Goal: Task Accomplishment & Management: Complete application form

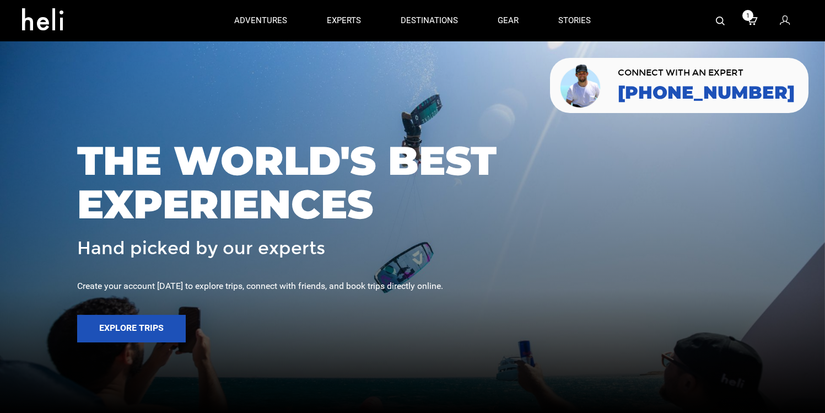
click at [751, 19] on span "1" at bounding box center [748, 15] width 11 height 11
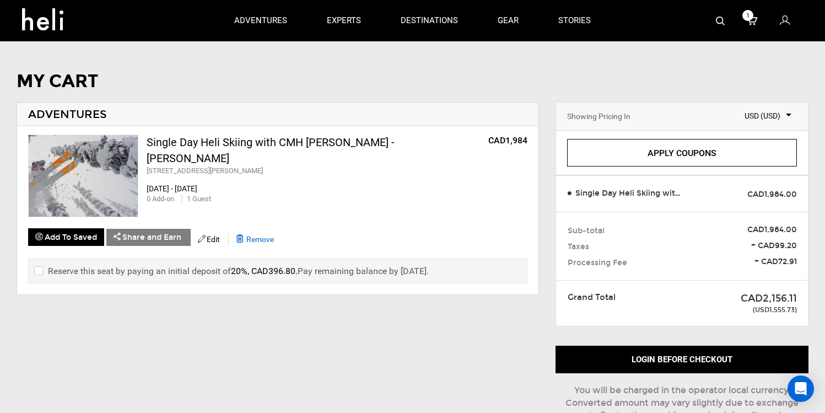
click at [274, 238] on span "Remove" at bounding box center [260, 239] width 28 height 9
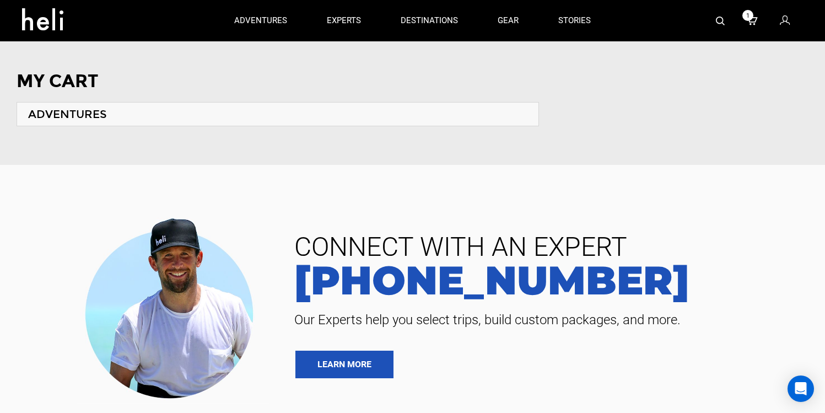
click at [784, 25] on icon at bounding box center [785, 21] width 10 height 14
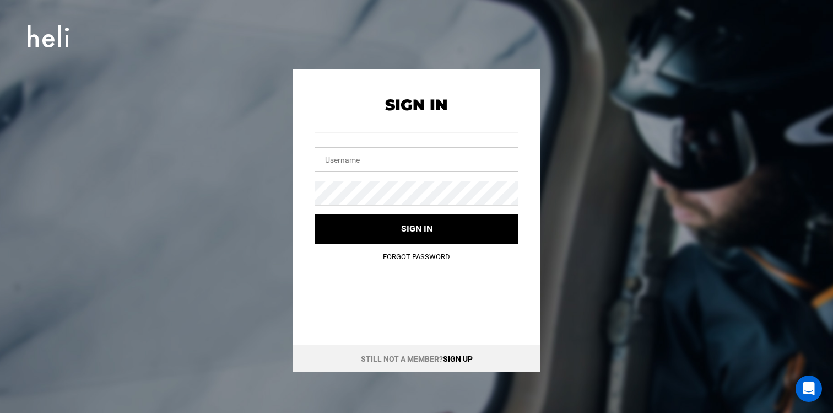
click at [462, 165] on input "text" at bounding box center [417, 159] width 204 height 25
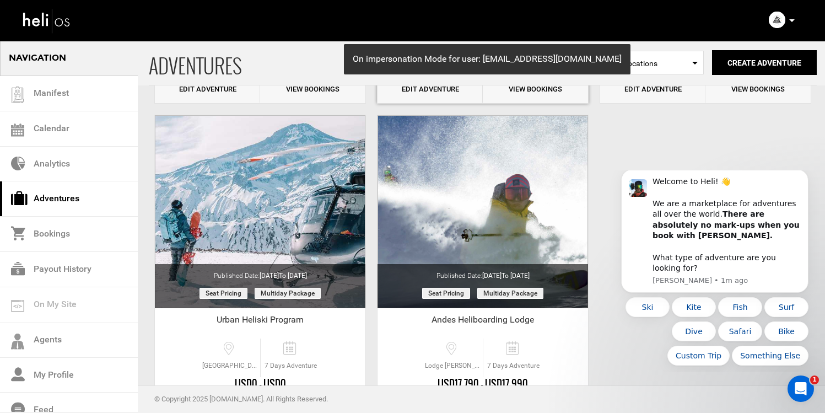
scroll to position [369, 0]
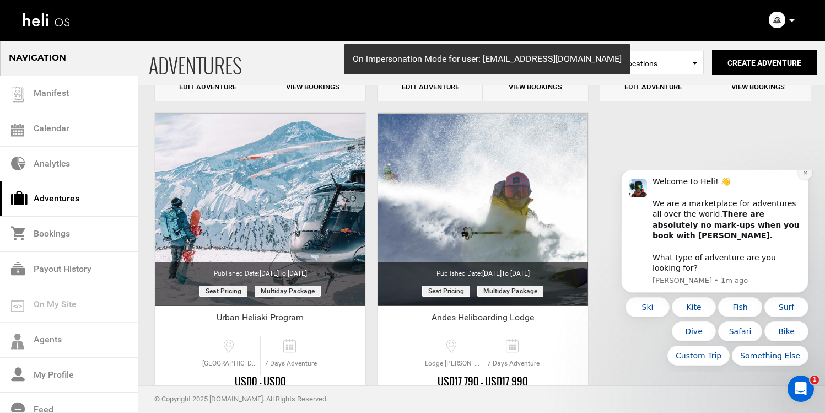
click at [805, 175] on icon "Dismiss notification" at bounding box center [805, 173] width 4 height 4
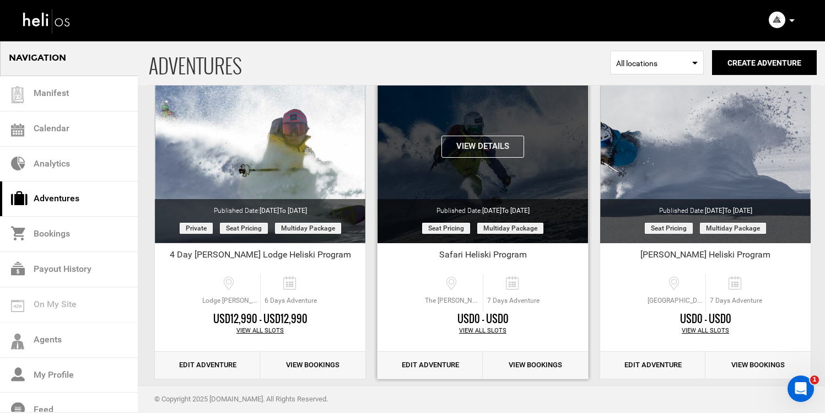
scroll to position [108, 0]
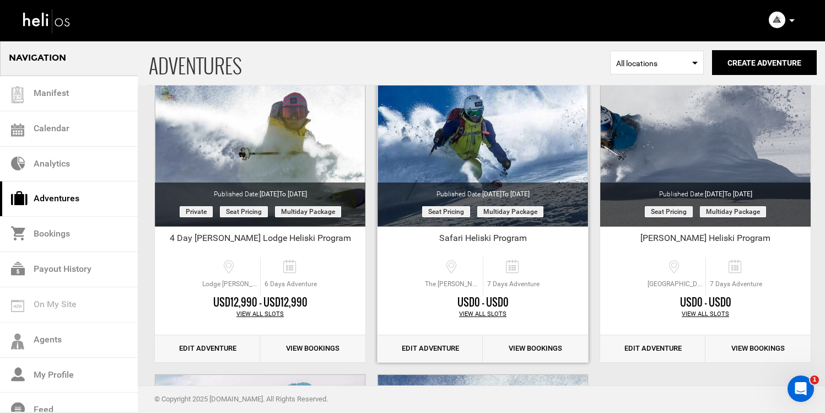
click at [433, 352] on link "Edit Adventure" at bounding box center [430, 348] width 105 height 27
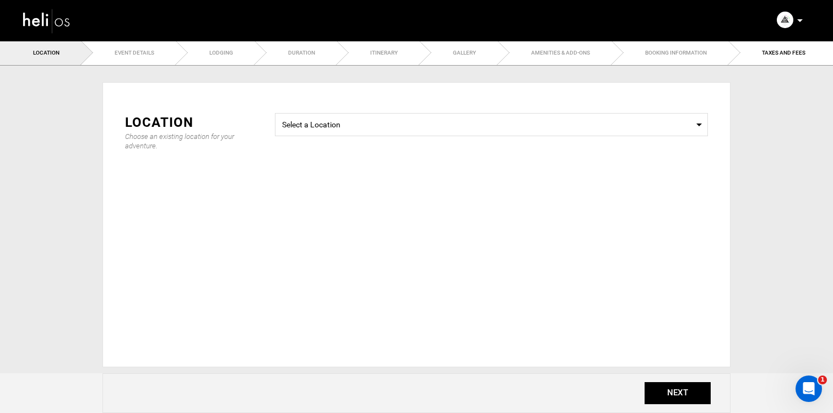
type input "Safari Heliski Program"
checkbox input "true"
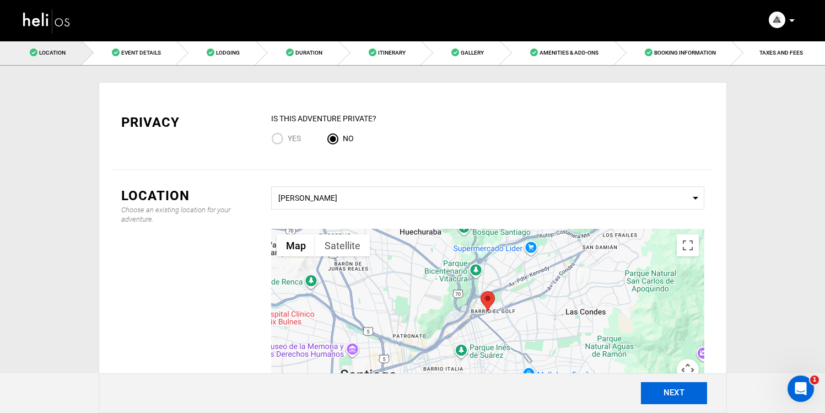
click at [664, 398] on button "NEXT" at bounding box center [674, 393] width 66 height 22
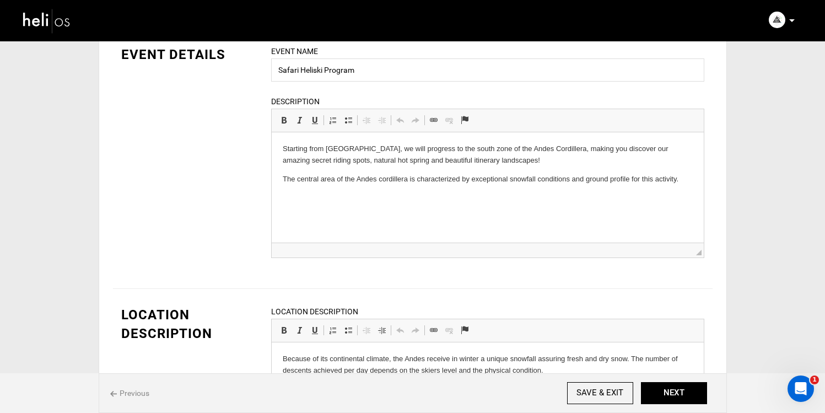
scroll to position [73, 0]
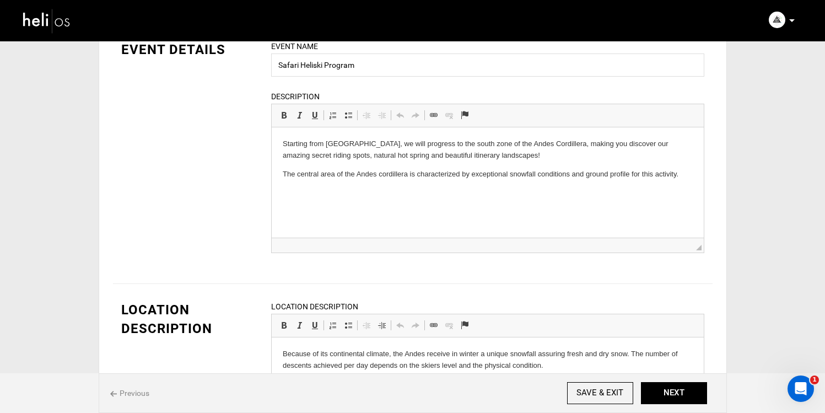
click at [544, 181] on html "Starting from [GEOGRAPHIC_DATA], we will progress to the south zone of the Ande…" at bounding box center [487, 158] width 432 height 63
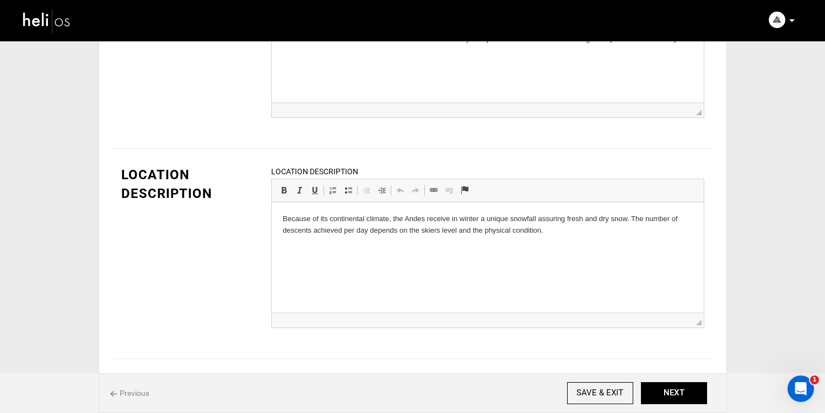
scroll to position [0, 0]
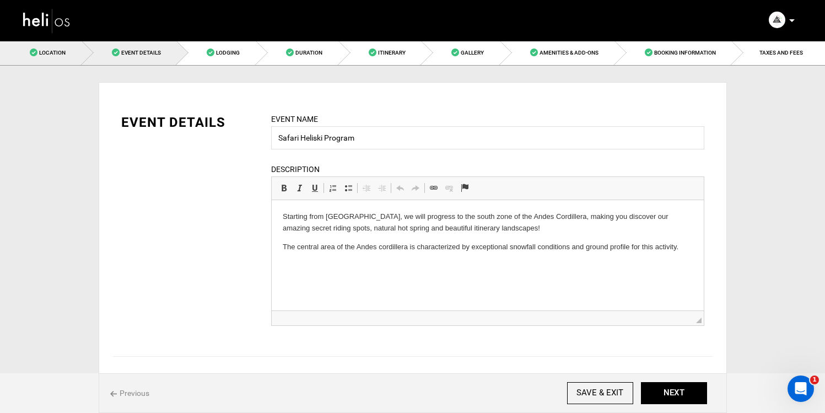
click at [56, 52] on span "Location" at bounding box center [52, 53] width 26 height 6
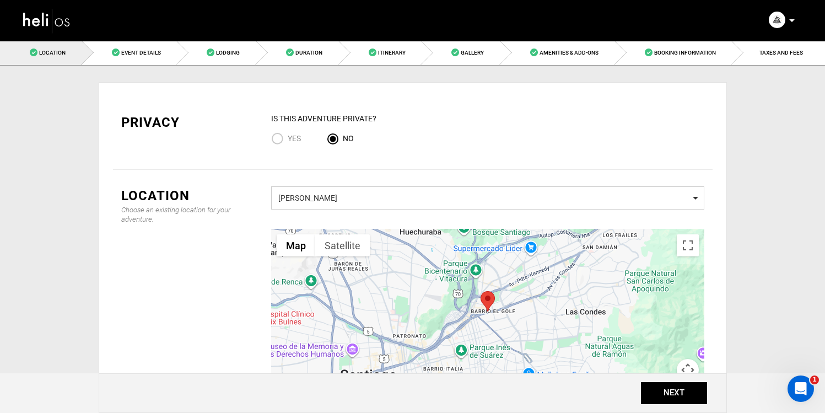
click at [373, 187] on span "Select a Location [GEOGRAPHIC_DATA]" at bounding box center [487, 197] width 433 height 23
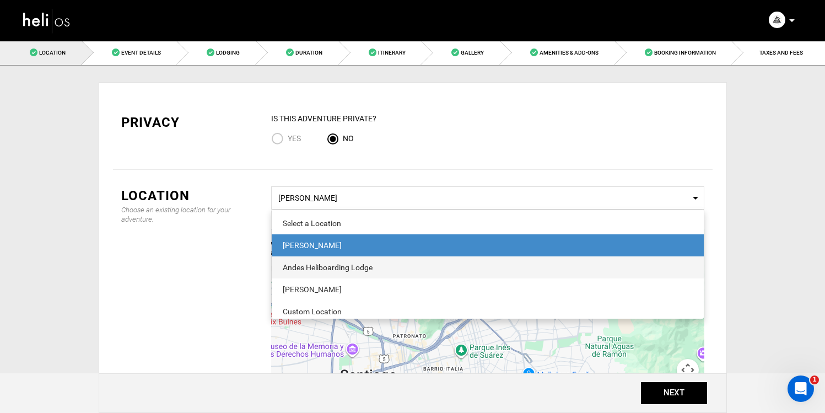
click at [347, 265] on div "Andes Heliboarding Lodge" at bounding box center [488, 267] width 410 height 11
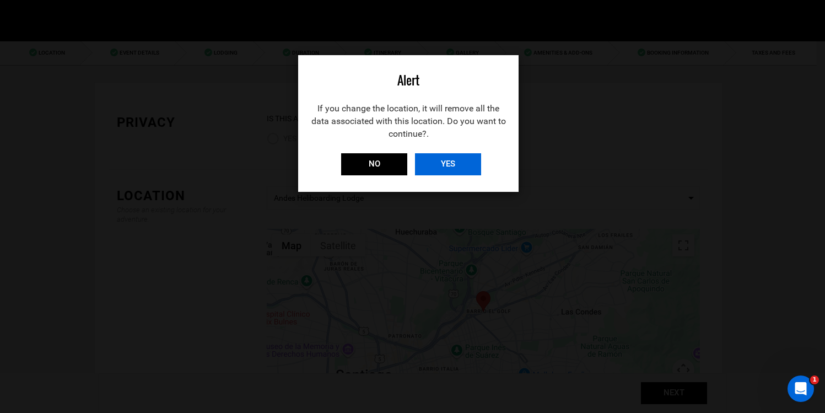
click at [426, 165] on input "YES" at bounding box center [448, 164] width 66 height 22
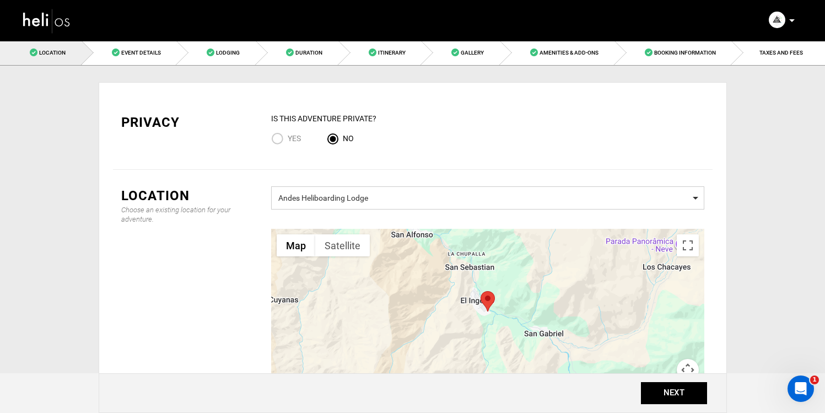
click at [388, 201] on span "Andes Heliboarding Lodge" at bounding box center [487, 197] width 419 height 14
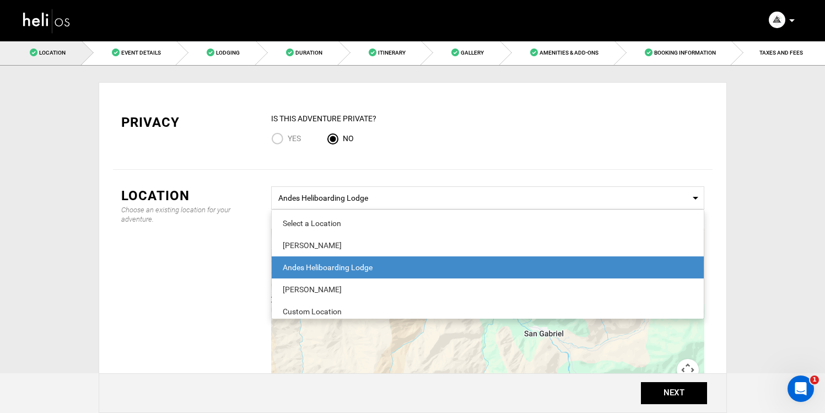
click at [373, 241] on div "[PERSON_NAME]" at bounding box center [488, 245] width 410 height 11
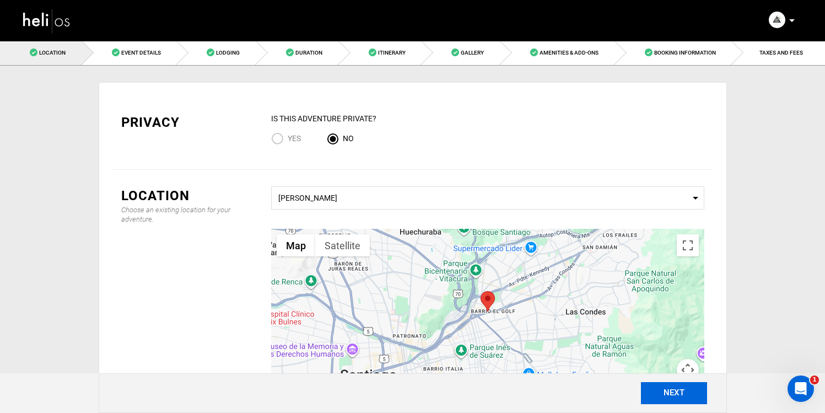
click at [667, 389] on button "NEXT" at bounding box center [674, 393] width 66 height 22
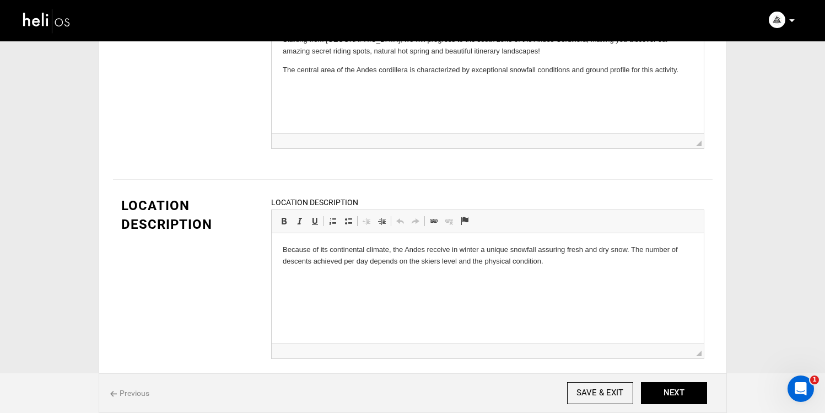
scroll to position [190, 0]
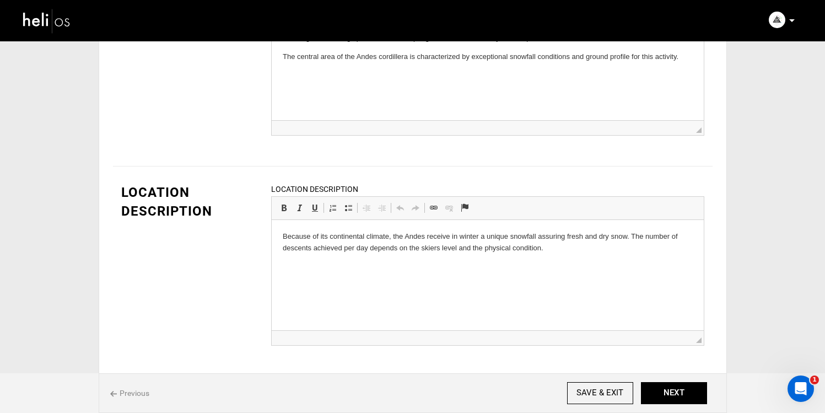
click at [796, 21] on div "Complete Your Profile Account Settings Change Password Logout" at bounding box center [783, 19] width 40 height 21
click at [794, 19] on icon at bounding box center [792, 20] width 6 height 3
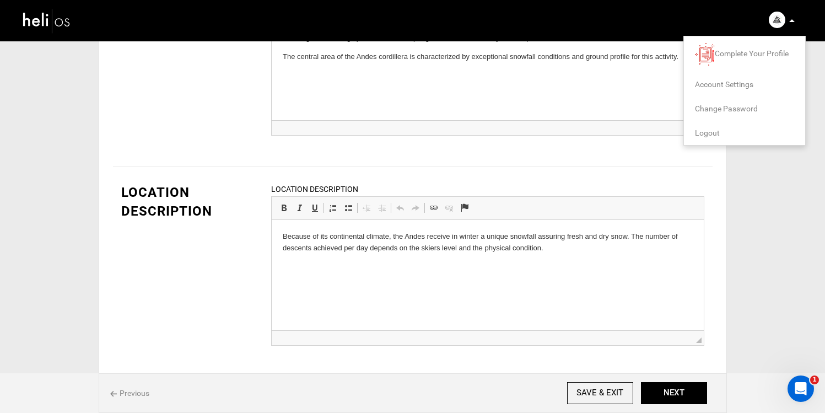
click at [730, 80] on span "Account Settings" at bounding box center [724, 84] width 58 height 9
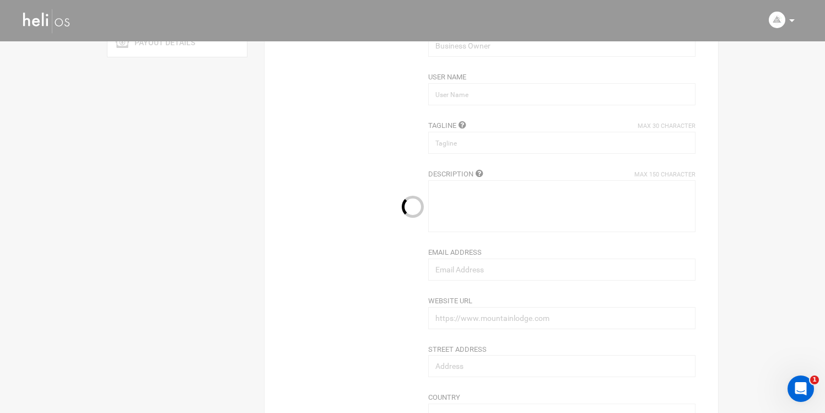
type input "Andes Heliboarding"
type input "[PERSON_NAME] and [PERSON_NAME]"
type input "andesheliboarding"
type input "Heliski The Andes"
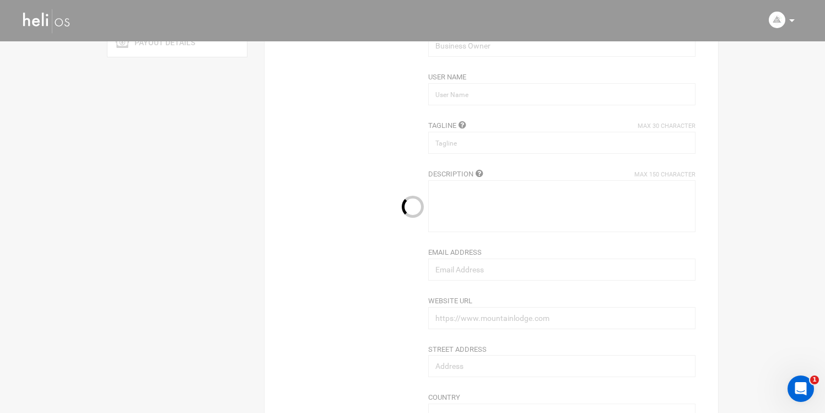
type textarea "Andes Heliboarding, the pioneer of the Heliski /boarding activity in [GEOGRAPHI…"
type input "[EMAIL_ADDRESS][DOMAIN_NAME]"
type input "[URL][DOMAIN_NAME]"
type input "[STREET_ADDRESS][PERSON_NAME]"
type input "[PERSON_NAME]"
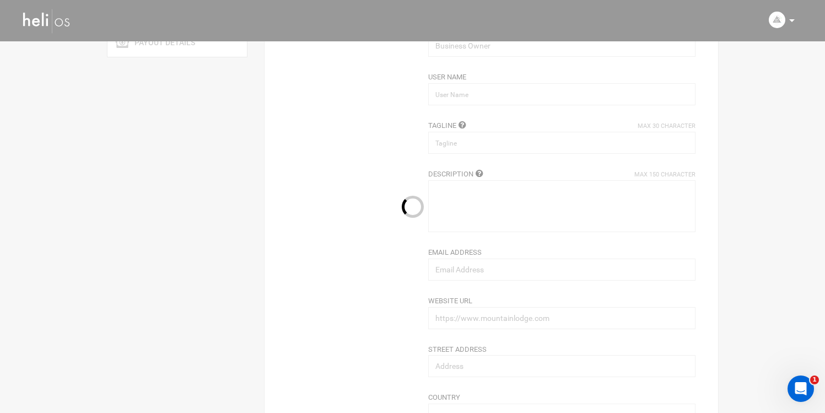
type input "7630000"
type input "00569428546"
type input "[PERSON_NAME]"
type input "The [PERSON_NAME] - El [PERSON_NAME], [GEOGRAPHIC_DATA], [GEOGRAPHIC_DATA]"
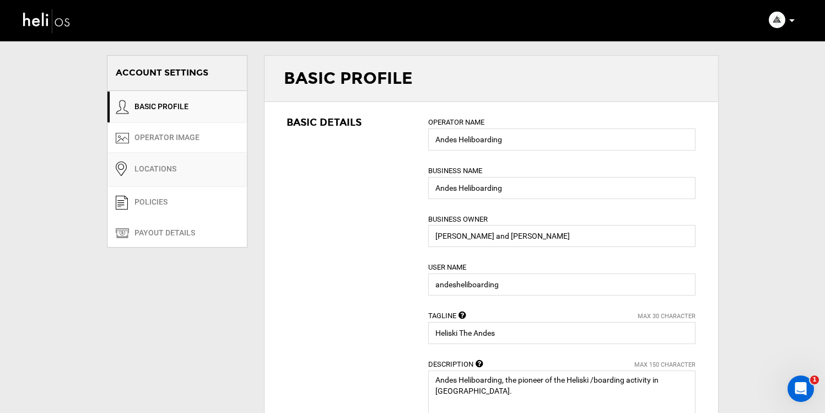
click at [198, 164] on link "Locations" at bounding box center [176, 169] width 139 height 35
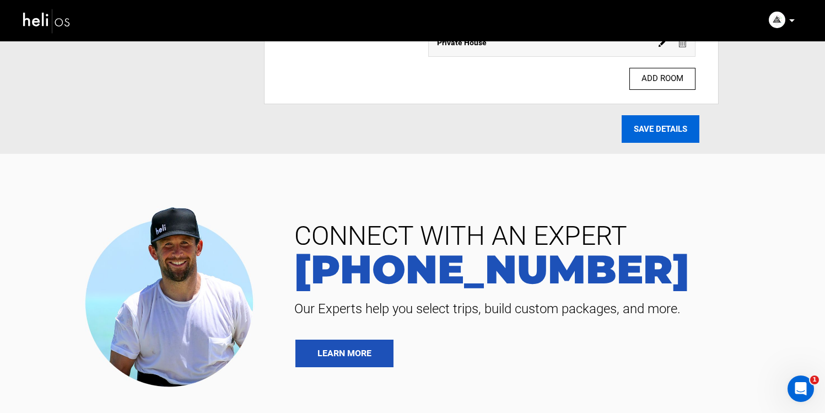
click at [646, 122] on input "SAVE DETAILS" at bounding box center [661, 129] width 78 height 28
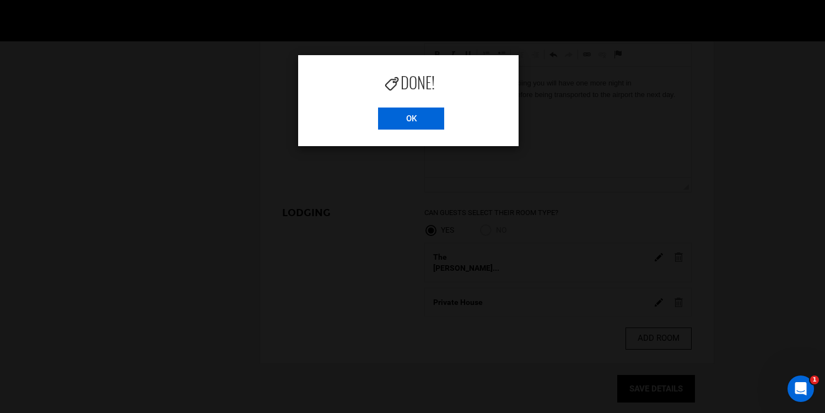
click at [427, 130] on input "OK" at bounding box center [411, 118] width 66 height 22
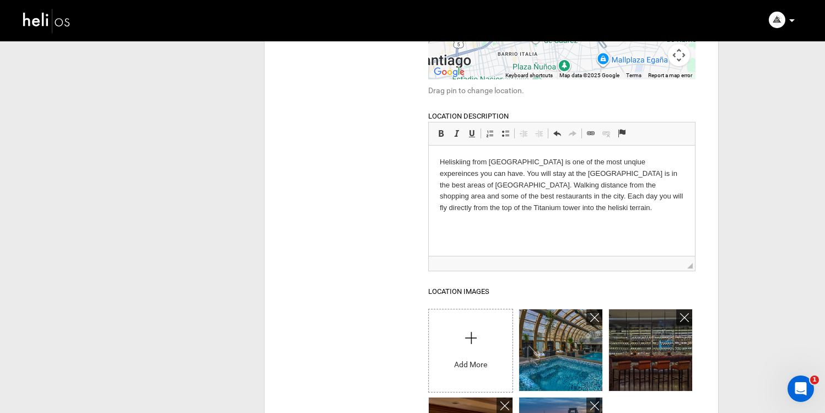
click at [55, 18] on img at bounding box center [47, 20] width 50 height 29
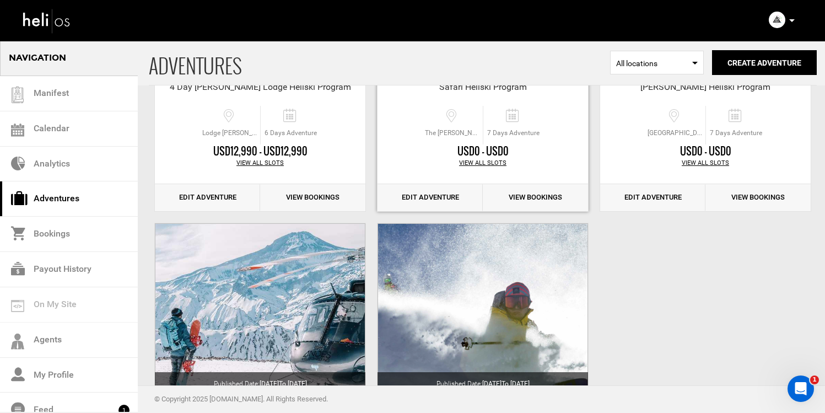
click at [422, 206] on link "Edit Adventure" at bounding box center [430, 197] width 105 height 27
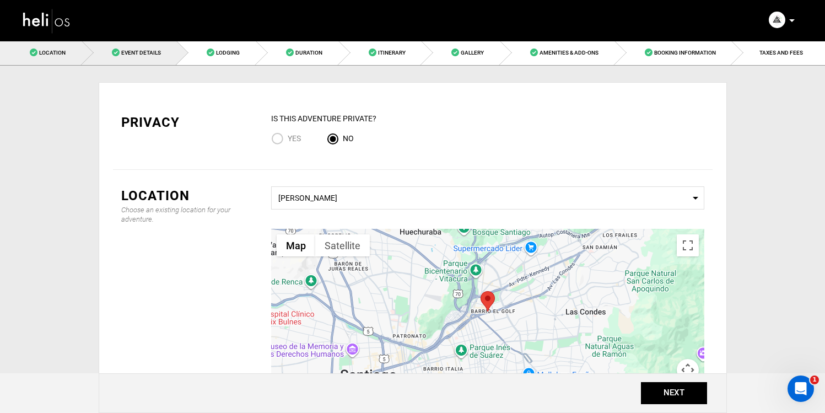
click at [146, 62] on link "Event Details" at bounding box center [129, 52] width 95 height 25
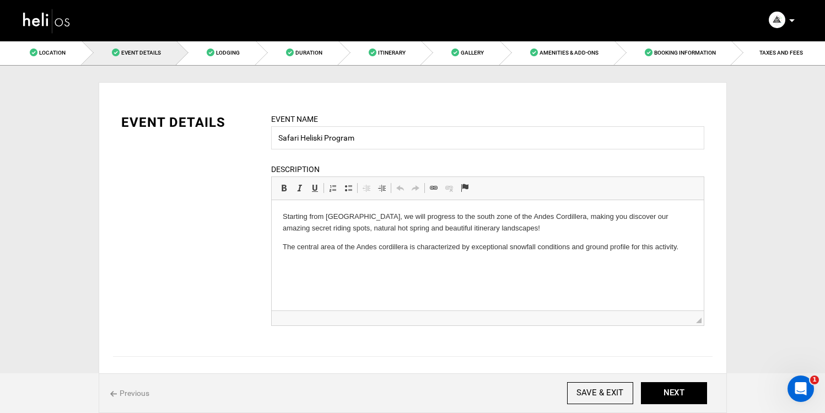
click at [61, 19] on img at bounding box center [47, 20] width 50 height 29
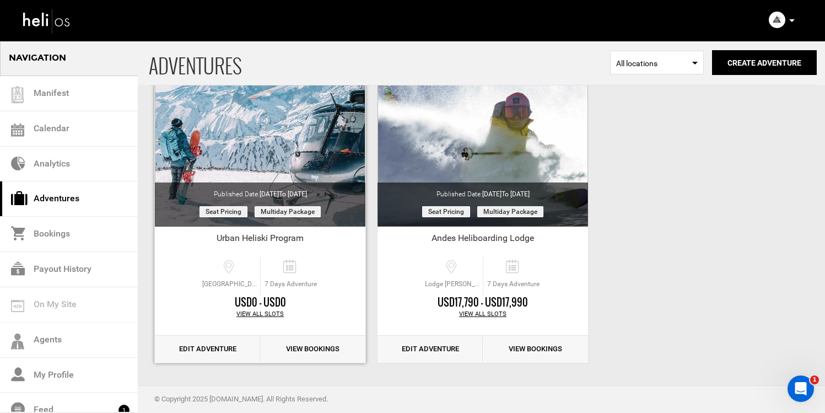
click at [224, 343] on link "Edit Adventure" at bounding box center [207, 349] width 105 height 27
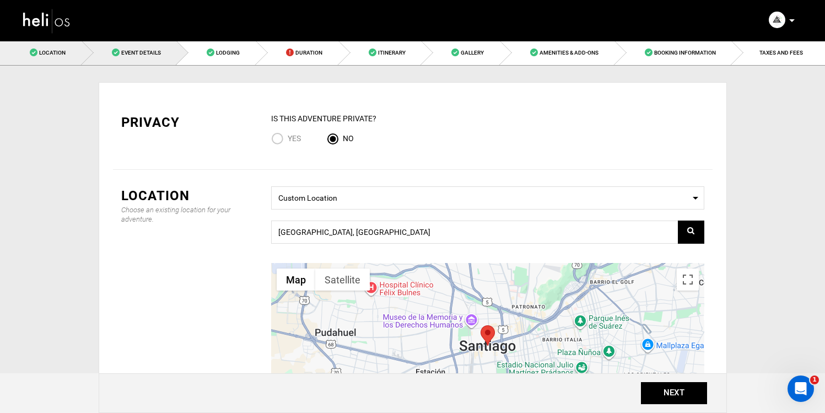
click at [157, 51] on span "Event Details" at bounding box center [141, 53] width 40 height 6
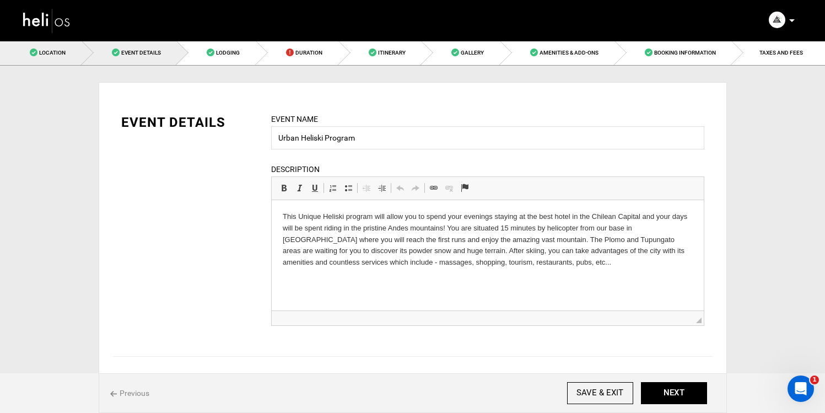
click at [70, 47] on link "Location" at bounding box center [41, 52] width 82 height 25
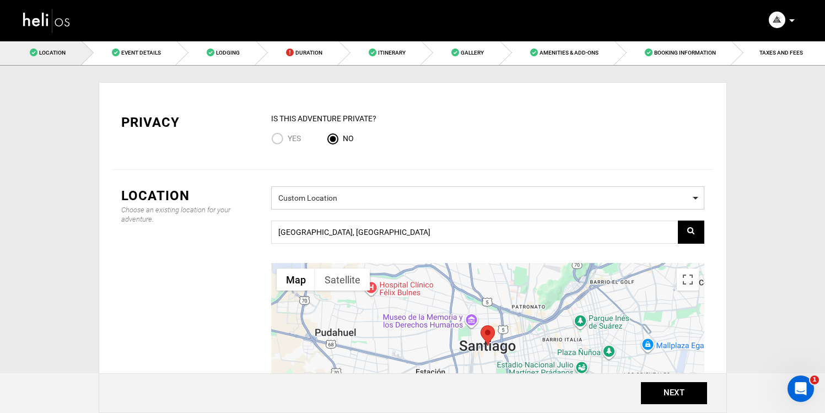
click at [350, 201] on span "Custom Location" at bounding box center [487, 197] width 419 height 14
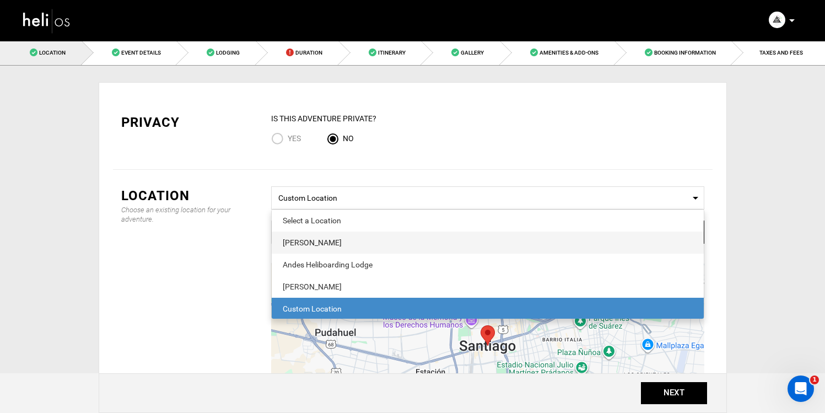
click at [345, 251] on span "[PERSON_NAME]" at bounding box center [488, 243] width 432 height 22
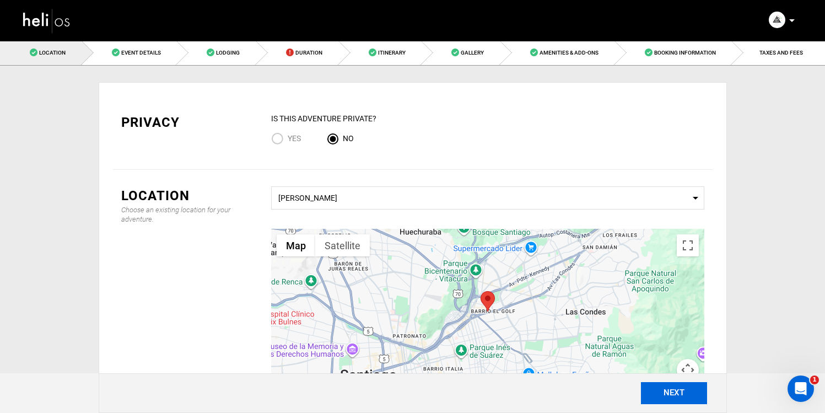
click at [679, 389] on button "NEXT" at bounding box center [674, 393] width 66 height 22
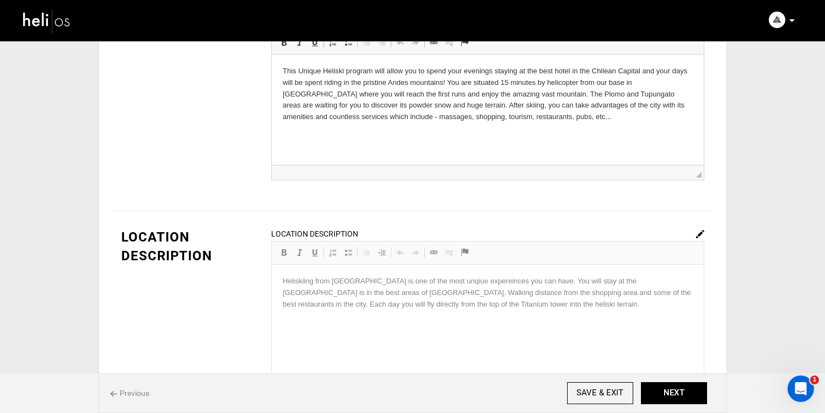
click at [508, 84] on p "This Unique Heliski program will allow you to spend your evenings staying at th…" at bounding box center [487, 94] width 410 height 57
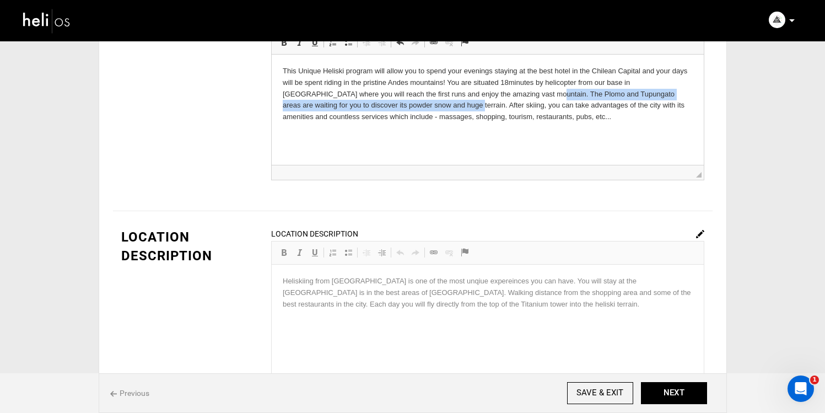
drag, startPoint x: 418, startPoint y: 106, endPoint x: 492, endPoint y: 95, distance: 74.1
click at [492, 95] on p "This Unique Heliski program will allow you to spend your evenings staying at th…" at bounding box center [487, 94] width 410 height 57
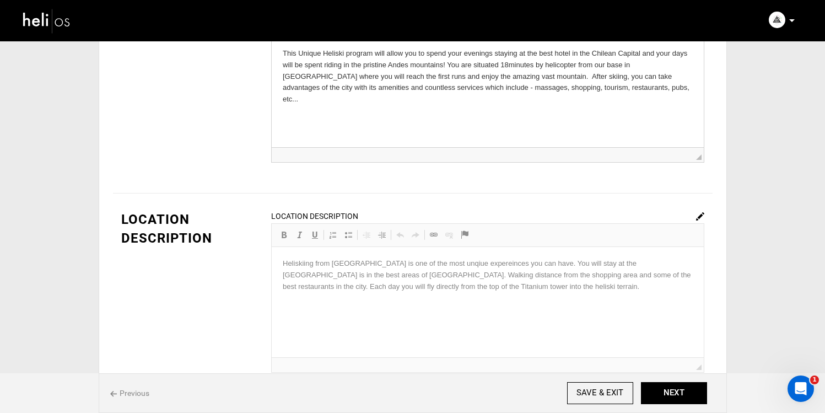
scroll to position [164, 0]
click at [700, 213] on img at bounding box center [700, 216] width 8 height 8
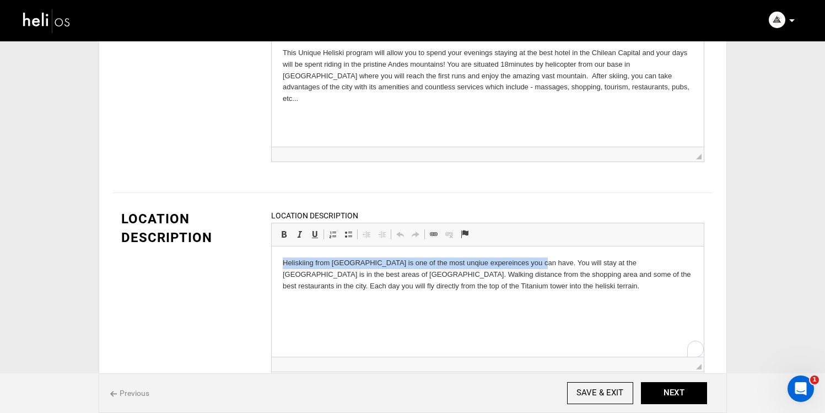
drag, startPoint x: 533, startPoint y: 264, endPoint x: 234, endPoint y: 260, distance: 298.8
click at [271, 260] on html "Heliskiing from [GEOGRAPHIC_DATA] is one of the most unqiue expereinces you can…" at bounding box center [487, 283] width 432 height 75
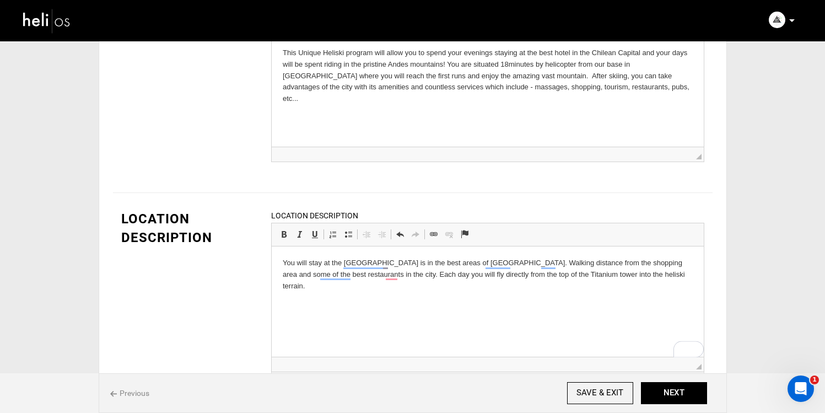
click at [427, 305] on html "You will stay at the [GEOGRAPHIC_DATA] is in the best areas of [GEOGRAPHIC_DATA…" at bounding box center [487, 283] width 432 height 75
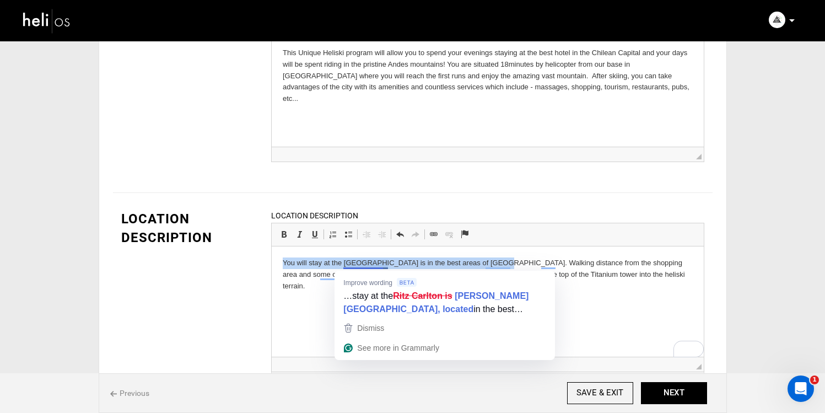
drag, startPoint x: 486, startPoint y: 261, endPoint x: 250, endPoint y: 262, distance: 235.4
click at [271, 262] on html "You will stay at the [GEOGRAPHIC_DATA] is in the best areas of [GEOGRAPHIC_DATA…" at bounding box center [487, 283] width 432 height 75
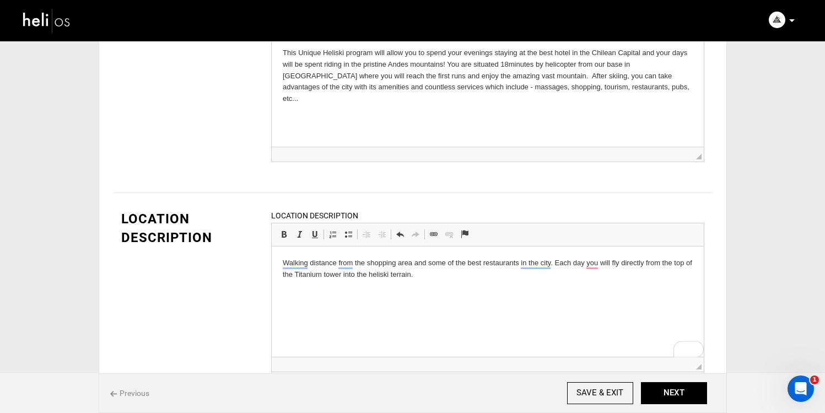
click at [434, 310] on html "Walking distance from the shopping area and some of the best restaurants in the…" at bounding box center [487, 277] width 432 height 63
drag, startPoint x: 429, startPoint y: 279, endPoint x: 206, endPoint y: 266, distance: 223.1
click at [271, 266] on html "Walking distance from the shopping area and some of the best restaurants in the…" at bounding box center [487, 277] width 432 height 63
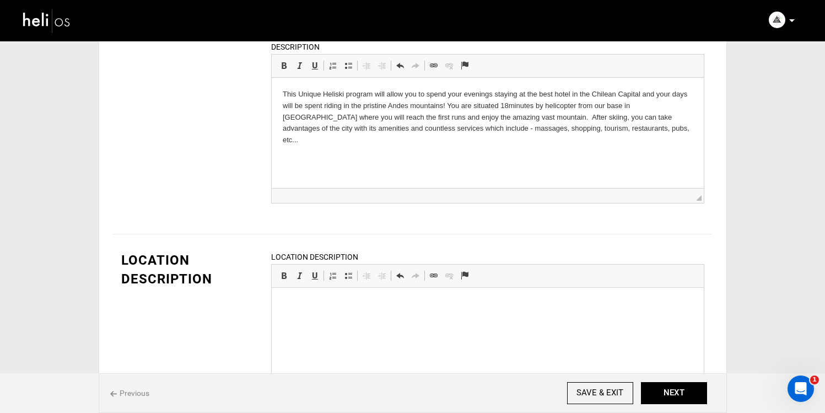
scroll to position [117, 0]
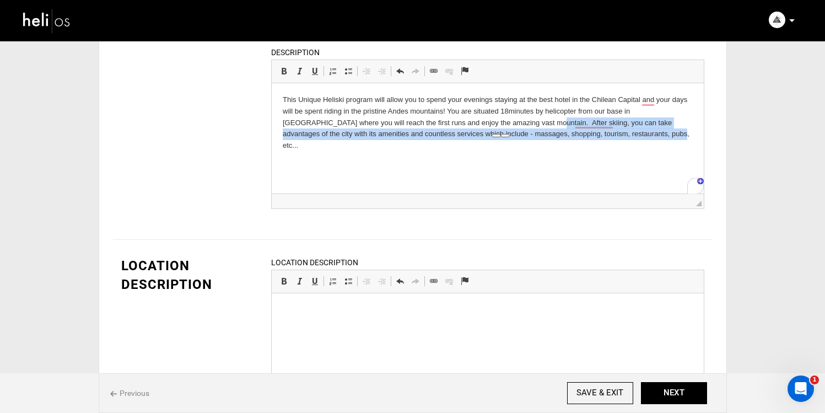
drag, startPoint x: 492, startPoint y: 121, endPoint x: 629, endPoint y: 144, distance: 139.2
click at [629, 144] on html "This Unique Heliski program will allow you to spend your evenings staying at th…" at bounding box center [487, 122] width 432 height 79
copy p "After skiing, you can take advantages of the city with its amenities and countl…"
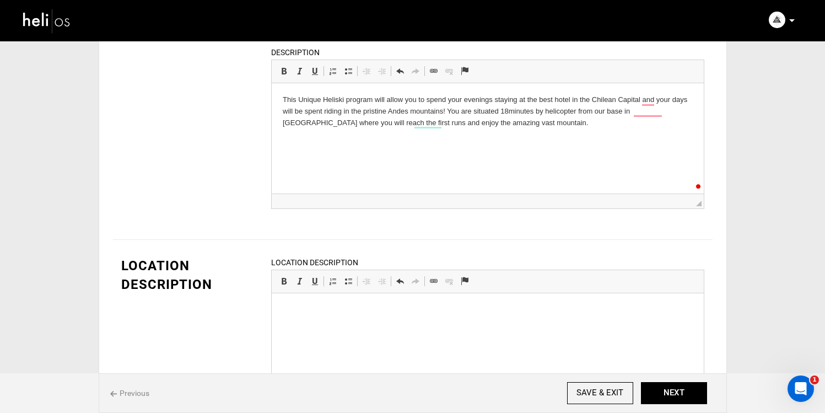
click at [452, 319] on body "To enrich screen reader interactions, please activate Accessibility in Grammarl…" at bounding box center [487, 319] width 410 height 30
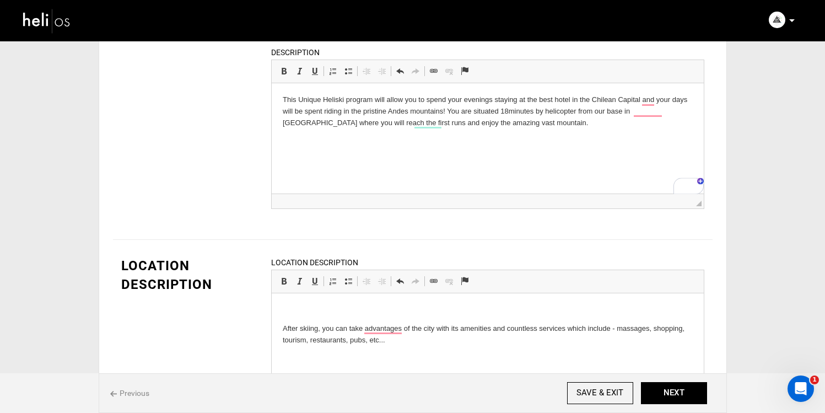
click at [277, 332] on html "After skiing, you can take advantages of the city with its amenities and countl…" at bounding box center [487, 324] width 432 height 63
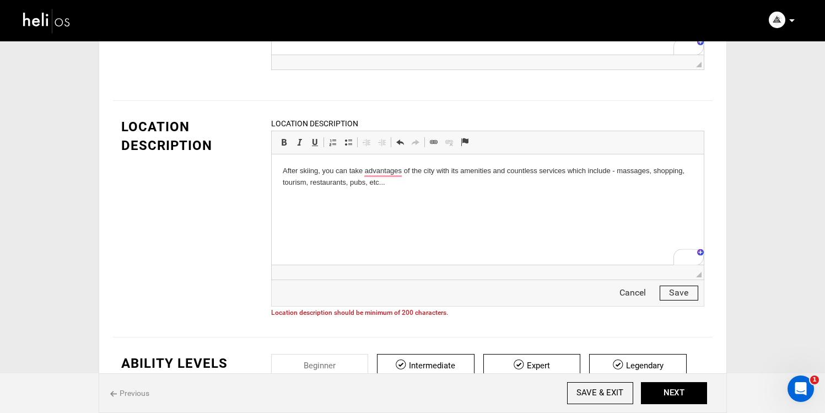
scroll to position [410, 0]
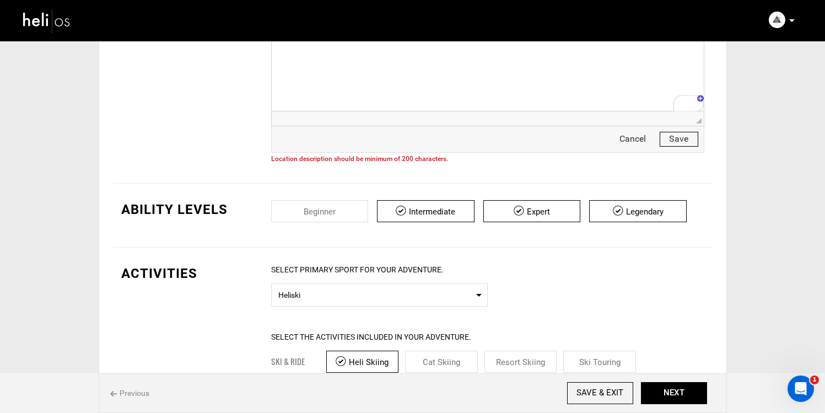
click at [671, 144] on button "Save" at bounding box center [679, 139] width 39 height 15
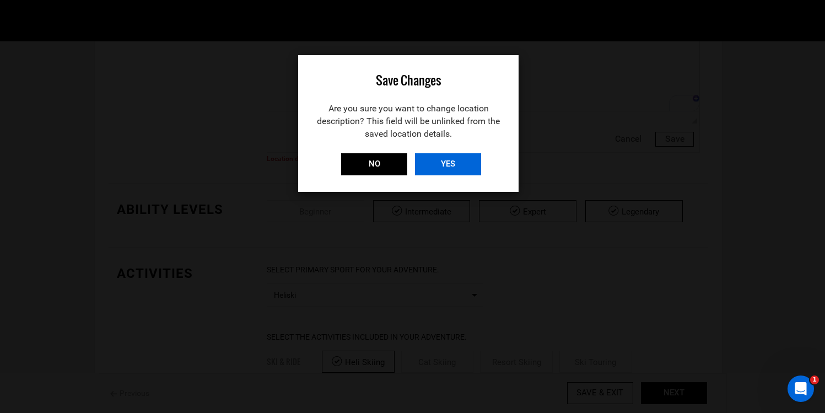
click at [454, 165] on input "YES" at bounding box center [448, 164] width 66 height 22
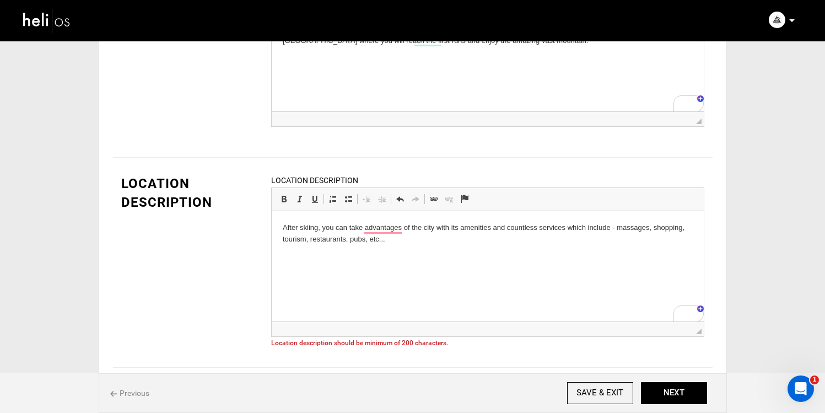
scroll to position [198, 0]
click at [439, 241] on p "After skiing, you can take advantages of the city with its amenities and countl…" at bounding box center [487, 234] width 410 height 23
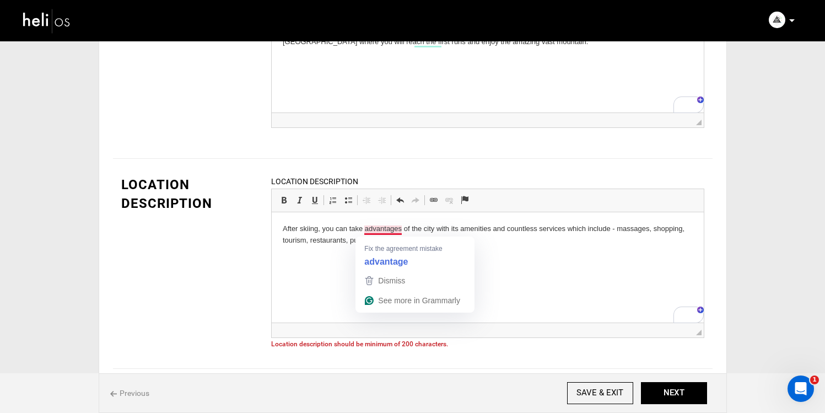
click at [401, 229] on p "After skiing, you can take advantages of the city with its amenities and countl…" at bounding box center [487, 234] width 410 height 23
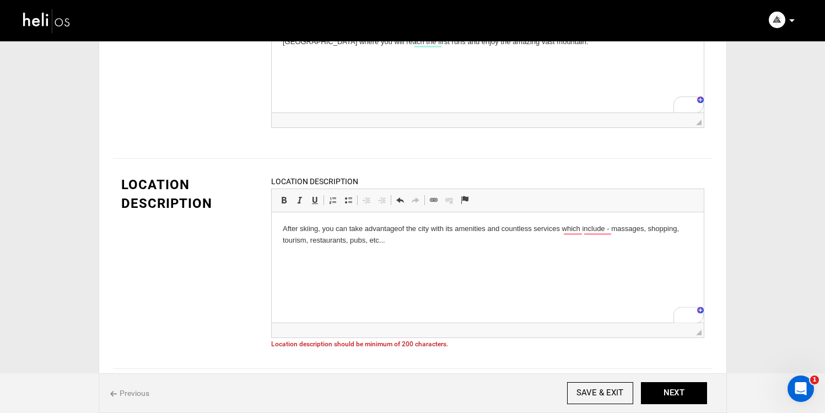
click at [418, 255] on html "After skiing, you can take advantage of the city with its amenities and countle…" at bounding box center [487, 234] width 432 height 45
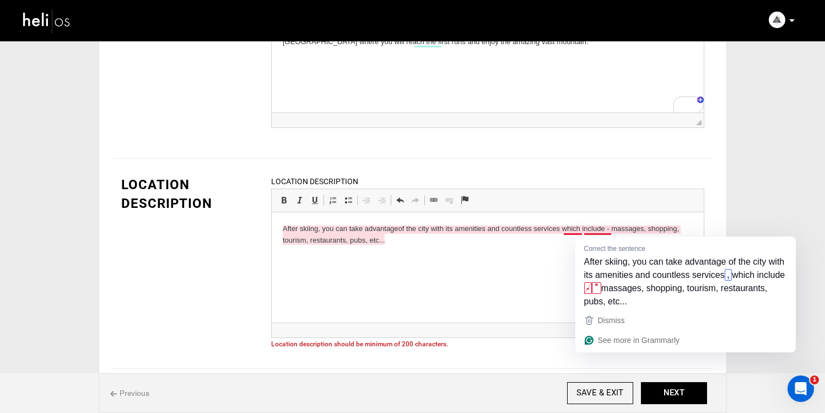
click at [555, 257] on html "After skiing, you can take advantage of the city with its amenities and countle…" at bounding box center [487, 234] width 432 height 45
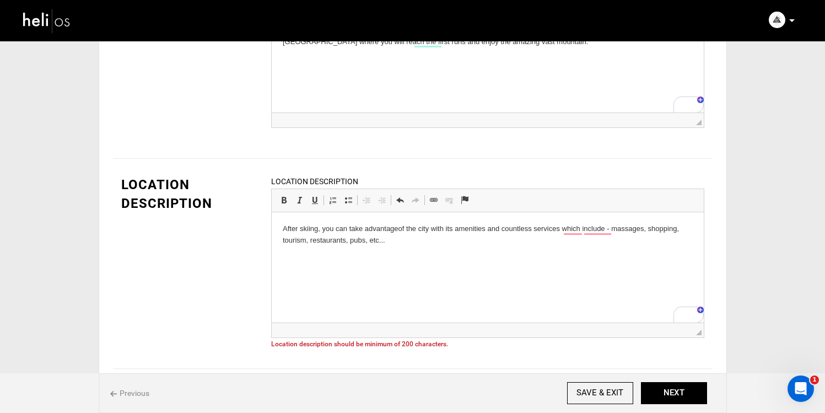
click at [477, 235] on p "After skiing, you can take advantage of the city with its amenities and countle…" at bounding box center [487, 234] width 410 height 23
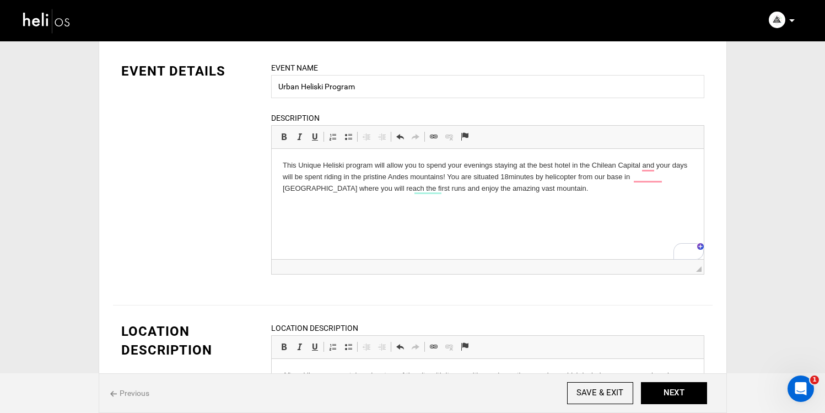
scroll to position [0, 0]
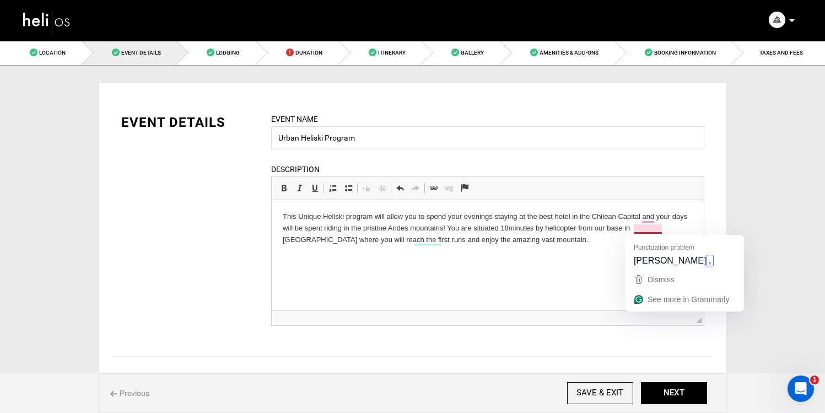
click at [660, 228] on p "This Unique Heliski program will allow you to spend your evenings staying at th…" at bounding box center [487, 228] width 410 height 34
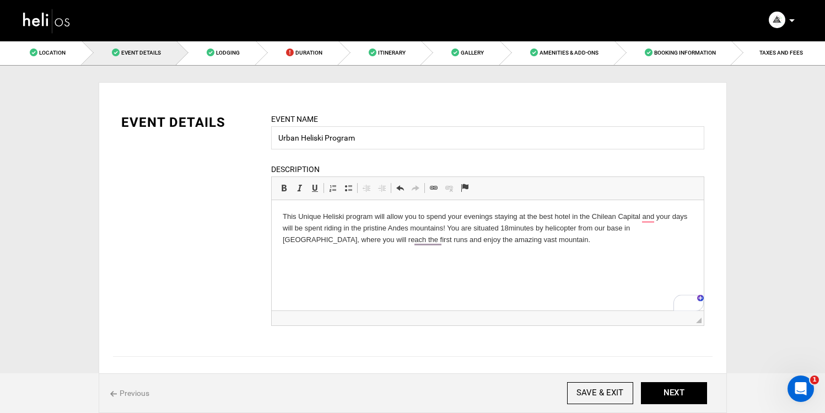
click at [525, 256] on html "This Unique Heliski program will allow you to spend your evenings staying at th…" at bounding box center [487, 228] width 432 height 56
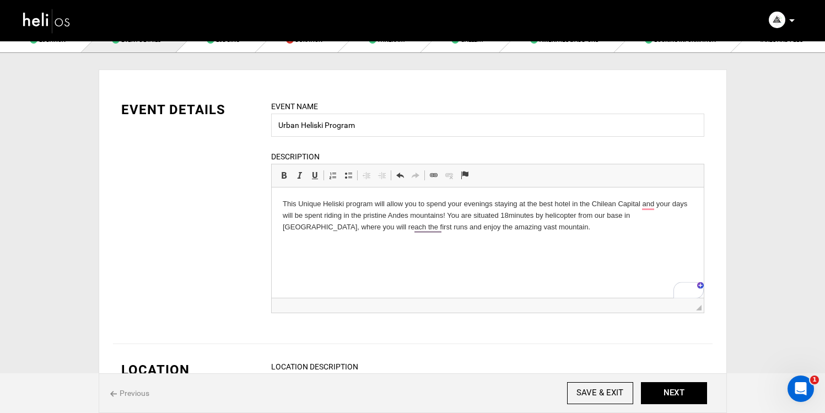
scroll to position [14, 0]
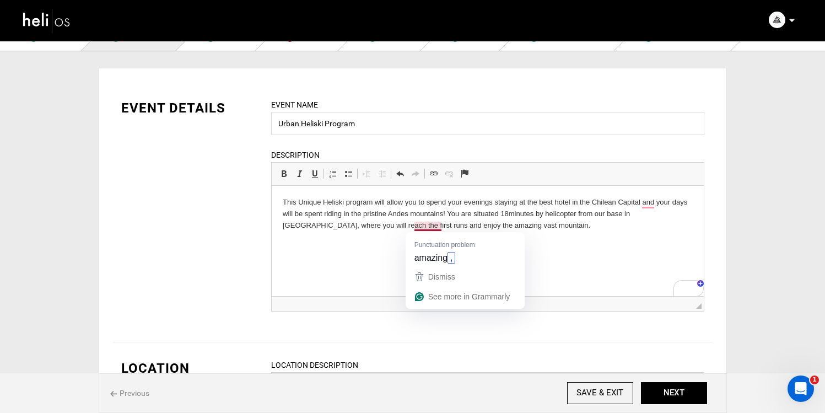
click at [489, 227] on p "This Unique Heliski program will allow you to spend your evenings staying at th…" at bounding box center [487, 214] width 410 height 34
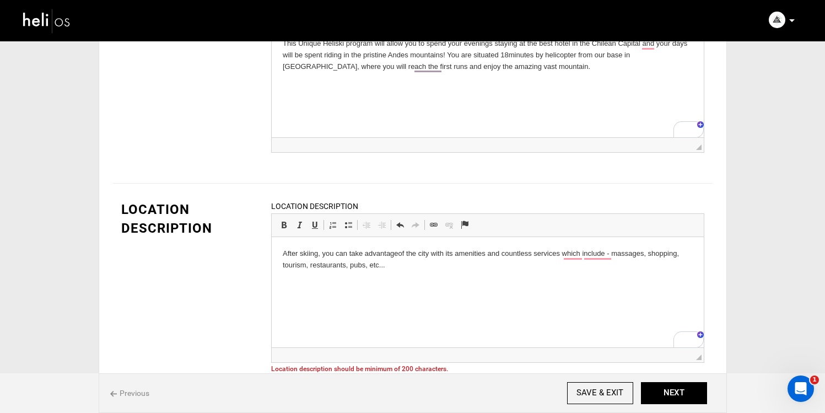
scroll to position [176, 0]
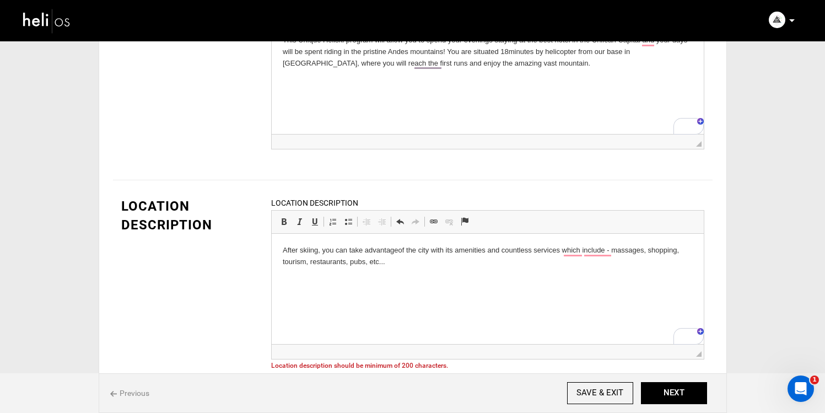
click at [486, 265] on p "After skiing, you can take advantage of the city with its amenities and countle…" at bounding box center [487, 256] width 410 height 23
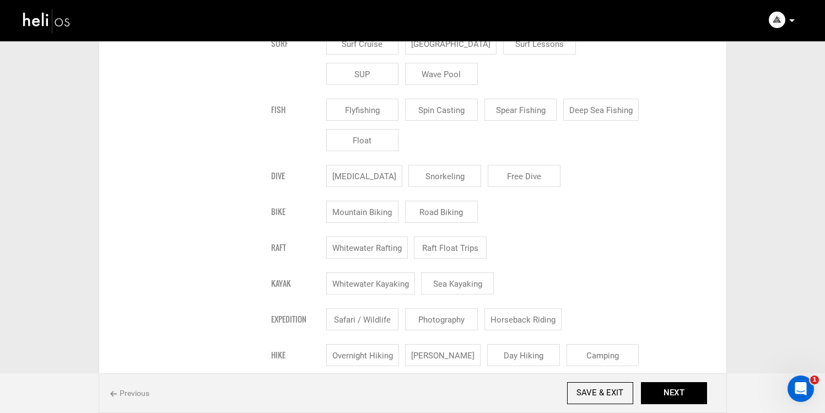
scroll to position [833, 0]
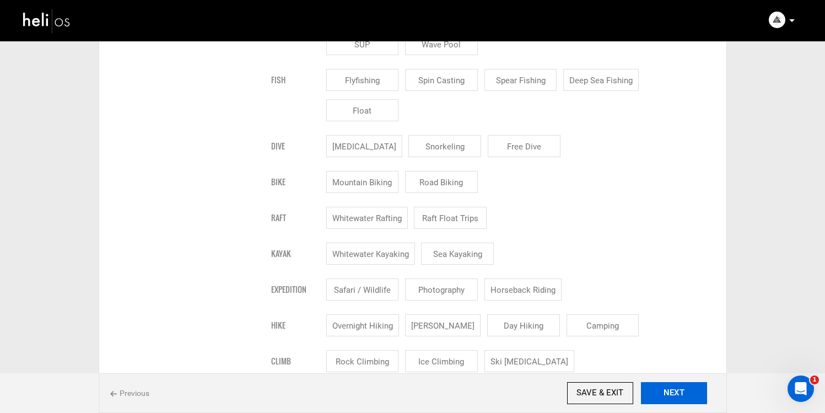
click at [675, 396] on button "NEXT" at bounding box center [674, 393] width 66 height 22
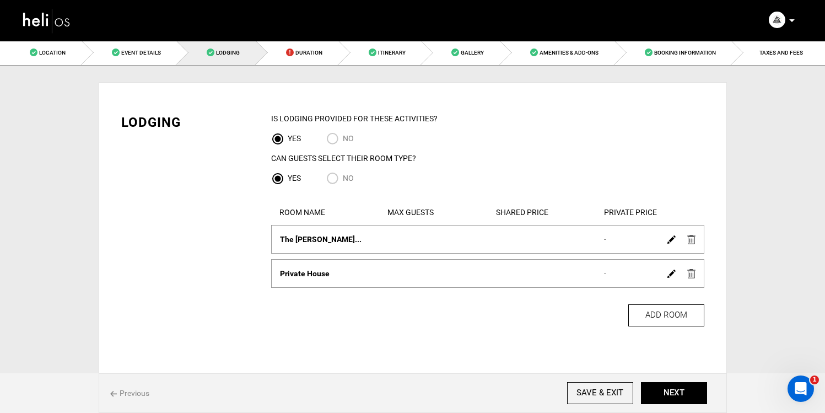
click at [690, 275] on img at bounding box center [691, 273] width 8 height 9
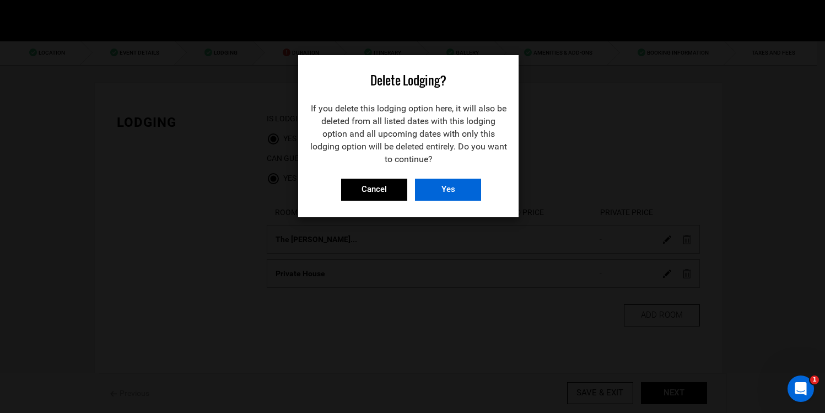
click at [458, 182] on input "Yes" at bounding box center [448, 190] width 66 height 22
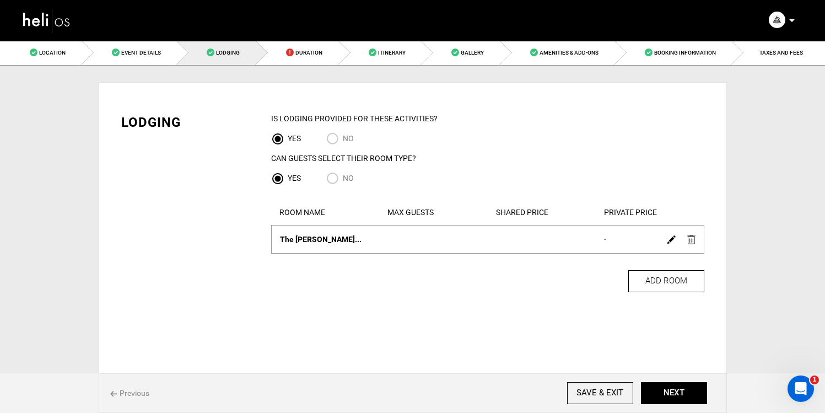
click at [671, 239] on img at bounding box center [672, 239] width 8 height 8
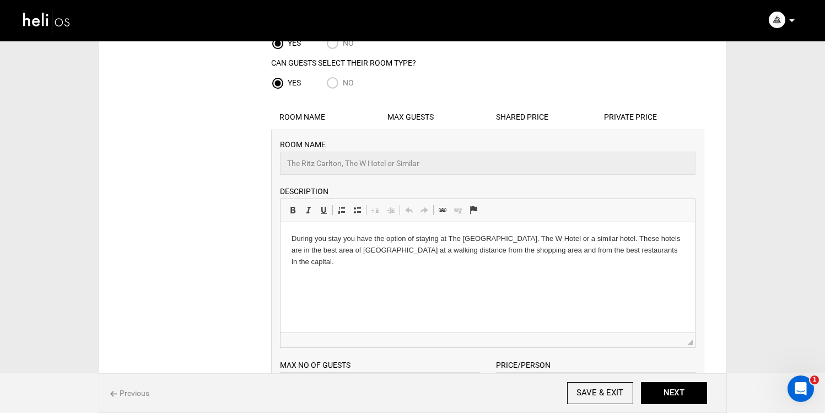
scroll to position [101, 0]
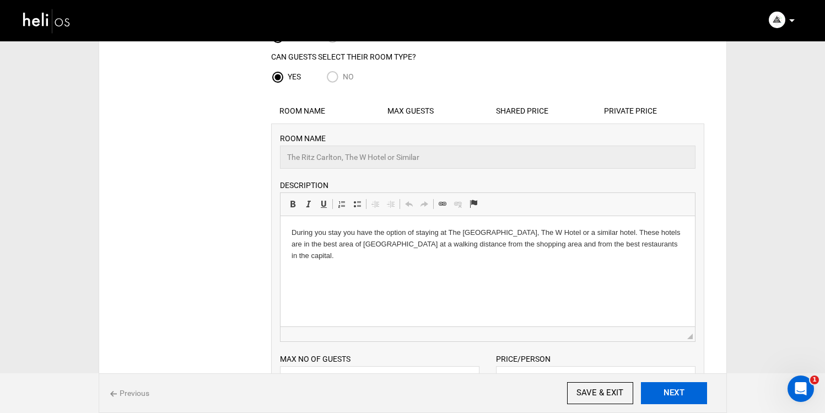
click at [660, 389] on button "NEXT" at bounding box center [674, 393] width 66 height 22
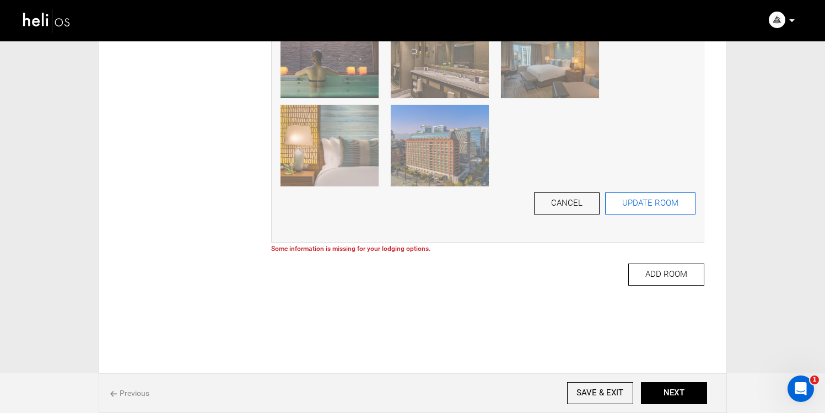
click at [626, 205] on button "UPDATE ROOM" at bounding box center [650, 203] width 90 height 22
click at [640, 211] on button "UPDATE ROOM" at bounding box center [650, 203] width 90 height 22
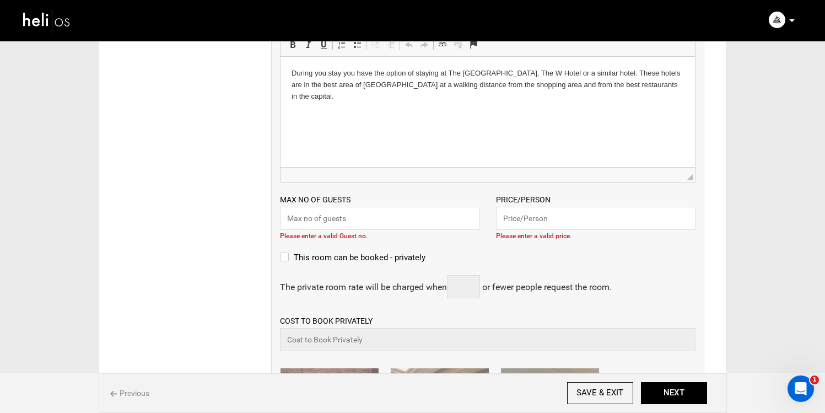
scroll to position [252, 0]
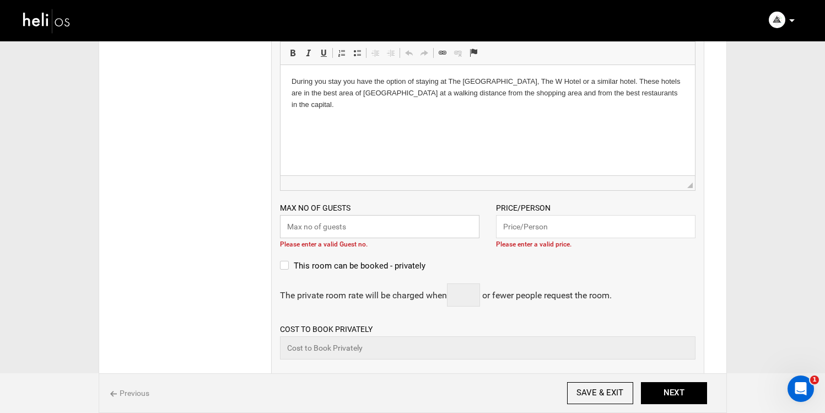
click at [421, 238] on input "text" at bounding box center [380, 226] width 200 height 23
type input "2"
click at [527, 224] on input "text" at bounding box center [596, 226] width 200 height 23
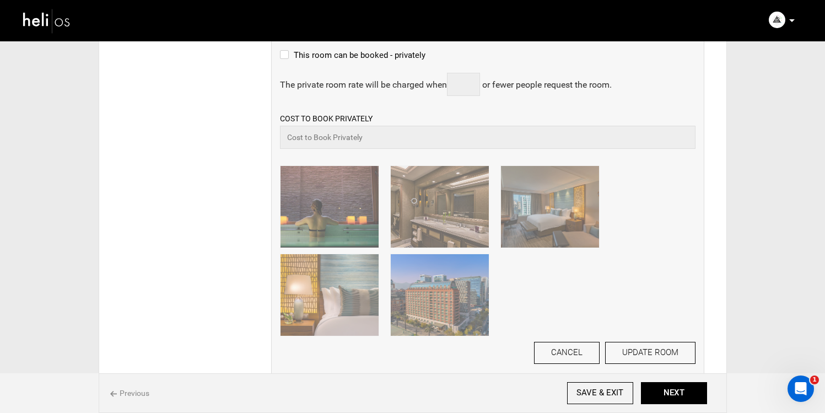
scroll to position [482, 0]
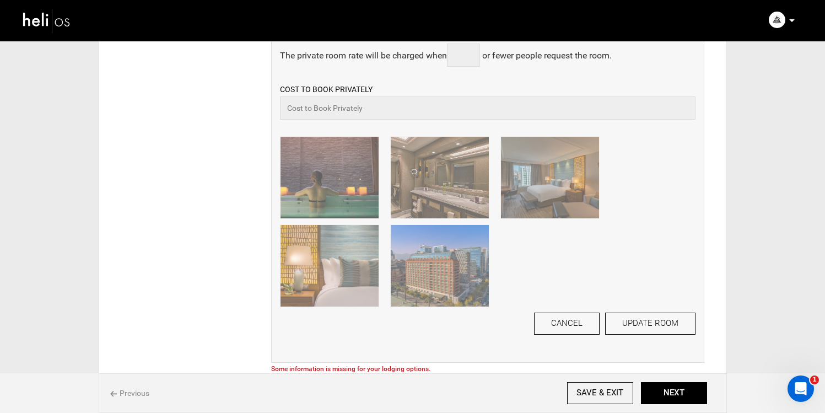
type input "17790"
click at [629, 337] on div "ROOM NAME The [PERSON_NAME], The W Hotel or Similar Please enter room name. DES…" at bounding box center [487, 53] width 433 height 620
click at [630, 325] on button "UPDATE ROOM" at bounding box center [650, 324] width 90 height 22
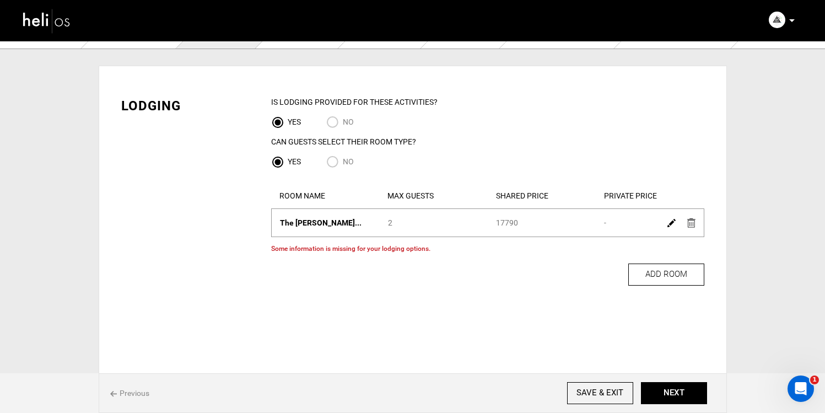
scroll to position [0, 0]
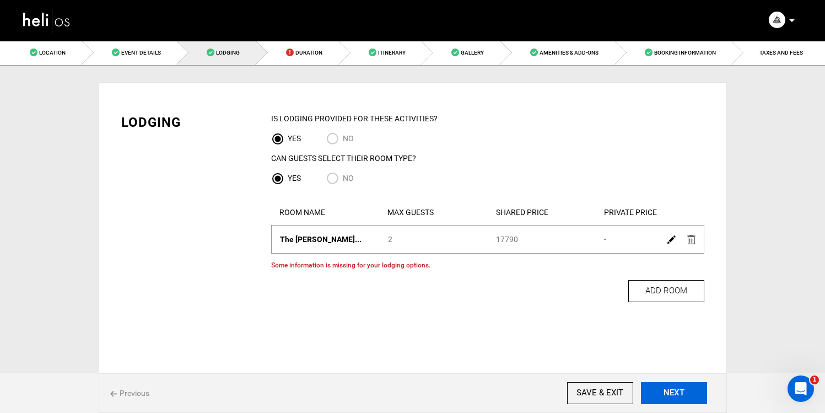
click at [662, 392] on button "NEXT" at bounding box center [674, 393] width 66 height 22
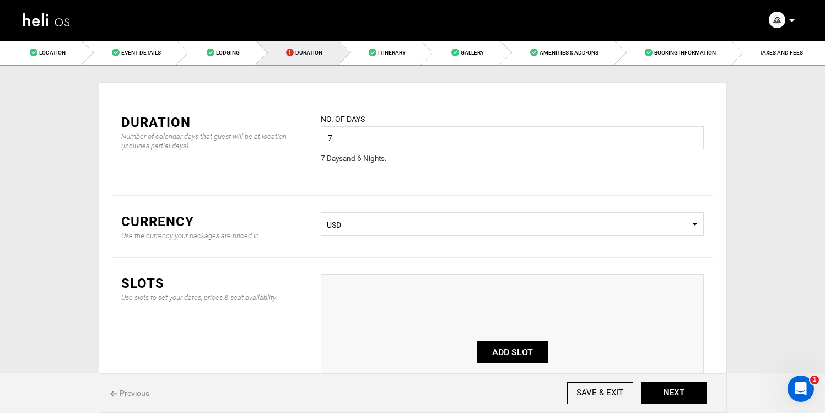
click at [513, 349] on button "ADD SLOT" at bounding box center [513, 352] width 72 height 22
type input "0"
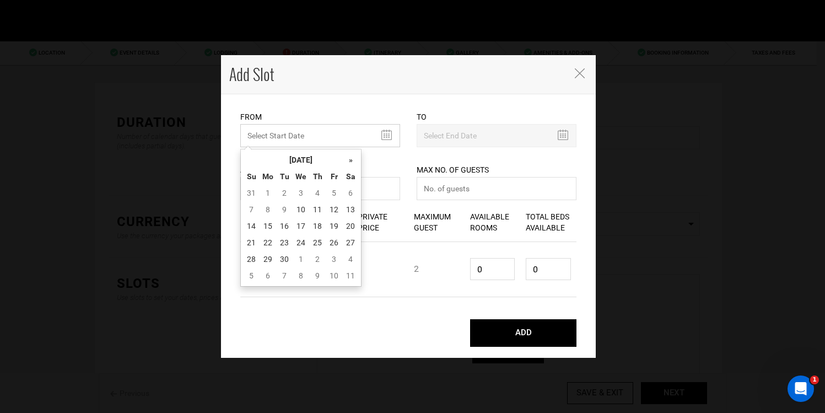
click at [357, 141] on input "MINIMUM NUMBER OF NIGHTS" at bounding box center [320, 135] width 160 height 23
click at [354, 158] on th "»" at bounding box center [350, 160] width 17 height 17
click at [583, 72] on icon "Close" at bounding box center [580, 73] width 10 height 10
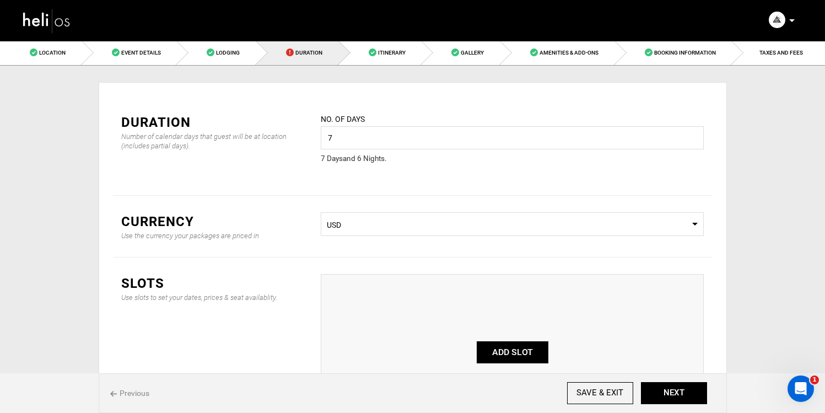
click at [490, 354] on button "ADD SLOT" at bounding box center [513, 352] width 72 height 22
type input "0"
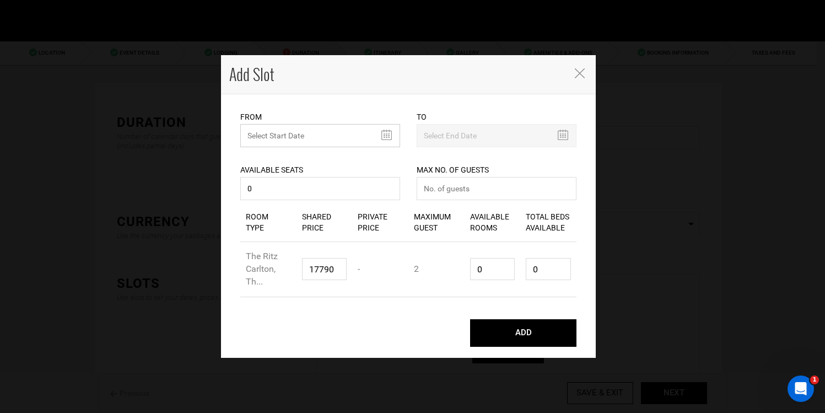
click at [368, 137] on input "MINIMUM NUMBER OF NIGHTS" at bounding box center [320, 135] width 160 height 23
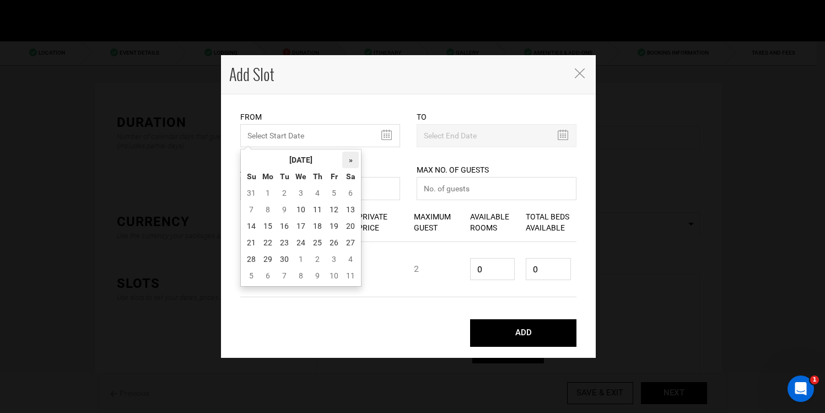
click at [356, 157] on th "»" at bounding box center [350, 160] width 17 height 17
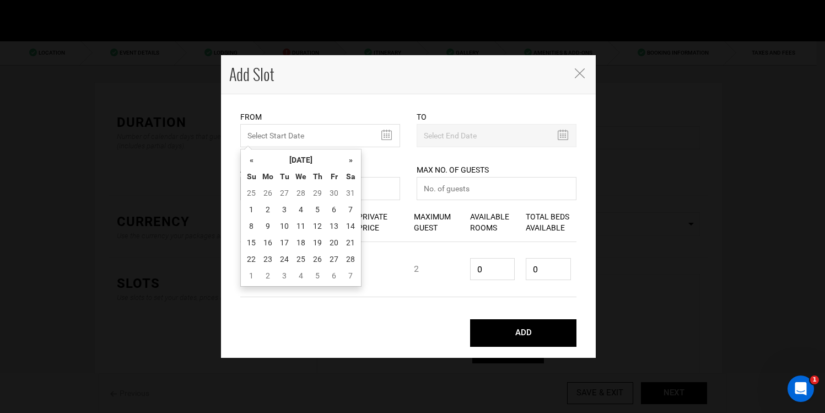
click at [356, 157] on th "»" at bounding box center [350, 160] width 17 height 17
click at [352, 165] on th "»" at bounding box center [350, 160] width 17 height 17
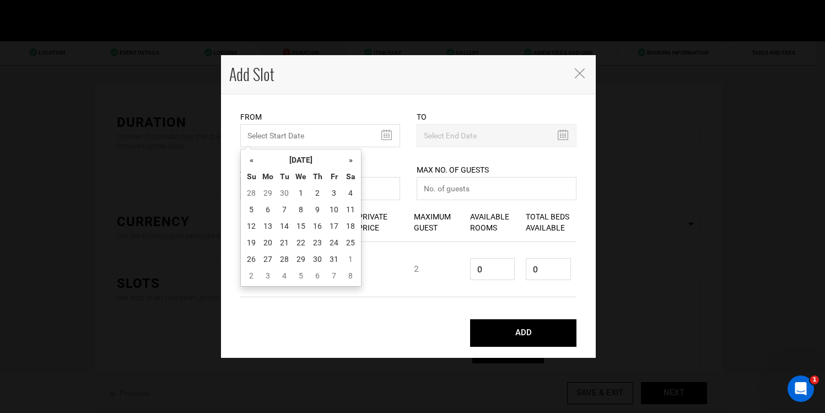
click at [352, 165] on th "»" at bounding box center [350, 160] width 17 height 17
click at [287, 191] on td "1" at bounding box center [284, 193] width 17 height 17
type input "[DATE]"
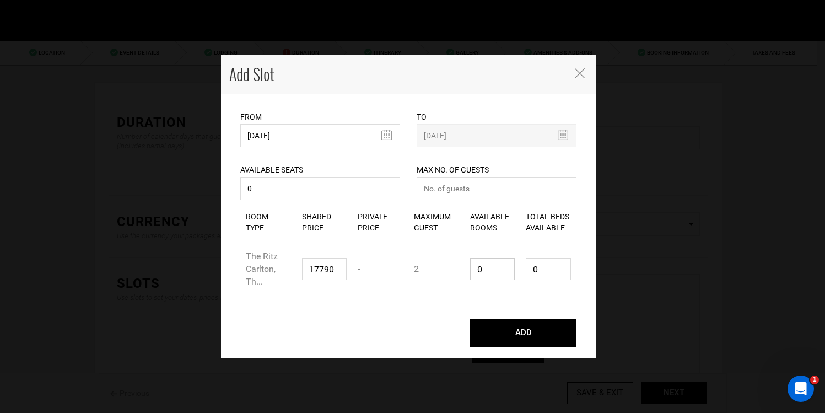
click at [500, 269] on input "0" at bounding box center [492, 269] width 45 height 22
click at [499, 269] on input "0" at bounding box center [492, 269] width 45 height 22
type input "1"
type input "2"
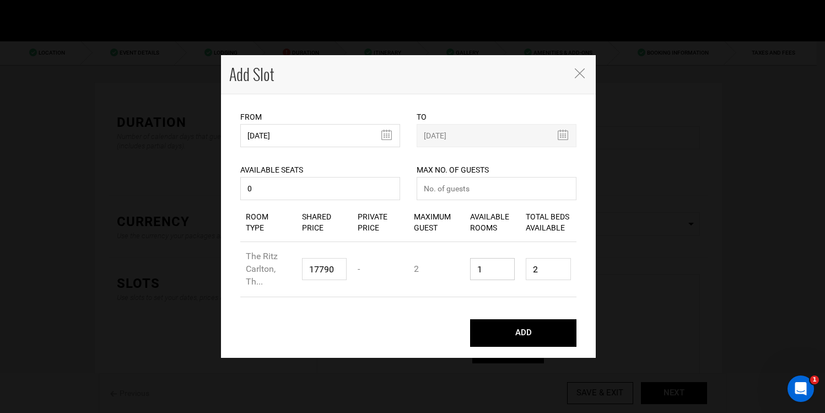
type input "1"
click at [356, 197] on input "0" at bounding box center [320, 188] width 160 height 23
click at [443, 179] on input "number" at bounding box center [497, 188] width 160 height 23
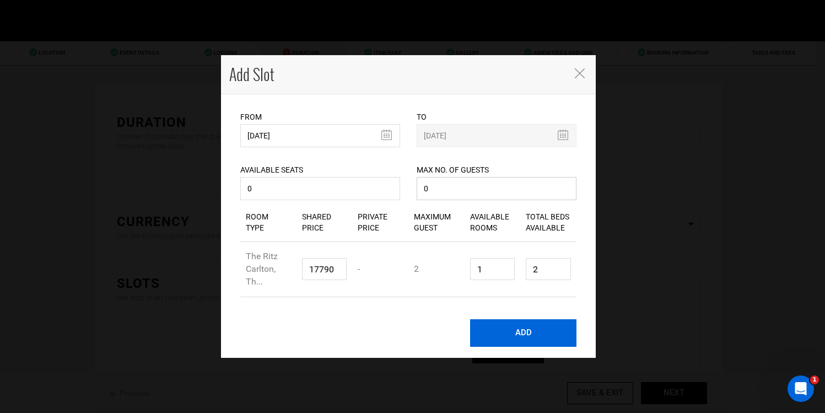
type input "0"
click at [520, 329] on button "ADD" at bounding box center [523, 333] width 106 height 28
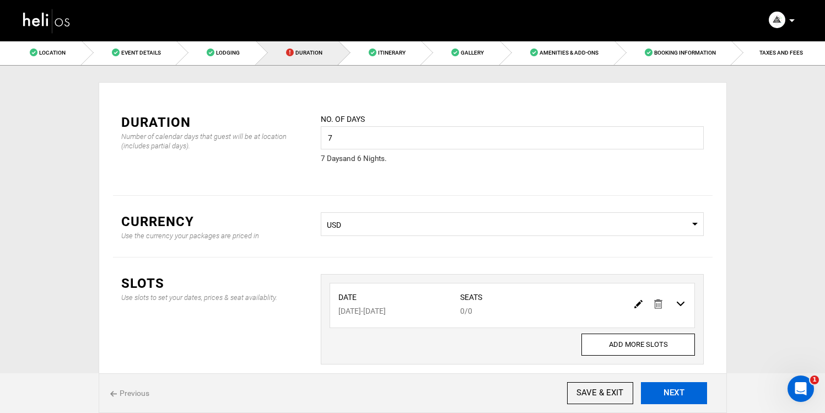
click at [653, 383] on button "NEXT" at bounding box center [674, 393] width 66 height 22
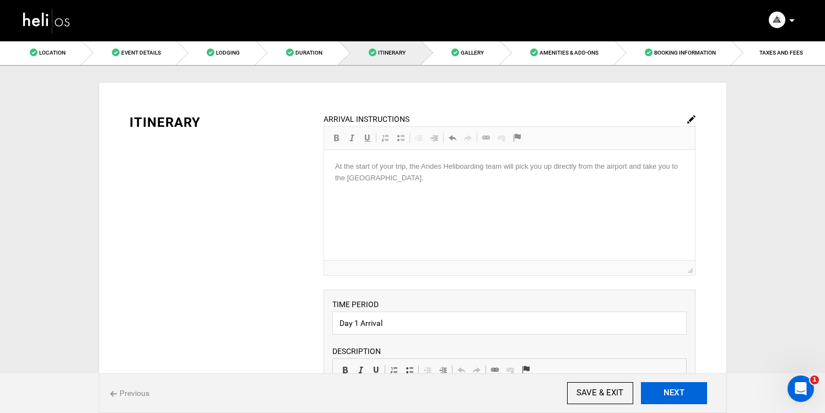
click at [653, 383] on button "NEXT" at bounding box center [674, 393] width 66 height 22
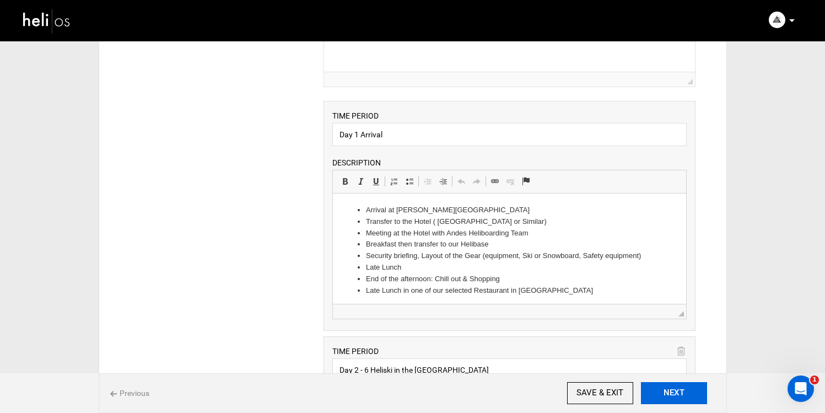
scroll to position [212, 0]
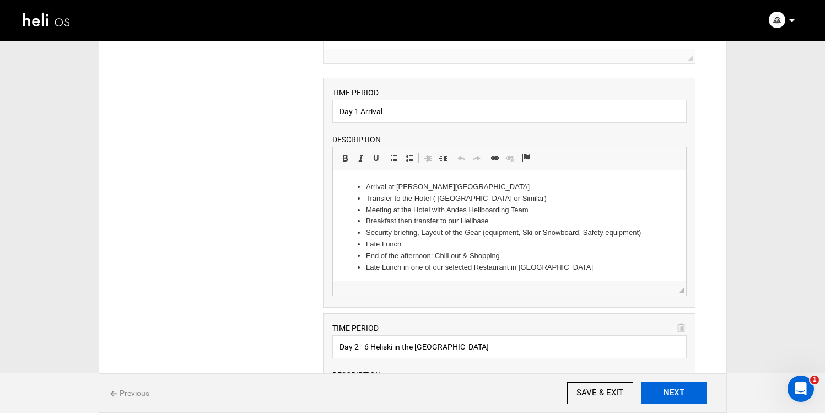
click at [672, 390] on button "NEXT" at bounding box center [674, 393] width 66 height 22
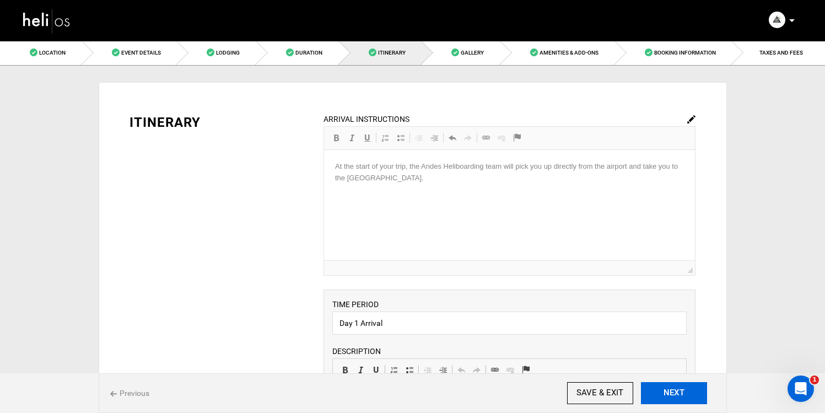
click at [673, 393] on button "NEXT" at bounding box center [674, 393] width 66 height 22
click at [675, 392] on button "NEXT" at bounding box center [674, 393] width 66 height 22
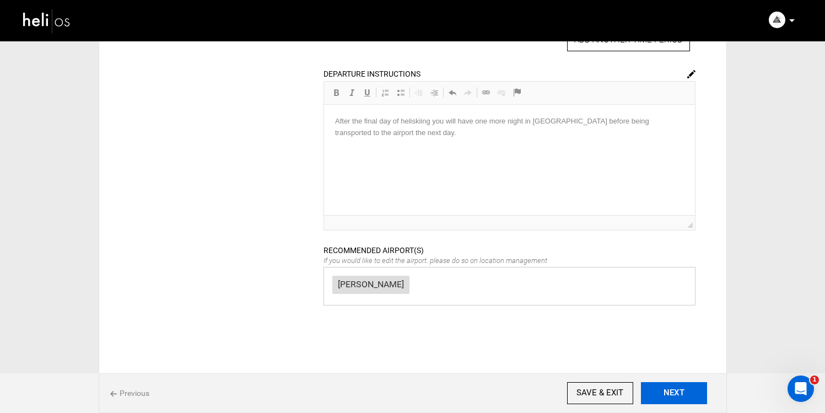
scroll to position [1034, 0]
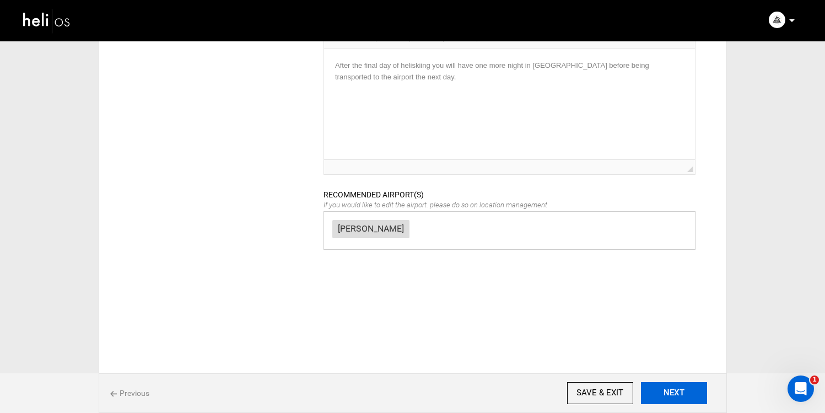
click at [665, 388] on button "NEXT" at bounding box center [674, 393] width 66 height 22
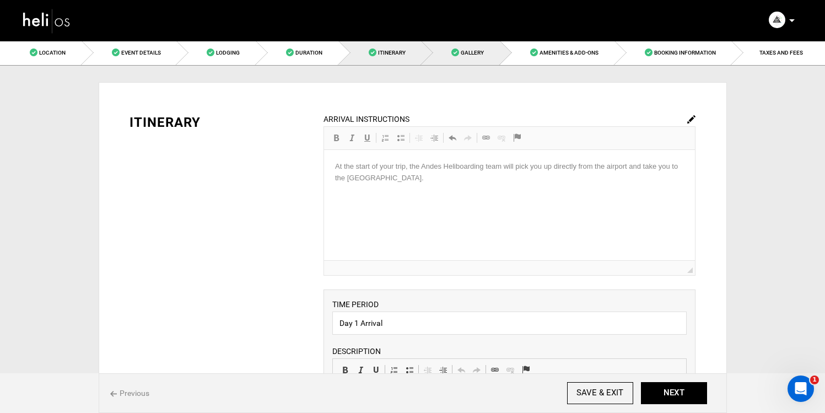
click at [477, 63] on link "Gallery" at bounding box center [461, 52] width 79 height 25
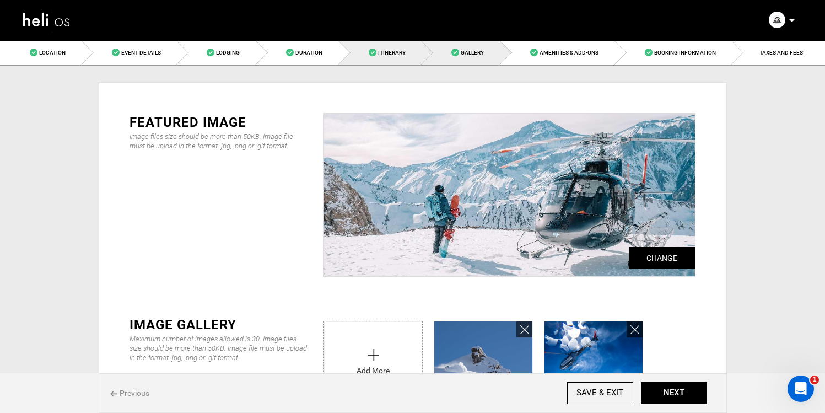
click at [399, 54] on span "Itinerary" at bounding box center [392, 53] width 28 height 6
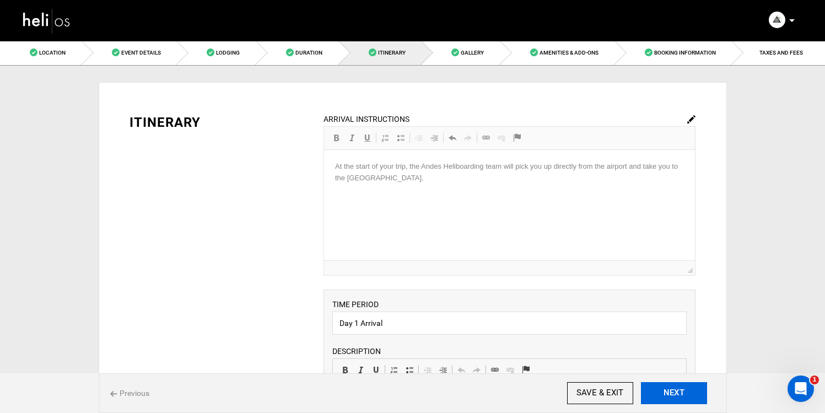
click at [681, 397] on button "NEXT" at bounding box center [674, 393] width 66 height 22
click at [476, 55] on span "Gallery" at bounding box center [472, 53] width 23 height 6
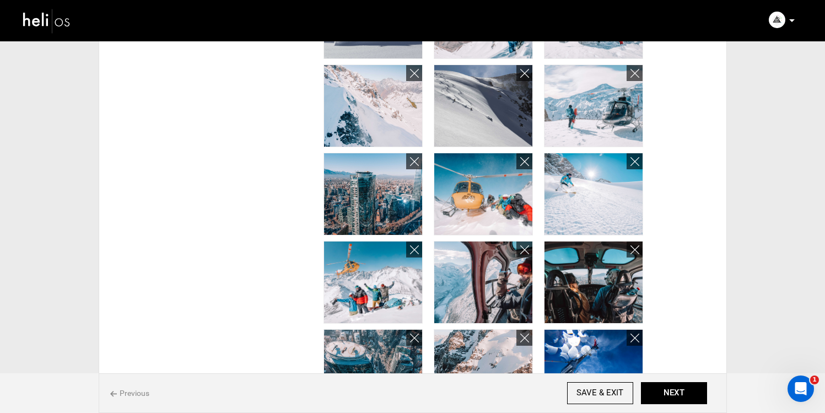
scroll to position [422, 0]
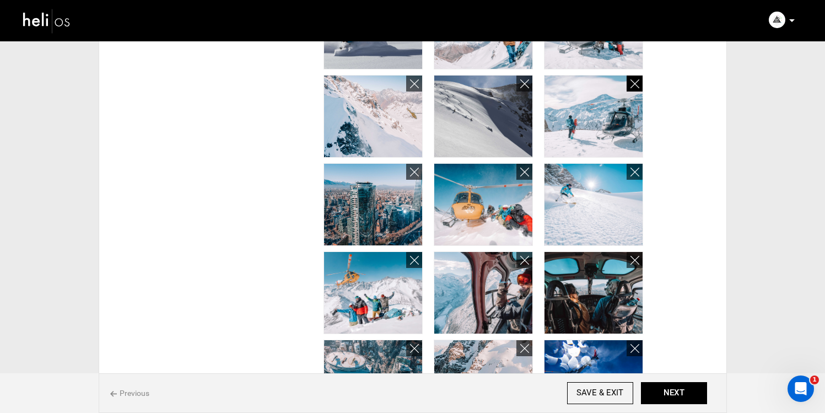
click at [633, 88] on icon at bounding box center [635, 84] width 9 height 13
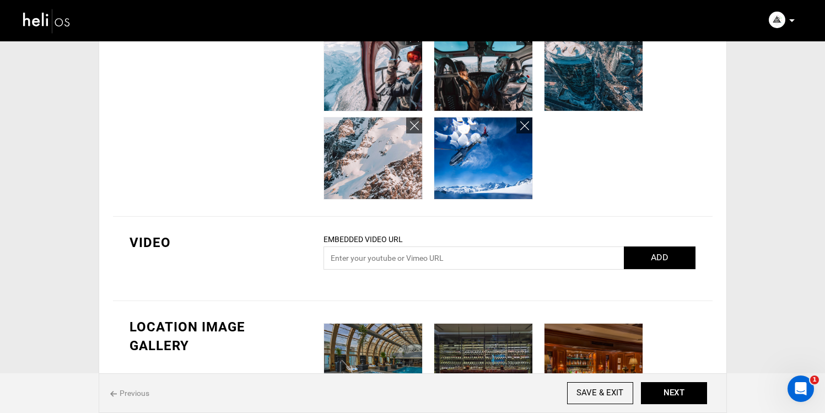
scroll to position [782, 0]
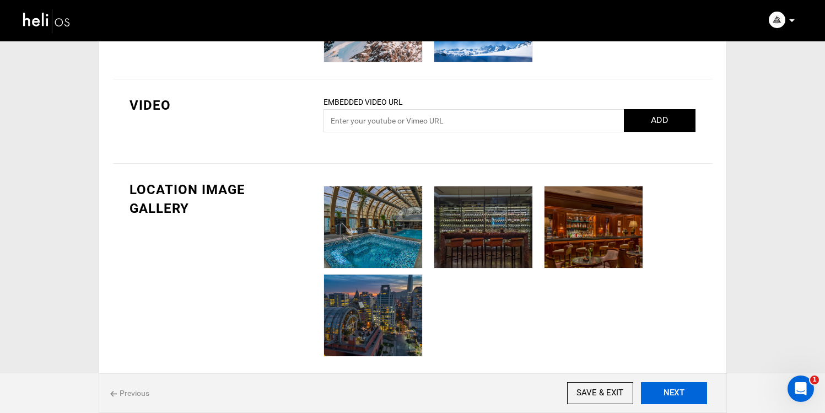
click at [668, 384] on button "NEXT" at bounding box center [674, 393] width 66 height 22
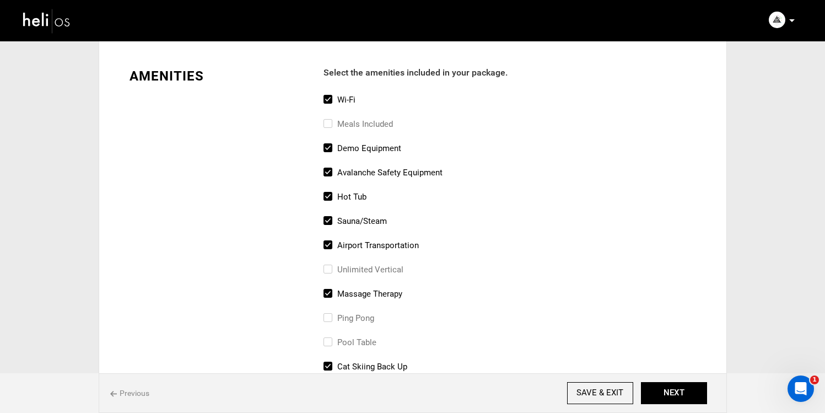
scroll to position [56, 0]
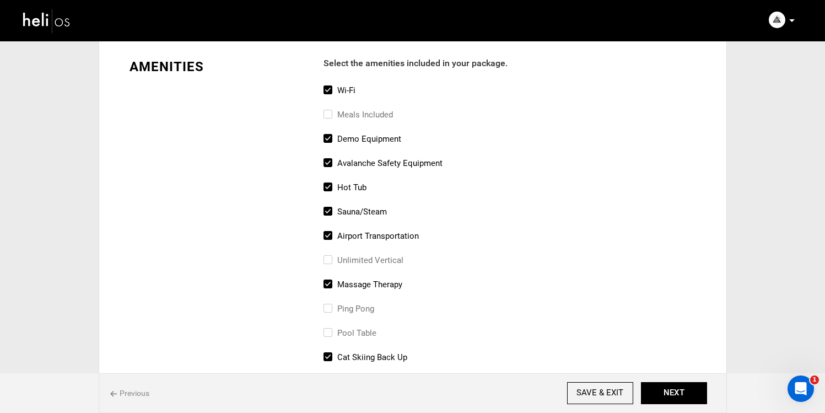
click at [337, 109] on label "Meals included" at bounding box center [358, 114] width 69 height 13
click at [331, 109] on input "Meals included" at bounding box center [327, 120] width 7 height 24
checkbox input "true"
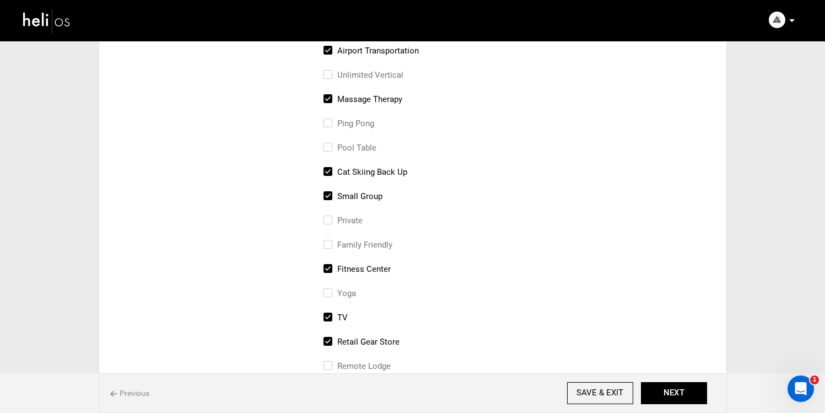
scroll to position [244, 0]
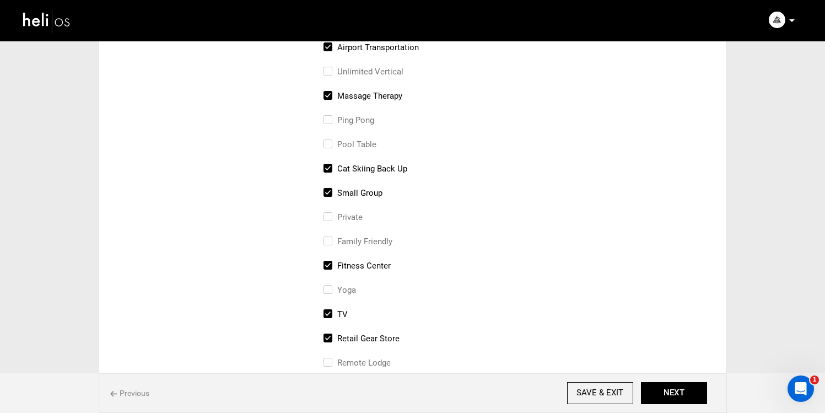
click at [370, 168] on label "cat skiing back up" at bounding box center [366, 168] width 84 height 13
click at [331, 168] on input "cat skiing back up" at bounding box center [327, 174] width 7 height 24
checkbox input "false"
click at [367, 191] on label "small group" at bounding box center [353, 192] width 59 height 13
click at [331, 191] on input "small group" at bounding box center [327, 198] width 7 height 24
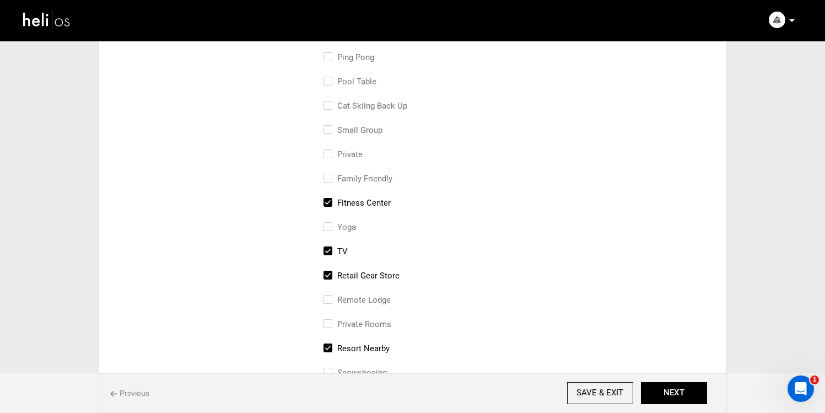
scroll to position [329, 0]
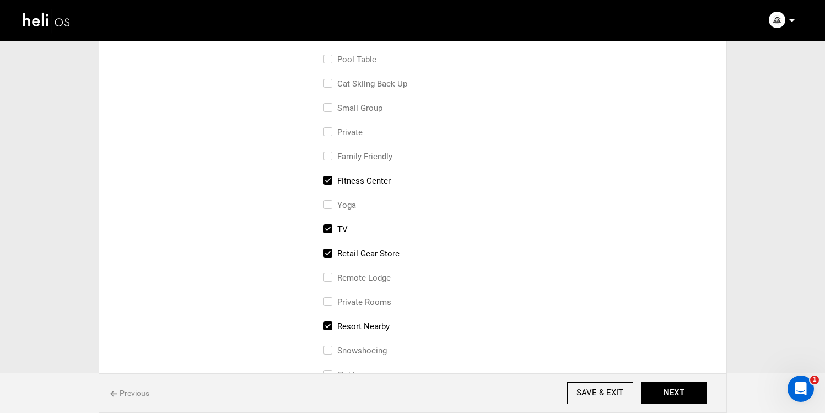
click at [365, 107] on label "small group" at bounding box center [353, 107] width 59 height 13
click at [331, 107] on input "small group" at bounding box center [327, 113] width 7 height 24
checkbox input "true"
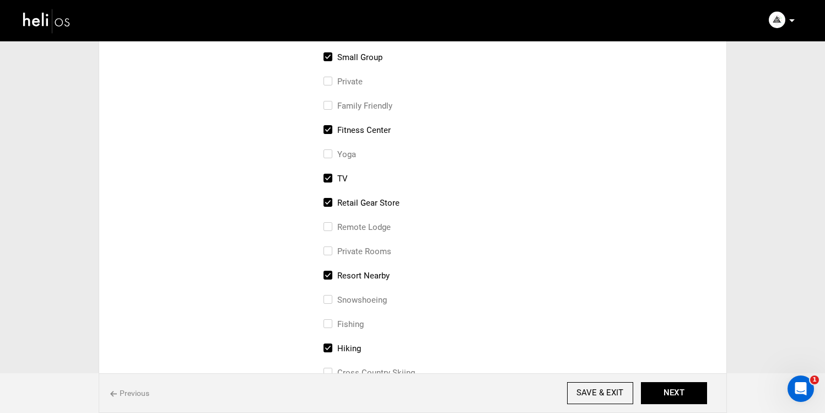
scroll to position [413, 0]
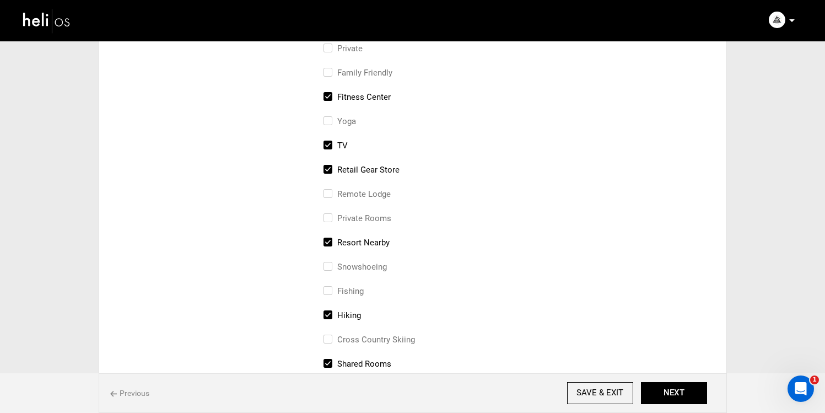
click at [360, 170] on label "retail gear store" at bounding box center [362, 169] width 76 height 13
click at [331, 170] on input "retail gear store" at bounding box center [327, 175] width 7 height 24
checkbox input "false"
click at [361, 241] on label "resort nearby" at bounding box center [357, 242] width 66 height 13
click at [331, 241] on input "resort nearby" at bounding box center [327, 248] width 7 height 24
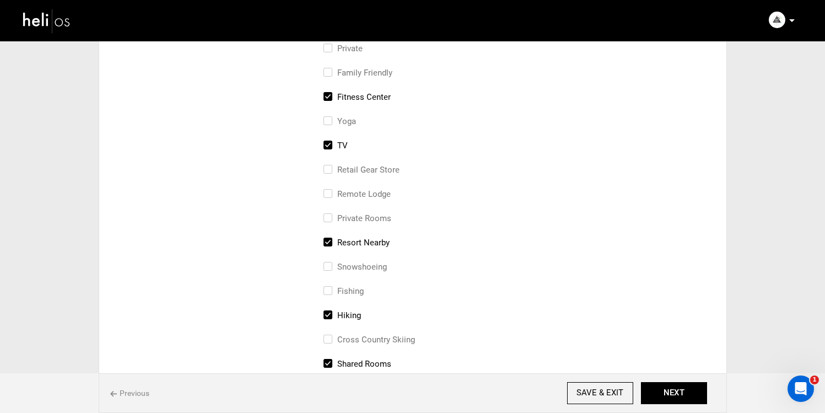
checkbox input "false"
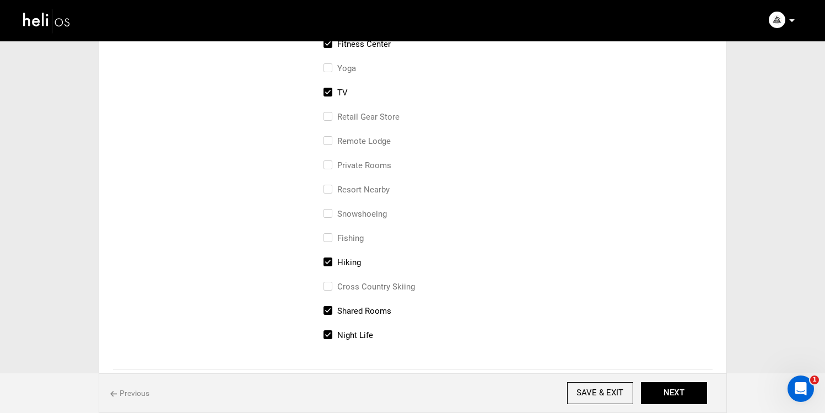
scroll to position [513, 0]
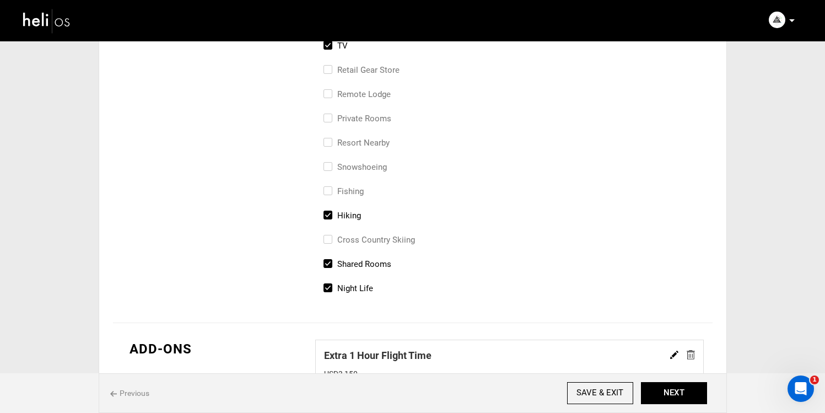
click at [347, 214] on label "Hiking" at bounding box center [342, 215] width 37 height 13
click at [331, 214] on input "Hiking" at bounding box center [327, 221] width 7 height 24
checkbox input "false"
click at [353, 263] on label "Shared Rooms" at bounding box center [358, 263] width 68 height 13
click at [331, 263] on input "Shared Rooms" at bounding box center [327, 269] width 7 height 24
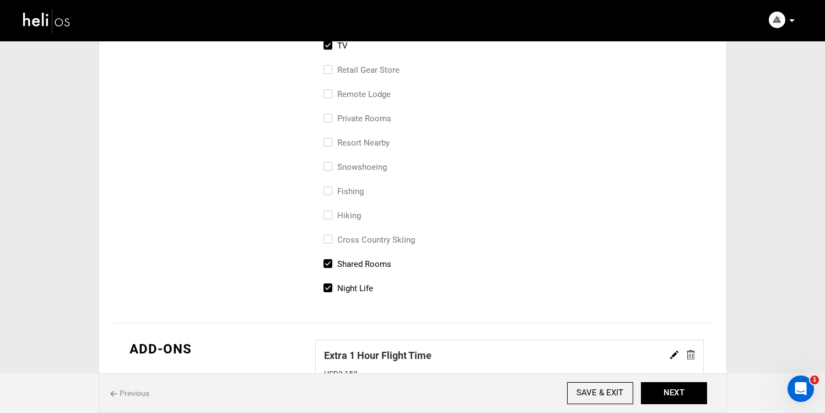
checkbox input "false"
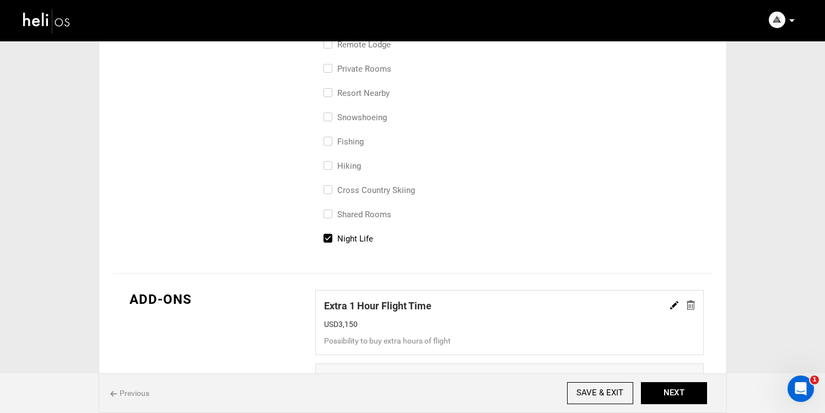
scroll to position [563, 0]
click at [352, 239] on label "Night Life" at bounding box center [349, 237] width 50 height 13
click at [331, 239] on input "Night Life" at bounding box center [327, 243] width 7 height 24
click at [352, 239] on label "Night Life" at bounding box center [349, 237] width 50 height 13
click at [331, 239] on input "Night Life" at bounding box center [327, 243] width 7 height 24
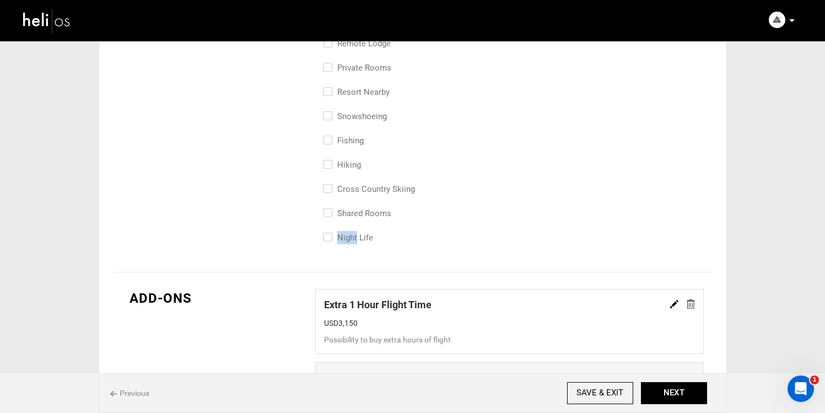
checkbox input "true"
click at [693, 305] on img at bounding box center [691, 303] width 8 height 9
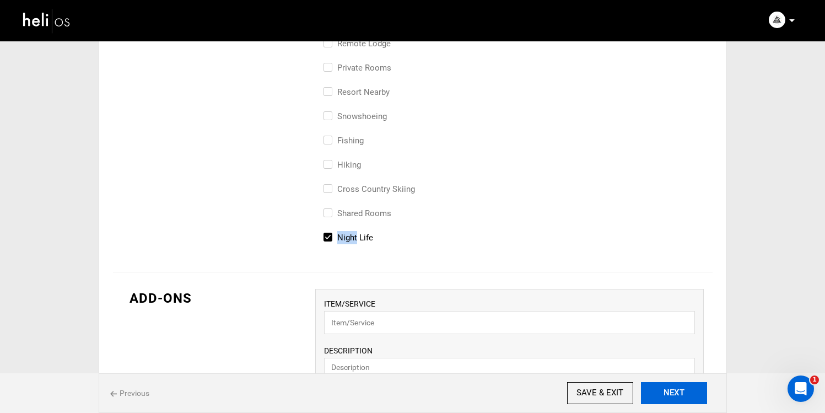
click at [673, 391] on button "NEXT" at bounding box center [674, 393] width 66 height 22
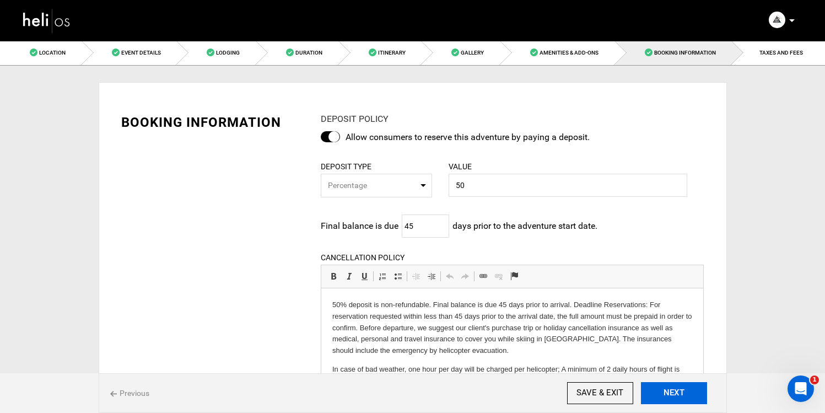
click at [676, 390] on button "NEXT" at bounding box center [674, 393] width 66 height 22
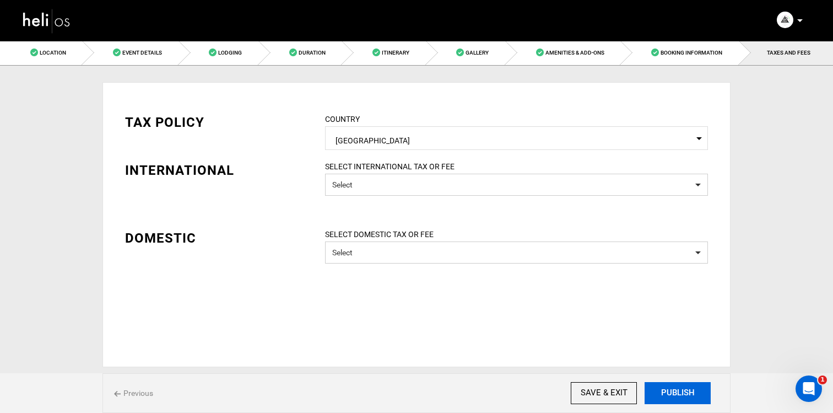
click at [674, 390] on button "PUBLISH" at bounding box center [678, 393] width 66 height 22
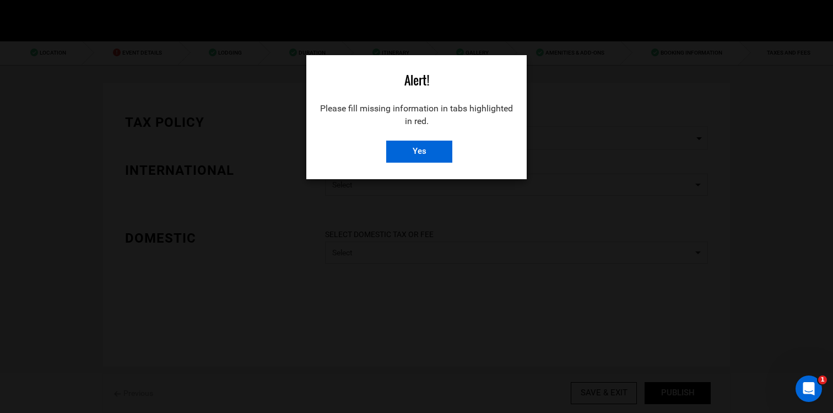
click at [413, 143] on input "Yes" at bounding box center [419, 152] width 66 height 22
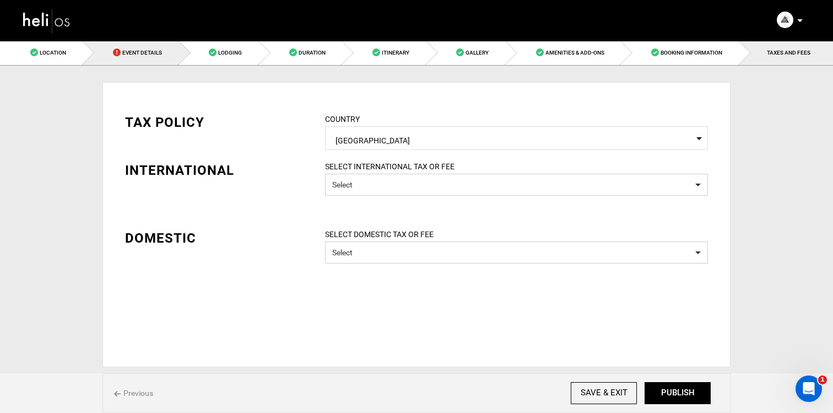
click at [159, 55] on span "Event Details" at bounding box center [142, 53] width 40 height 6
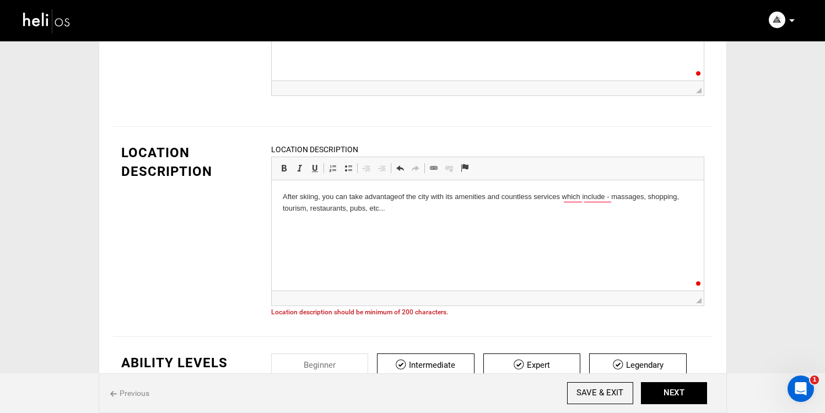
scroll to position [243, 0]
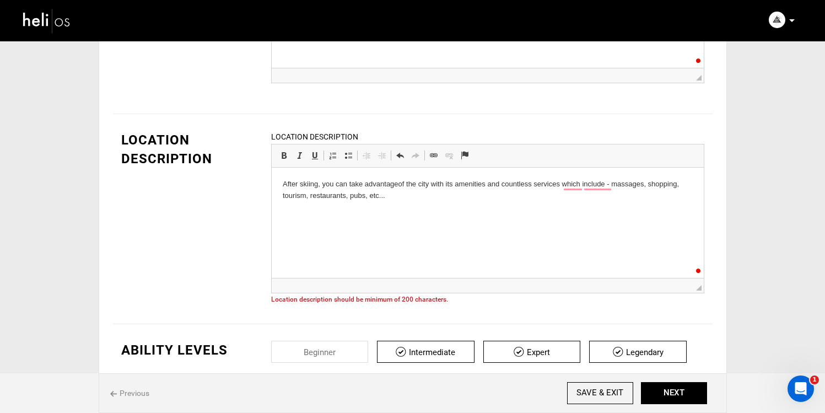
click at [413, 209] on html "After skiing, you can take advantage of the city with its amenities and countle…" at bounding box center [487, 190] width 432 height 45
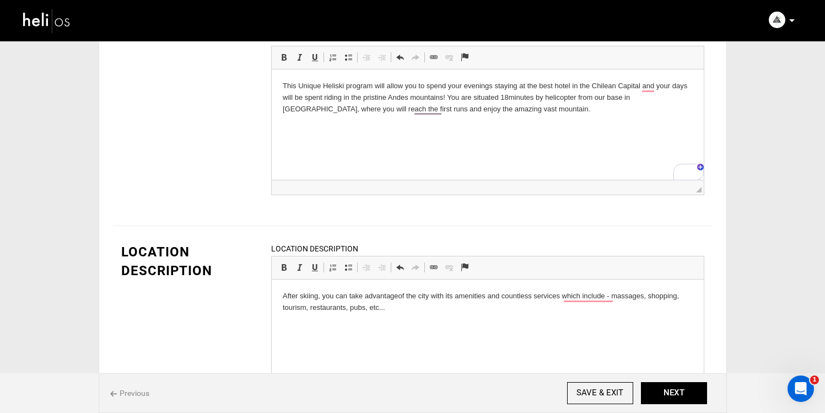
scroll to position [125, 0]
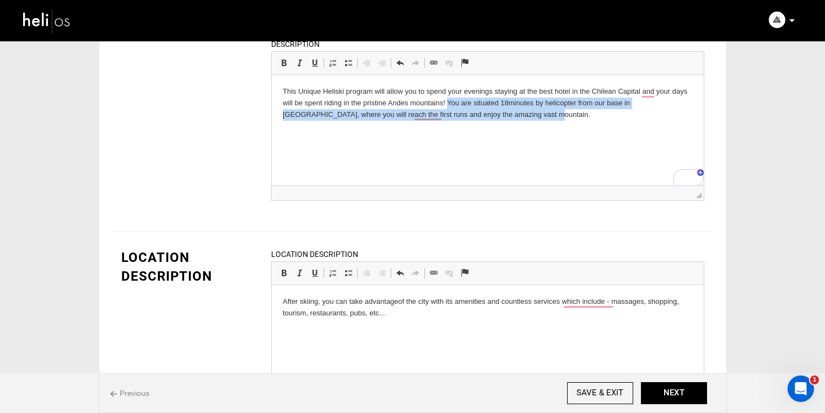
drag, startPoint x: 448, startPoint y: 104, endPoint x: 505, endPoint y: 122, distance: 60.1
click at [505, 122] on html "This Unique Heliski program will allow you to spend your evenings staying at th…" at bounding box center [487, 103] width 432 height 56
copy p "You are situated 18 minutes by helicopter from our base in [GEOGRAPHIC_DATA], w…"
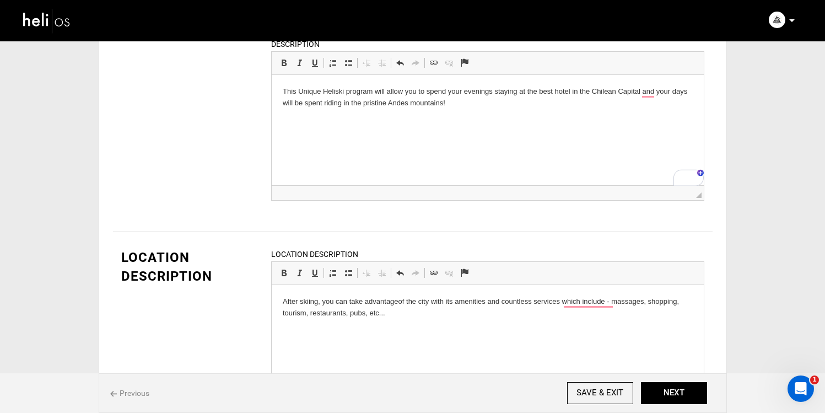
click at [277, 306] on html "After skiing, you can take advantage of the city with its amenities and countle…" at bounding box center [487, 307] width 432 height 45
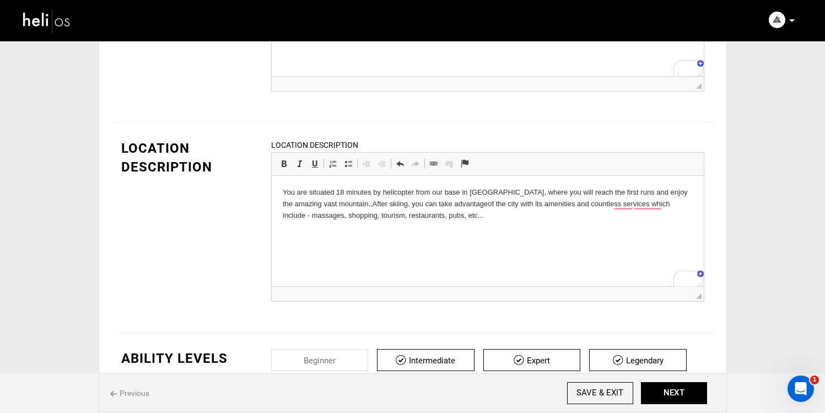
scroll to position [236, 0]
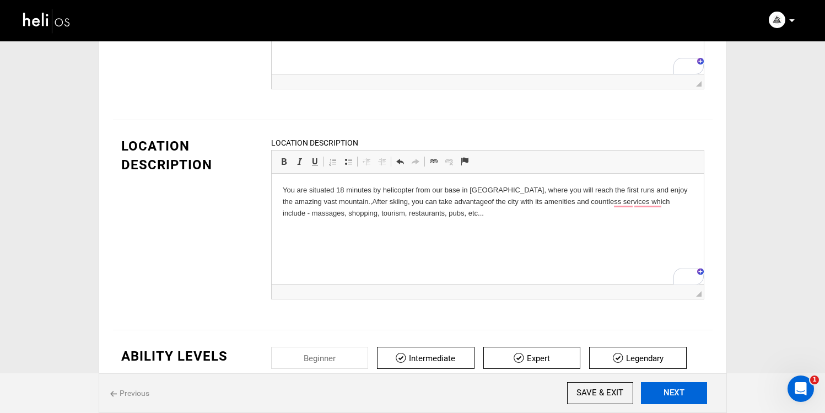
click at [679, 392] on button "NEXT" at bounding box center [674, 393] width 66 height 22
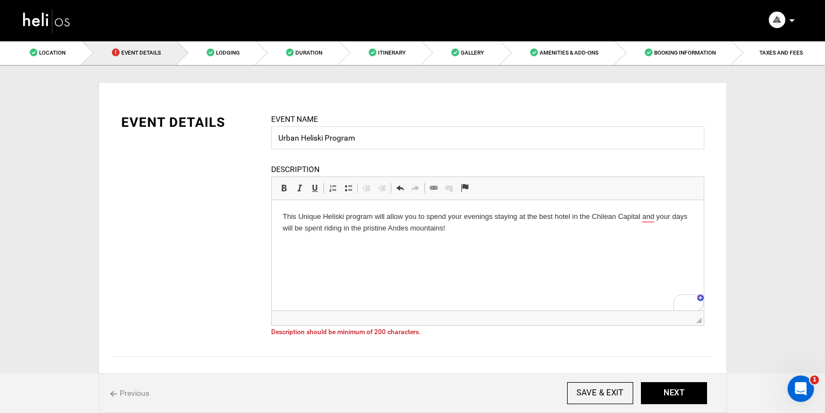
click at [549, 245] on html "This Unique Heliski program will allow you to spend your evenings staying at th…" at bounding box center [487, 222] width 432 height 45
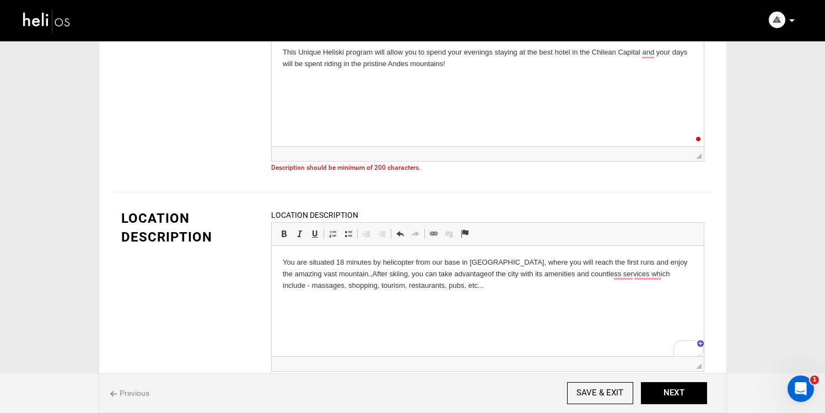
scroll to position [176, 0]
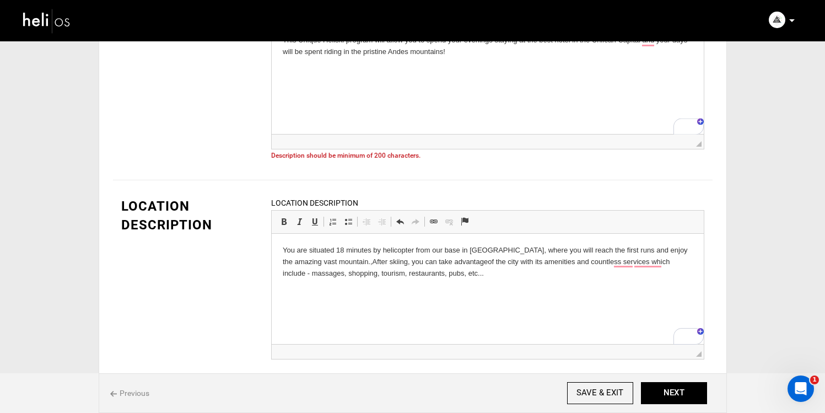
click at [460, 277] on p "You are situated 18 minutes by helicopter from our base in [GEOGRAPHIC_DATA], w…" at bounding box center [487, 262] width 410 height 34
drag, startPoint x: 497, startPoint y: 249, endPoint x: 306, endPoint y: 240, distance: 190.9
click at [306, 240] on html "You are situated 18 minutes by helicopter from our base in [GEOGRAPHIC_DATA], w…" at bounding box center [487, 262] width 432 height 56
copy p "You are situated 18 minutes by helicopter from our base in [GEOGRAPHIC_DATA]"
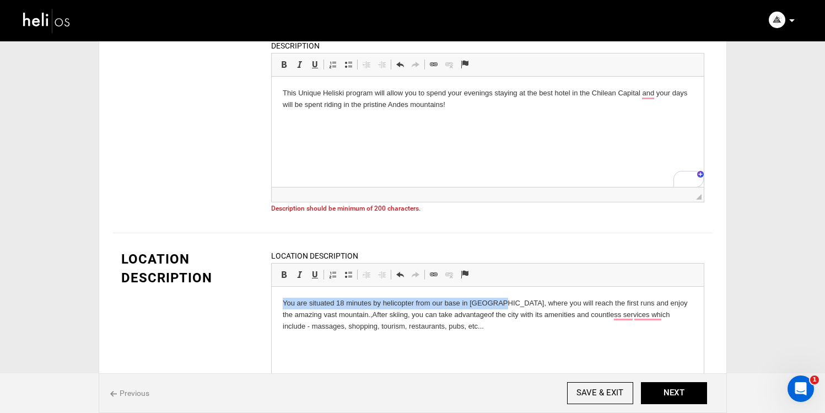
scroll to position [51, 0]
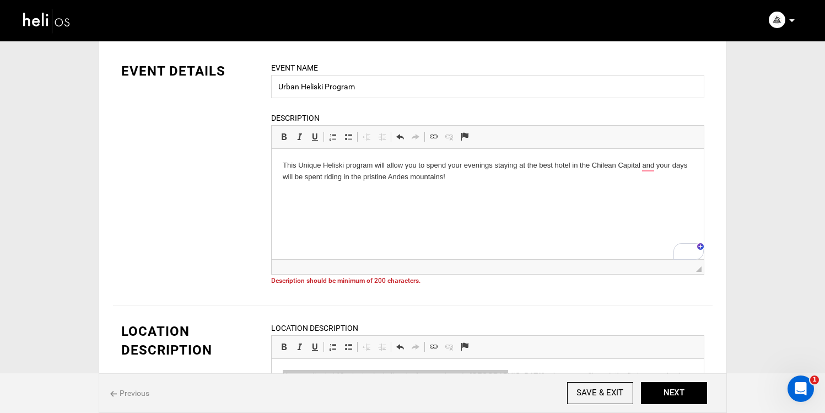
click at [483, 185] on html "This Unique Heliski program will allow you to spend your evenings staying at th…" at bounding box center [487, 171] width 432 height 45
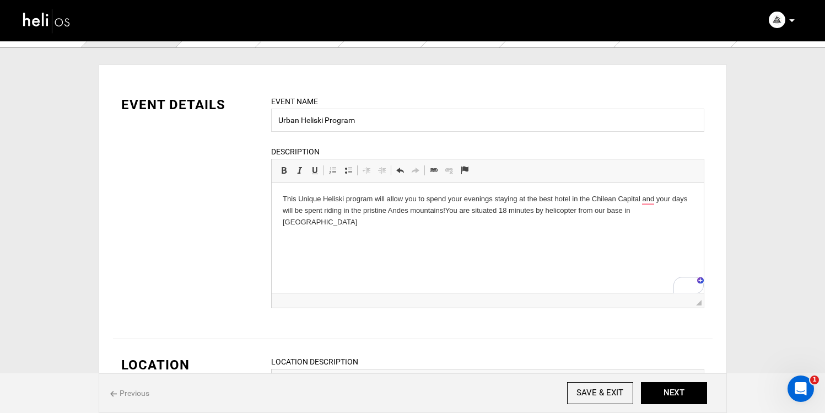
scroll to position [13, 0]
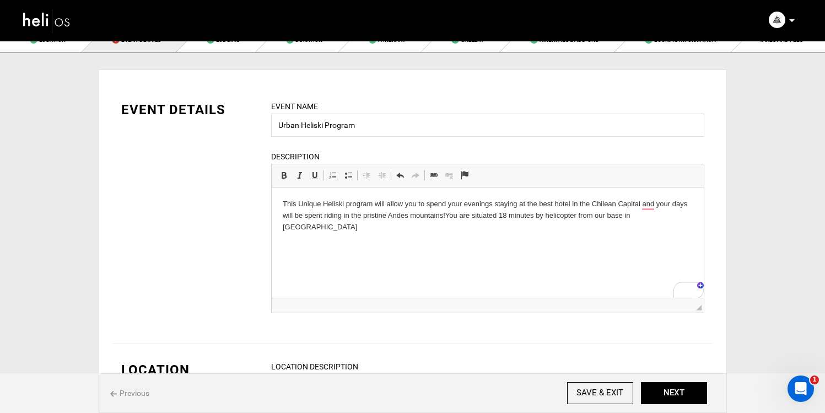
click at [487, 227] on html "This Unique Heliski program will allow you to spend your evenings staying at th…" at bounding box center [487, 215] width 432 height 56
click at [557, 226] on html "This Unique Heliski program will allow you to spend your evenings staying at th…" at bounding box center [487, 215] width 432 height 56
drag, startPoint x: 665, startPoint y: 217, endPoint x: 632, endPoint y: 218, distance: 33.1
click at [632, 218] on p "This Unique Heliski program will allow you to spend your evenings staying at th…" at bounding box center [487, 215] width 410 height 34
click at [393, 219] on p "This Unique Heliski program will allow you to spend your evenings staying at th…" at bounding box center [487, 215] width 410 height 34
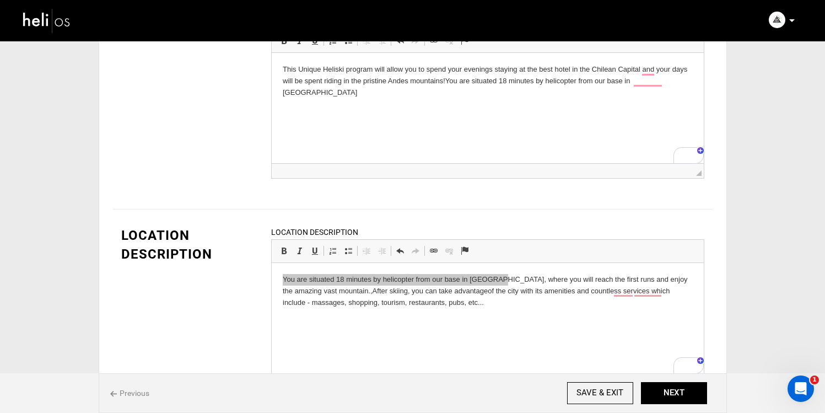
scroll to position [153, 0]
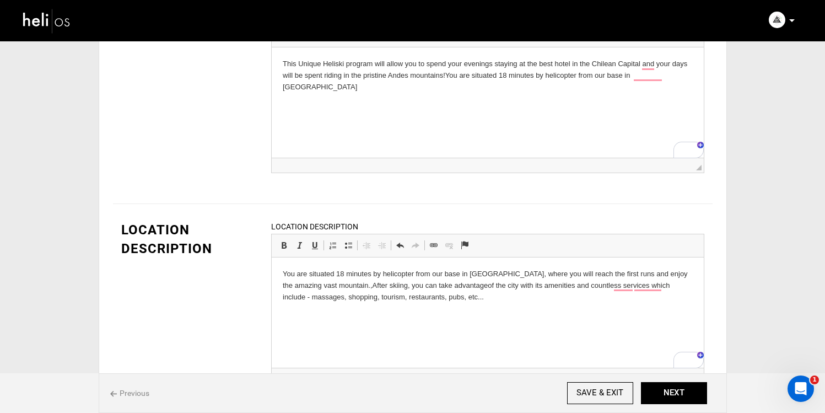
click at [402, 294] on p "You are situated 18 minutes by helicopter from our base in [GEOGRAPHIC_DATA], w…" at bounding box center [487, 285] width 410 height 34
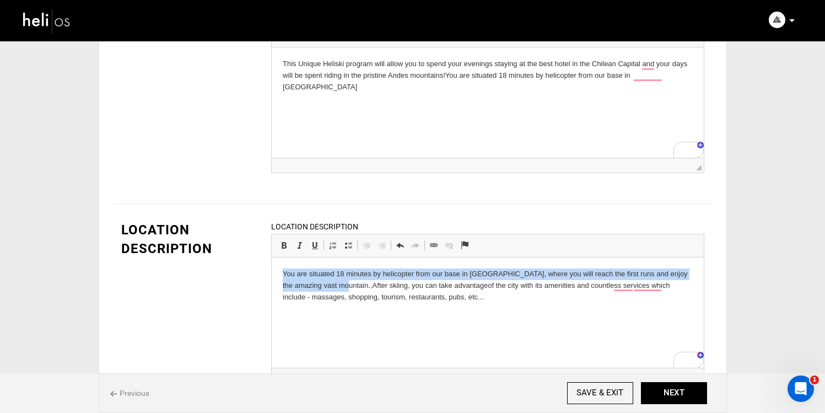
drag, startPoint x: 333, startPoint y: 287, endPoint x: 276, endPoint y: 272, distance: 59.1
click at [276, 272] on html "You are situated 18 minutes by helicopter from our base in [GEOGRAPHIC_DATA], w…" at bounding box center [487, 285] width 432 height 56
copy p "You are situated 18 minutes by helicopter from our base in [GEOGRAPHIC_DATA], w…"
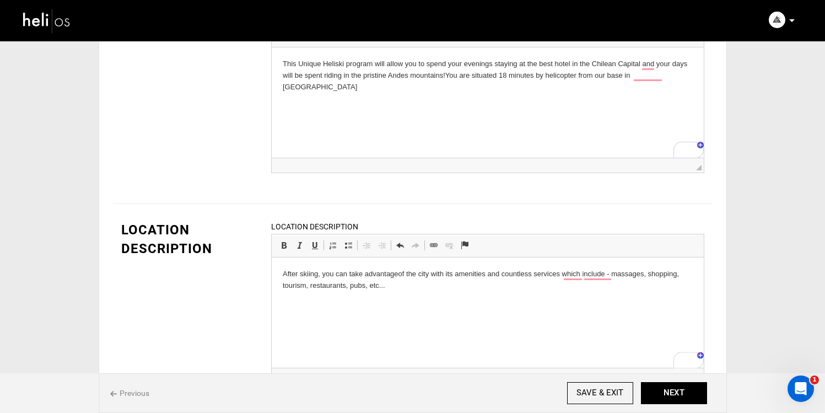
click at [684, 92] on html "This Unique Heliski program will allow you to spend your evenings staying at th…" at bounding box center [487, 75] width 432 height 56
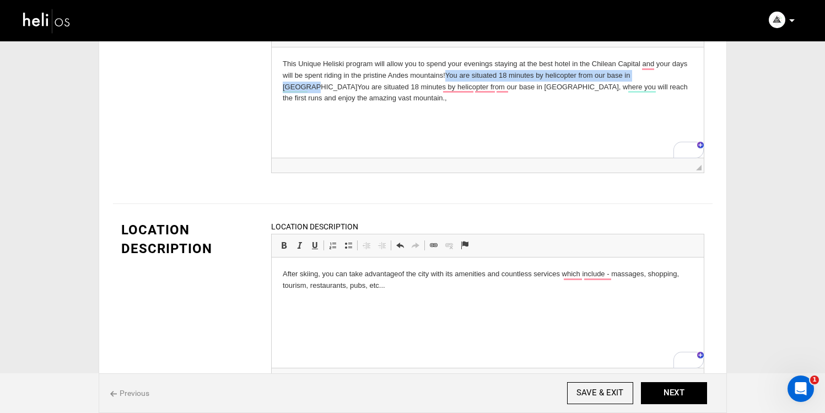
drag, startPoint x: 662, startPoint y: 75, endPoint x: 449, endPoint y: 78, distance: 212.8
click at [448, 78] on p "This Unique Heliski program will allow you to spend your evenings staying at th…" at bounding box center [487, 81] width 410 height 46
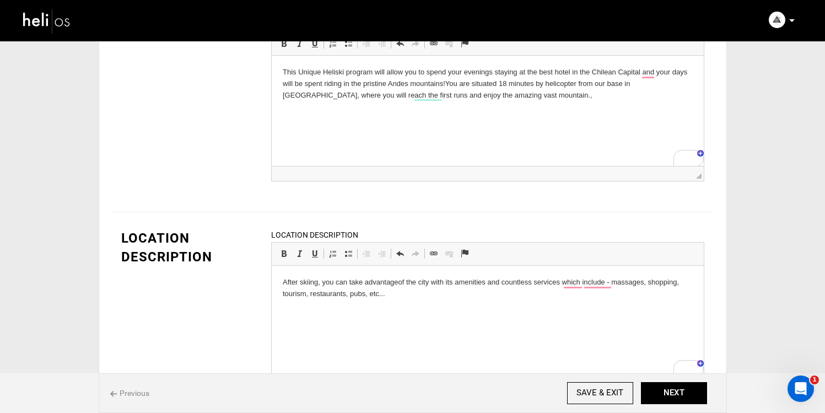
scroll to position [136, 0]
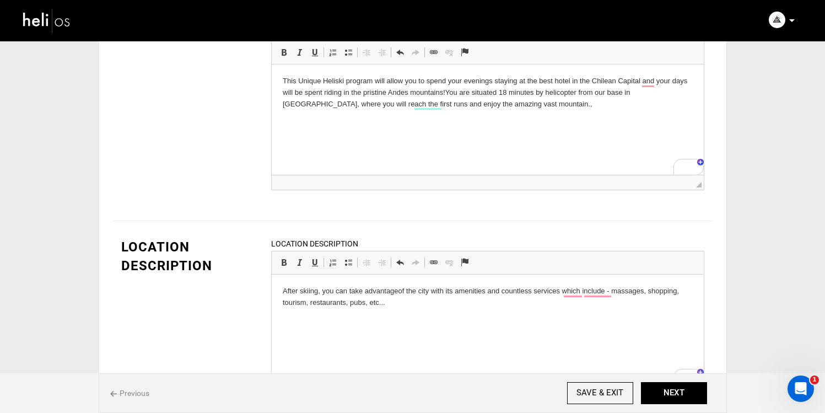
click at [518, 105] on p "This Unique Heliski program will allow you to spend your evenings staying at th…" at bounding box center [487, 93] width 410 height 34
drag, startPoint x: 662, startPoint y: 96, endPoint x: 631, endPoint y: 96, distance: 30.3
click at [631, 96] on p "This Unique Heliski program will allow you to spend your evenings staying at th…" at bounding box center [487, 93] width 410 height 34
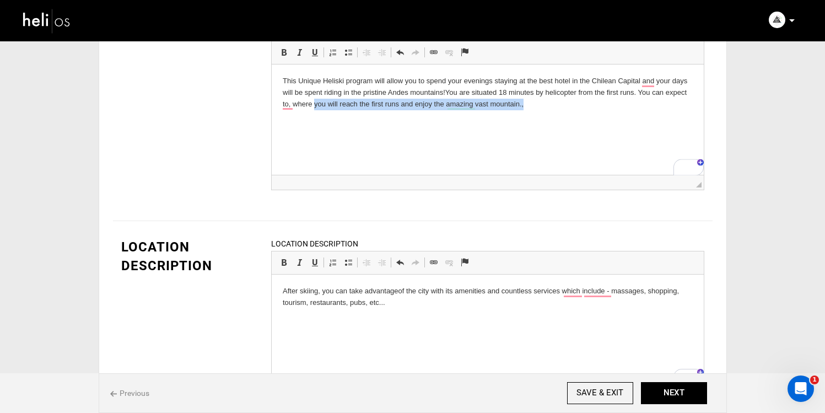
drag, startPoint x: 587, startPoint y: 102, endPoint x: 317, endPoint y: 102, distance: 270.1
click at [315, 102] on p "This Unique Heliski program will allow you to spend your evenings staying at th…" at bounding box center [487, 93] width 410 height 34
click at [469, 109] on p "This Unique Heliski program will allow you to spend your evenings staying at th…" at bounding box center [487, 93] width 410 height 34
click at [413, 106] on p "This Unique Heliski program will allow you to spend your evenings staying at th…" at bounding box center [487, 93] width 410 height 34
click at [526, 110] on html "This Unique Heliski program will allow you to spend your evenings staying at th…" at bounding box center [487, 92] width 432 height 56
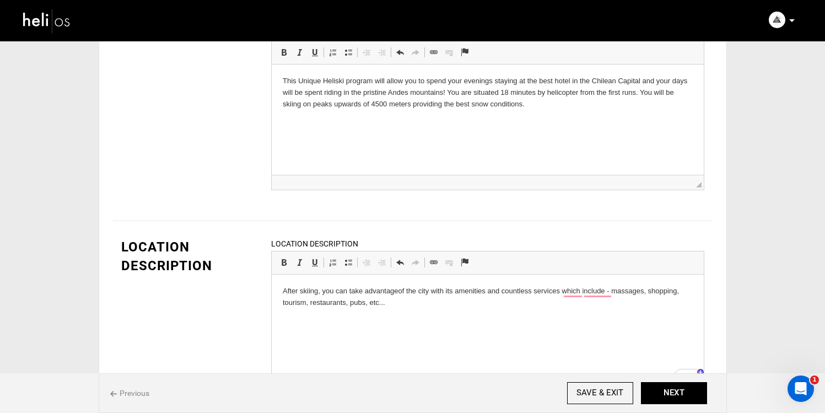
click at [277, 294] on html "After skiing, you can take advantage of the city with its amenities and countle…" at bounding box center [487, 297] width 432 height 45
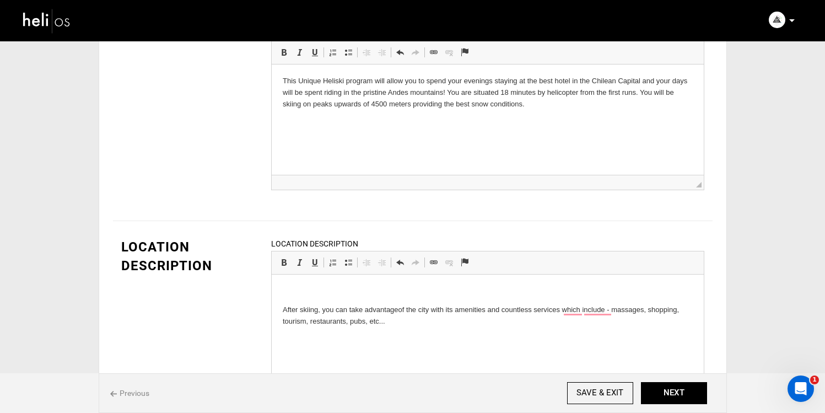
click at [285, 289] on p "To enrich screen reader interactions, please activate Accessibility in Grammarl…" at bounding box center [487, 292] width 410 height 12
click at [347, 338] on html "[PERSON_NAME] After skiing, you can take advantage of the city with its ameniti…" at bounding box center [487, 306] width 432 height 63
drag, startPoint x: 317, startPoint y: 288, endPoint x: 271, endPoint y: 284, distance: 45.9
click at [271, 284] on html "[PERSON_NAME] After skiing, you can take advantage of the city with its ameniti…" at bounding box center [487, 306] width 432 height 63
click at [356, 313] on p "After skiing, you can take advantage of the city with its amenities and countle…" at bounding box center [487, 315] width 410 height 23
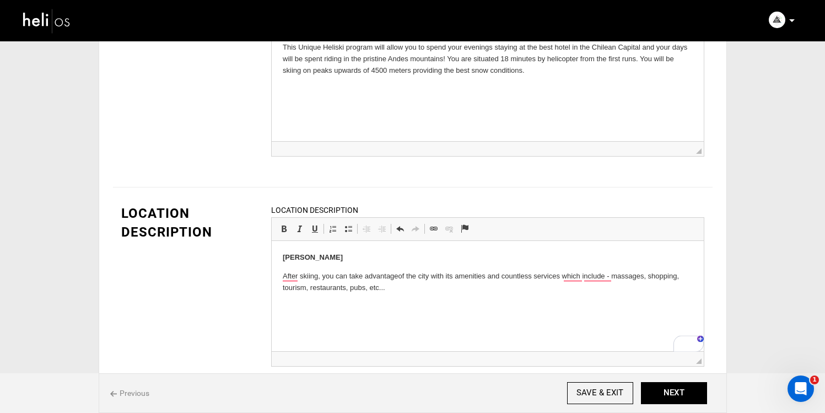
scroll to position [175, 0]
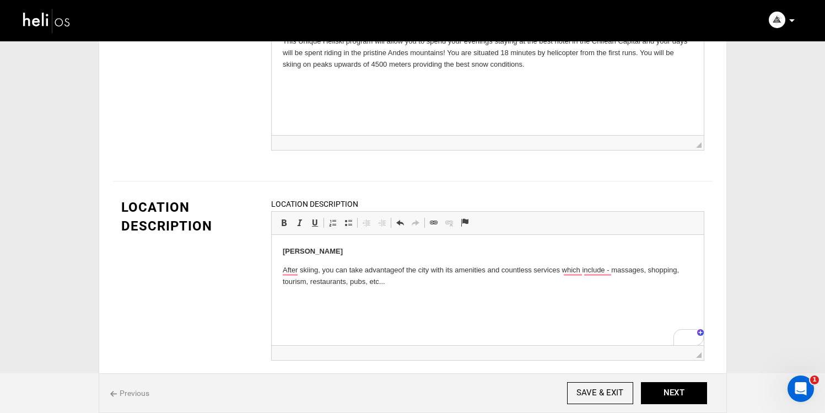
click at [388, 289] on html "[PERSON_NAME] After skiing, you can take advantage of the city with its ameniti…" at bounding box center [487, 266] width 432 height 63
drag, startPoint x: 409, startPoint y: 274, endPoint x: 599, endPoint y: 303, distance: 191.9
click at [599, 287] on html "[PERSON_NAME] After skiing, you can take advantage of the city with its ameniti…" at bounding box center [487, 261] width 432 height 52
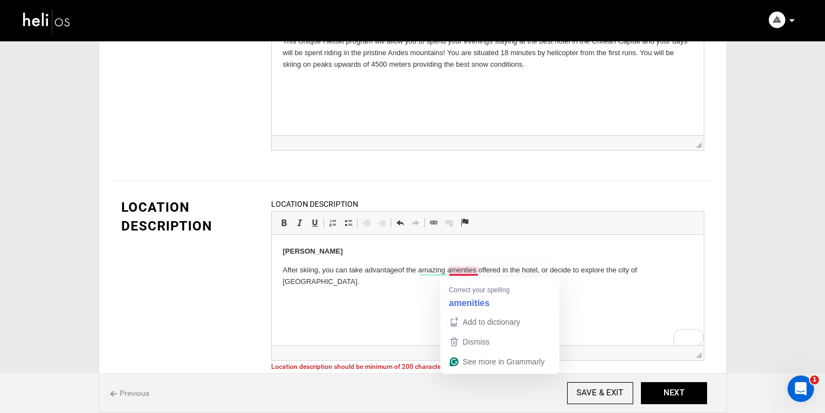
click at [467, 272] on p "After skiing, you can take advantage of the amazing amenties offered in the hot…" at bounding box center [487, 276] width 410 height 23
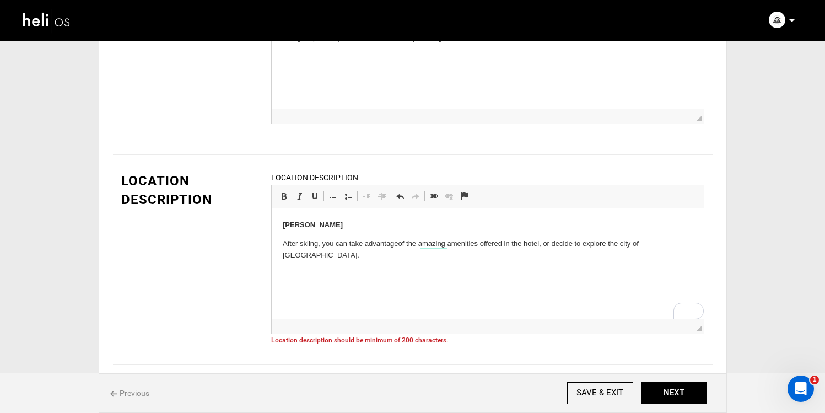
click at [510, 254] on html "[PERSON_NAME] After skiing, you can take advantage of the amazing amenities off…" at bounding box center [487, 239] width 432 height 63
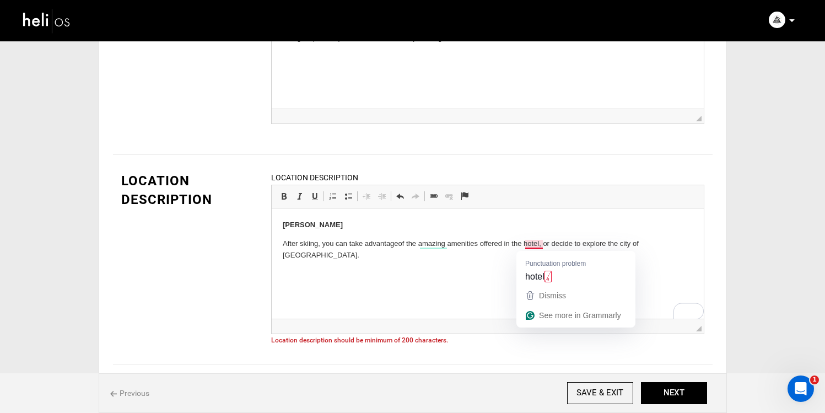
click at [544, 244] on p "After skiing, you can take advantage of the amazing amenities offered in the ho…" at bounding box center [487, 249] width 410 height 23
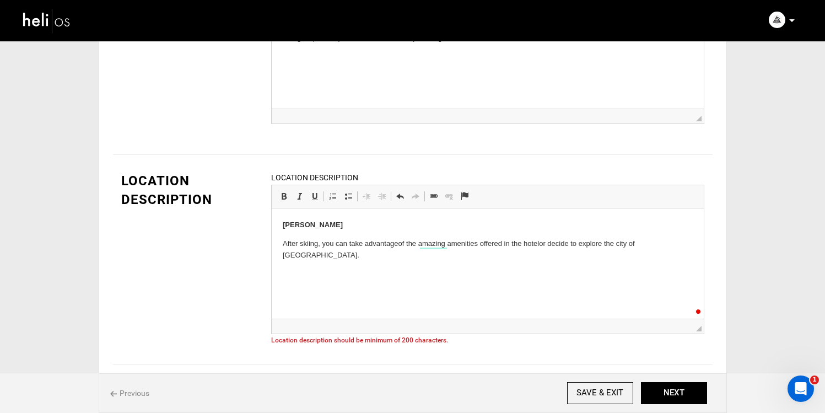
click at [674, 246] on p "After skiing, you can take advantage of the amazing amenities offered in the ho…" at bounding box center [487, 249] width 410 height 23
click at [362, 259] on p "After skiing, you can take advantage of the amazing amenities offered in the ho…" at bounding box center [487, 249] width 410 height 23
click at [467, 261] on html "[PERSON_NAME] After skiing, you can take advantage of the amazing amenities off…" at bounding box center [487, 239] width 432 height 63
click at [463, 272] on html "[PERSON_NAME] After skiing, you can take advantage of the amazing amenities off…" at bounding box center [487, 239] width 432 height 63
click at [460, 257] on p "After skiing, you can take advantage of the amazing amenities offered in the ho…" at bounding box center [487, 249] width 410 height 23
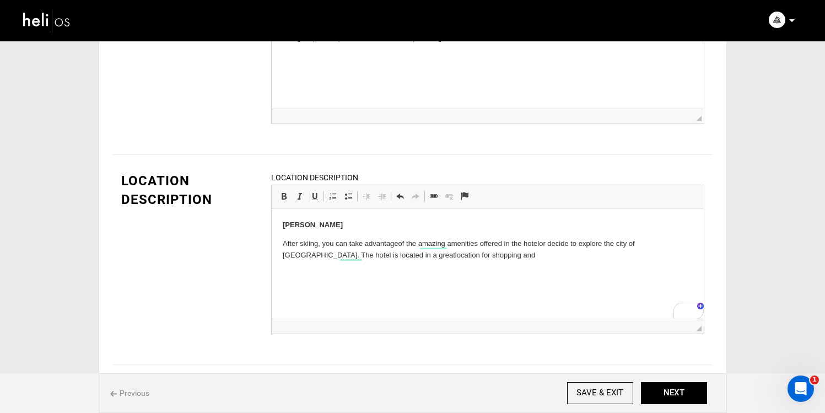
drag, startPoint x: 460, startPoint y: 257, endPoint x: 264, endPoint y: 240, distance: 196.4
click at [271, 240] on html "[PERSON_NAME] After skiing, you can take advantage of the amazing amenities off…" at bounding box center [487, 239] width 432 height 63
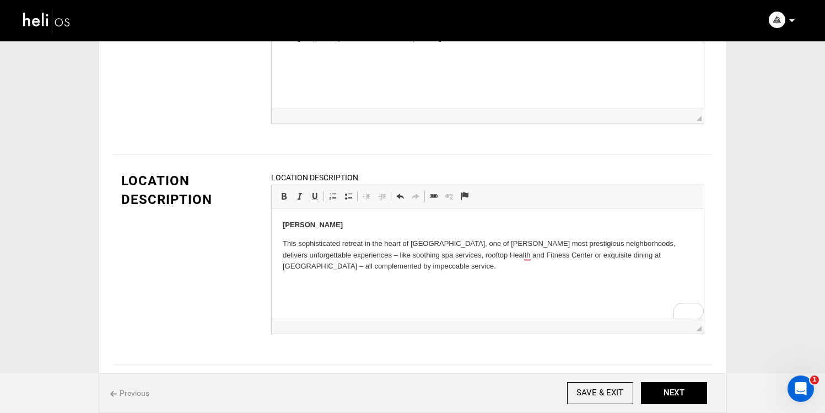
click at [399, 283] on html "[PERSON_NAME] This sophisticated retreat in the heart of [GEOGRAPHIC_DATA], one…" at bounding box center [487, 245] width 432 height 75
click at [324, 227] on p "[PERSON_NAME]" at bounding box center [487, 225] width 410 height 12
click at [312, 247] on p "This sophisticated retreat in the heart of [GEOGRAPHIC_DATA], one of [PERSON_NA…" at bounding box center [487, 255] width 410 height 34
click at [297, 246] on p "This sophisticated retreat in the heart of [GEOGRAPHIC_DATA], one of [PERSON_NA…" at bounding box center [487, 255] width 410 height 34
drag, startPoint x: 362, startPoint y: 242, endPoint x: 313, endPoint y: 244, distance: 49.1
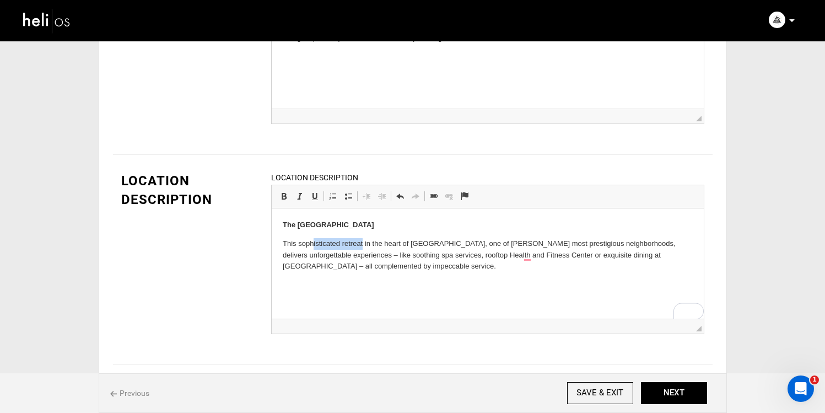
click at [313, 244] on p "This sophisticated retreat in the heart of [GEOGRAPHIC_DATA], one of [PERSON_NA…" at bounding box center [487, 255] width 410 height 34
click at [342, 267] on p "Located in the heart of [GEOGRAPHIC_DATA], one of [GEOGRAPHIC_DATA][PERSON_NAME…" at bounding box center [487, 255] width 410 height 34
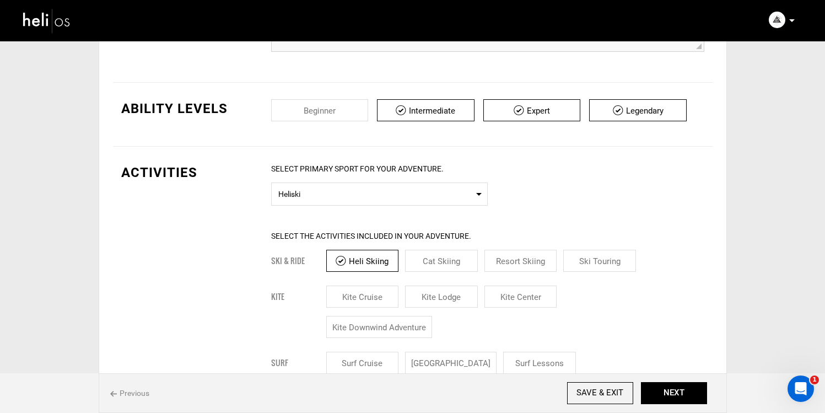
scroll to position [488, 0]
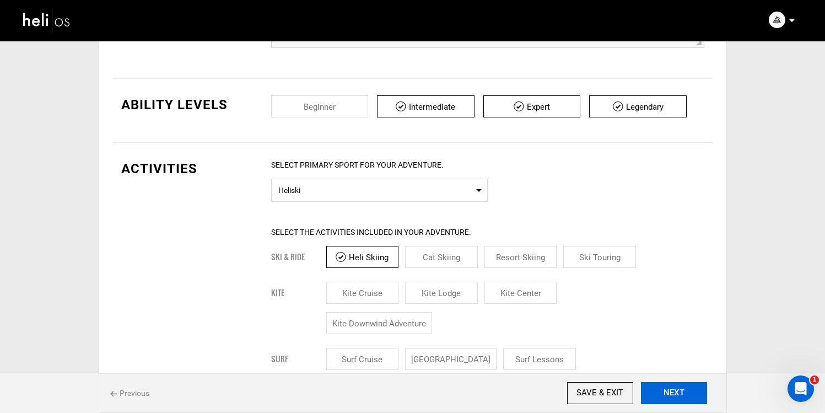
click at [664, 386] on button "NEXT" at bounding box center [674, 393] width 66 height 22
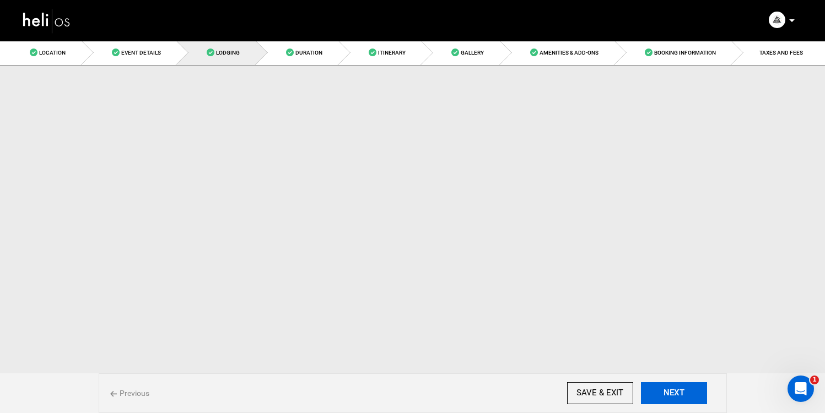
click at [664, 386] on button "NEXT" at bounding box center [674, 393] width 66 height 22
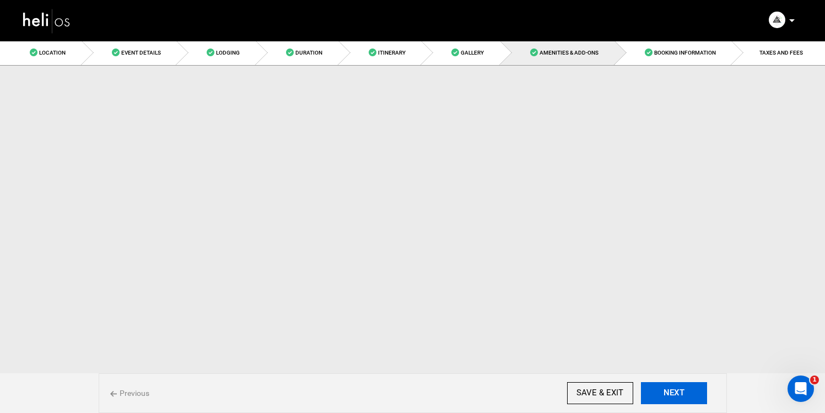
click at [664, 386] on button "NEXT" at bounding box center [674, 393] width 66 height 22
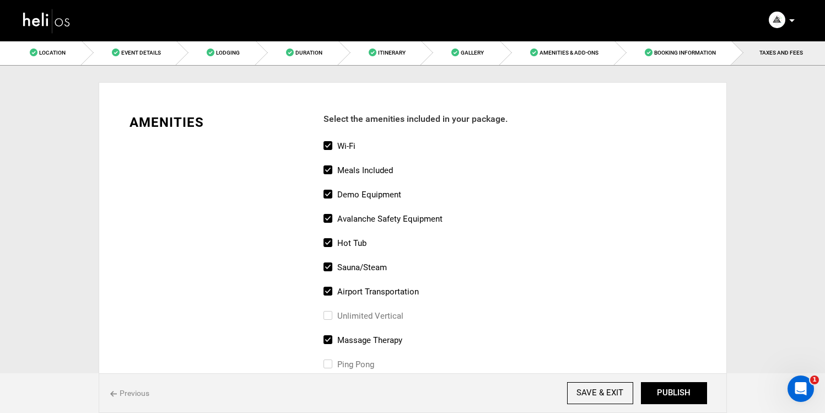
click at [664, 386] on button "PUBLISH" at bounding box center [674, 393] width 66 height 22
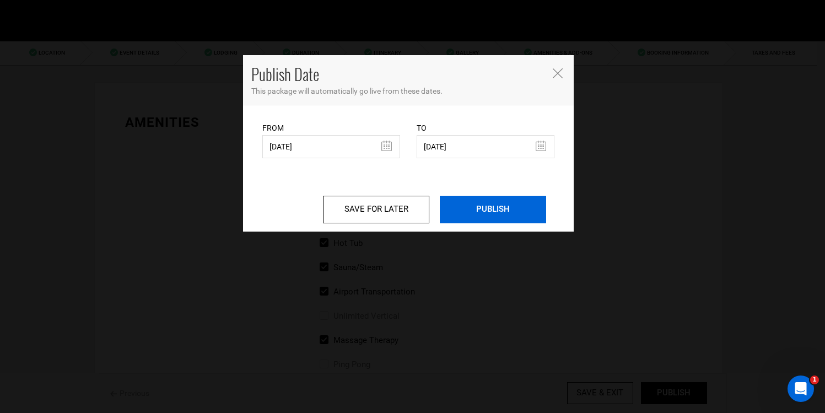
click at [492, 196] on input "PUBLISH" at bounding box center [493, 210] width 106 height 28
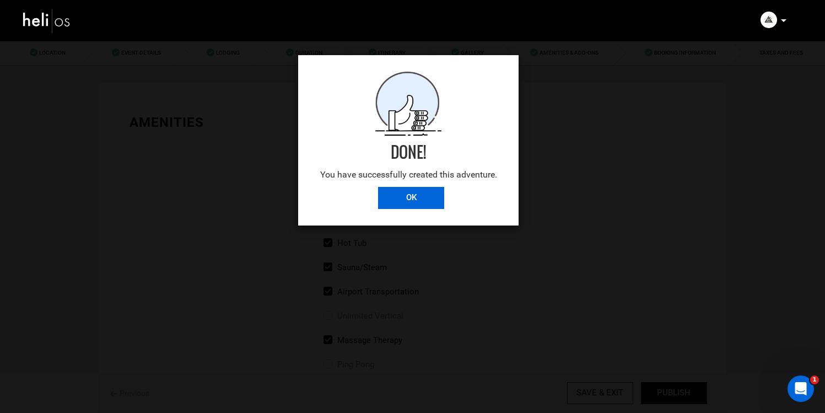
click at [378, 205] on input "OK" at bounding box center [411, 198] width 66 height 22
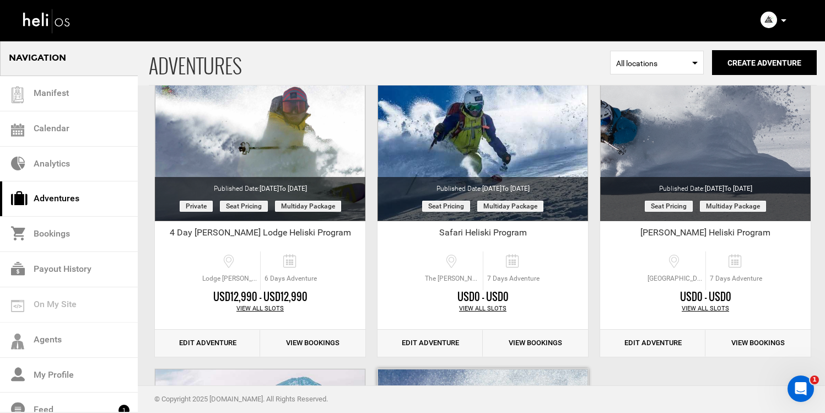
scroll to position [48, 0]
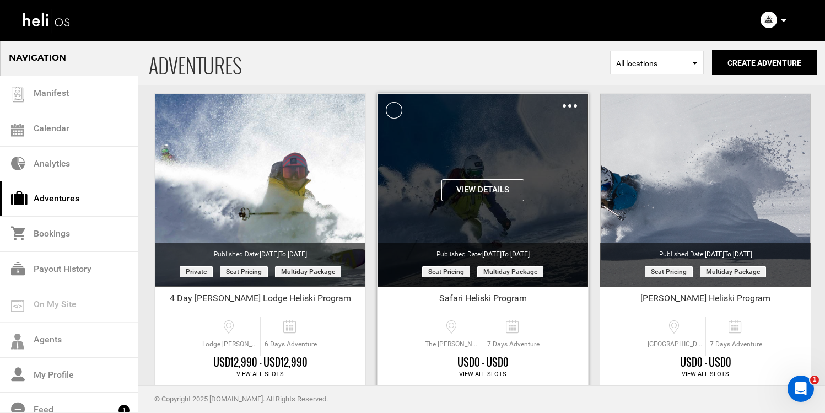
click at [469, 193] on button "View Details" at bounding box center [483, 190] width 83 height 22
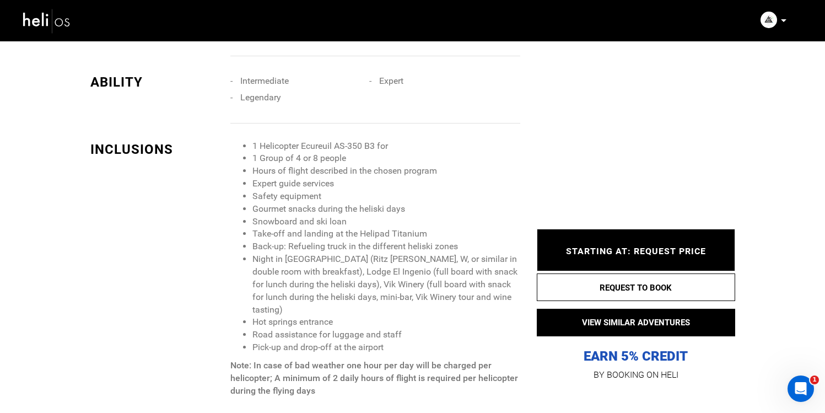
scroll to position [947, 0]
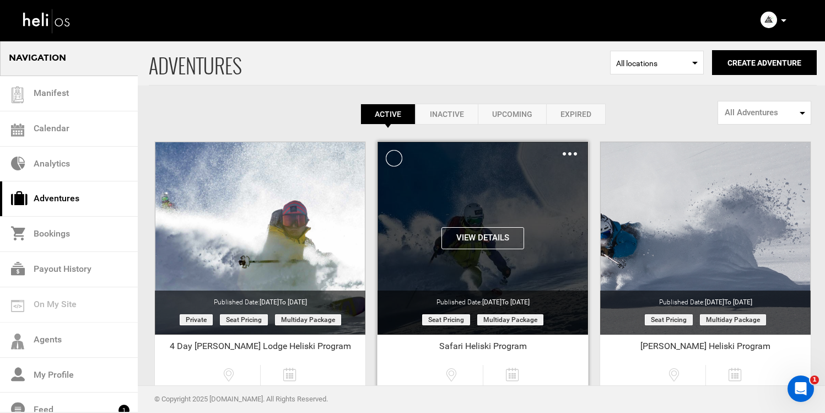
click at [571, 152] on div "Clone De-Activate Share Delete" at bounding box center [570, 153] width 14 height 13
click at [567, 155] on div "Clone De-Activate Share Delete" at bounding box center [570, 153] width 14 height 13
click at [572, 155] on img at bounding box center [570, 153] width 14 height 3
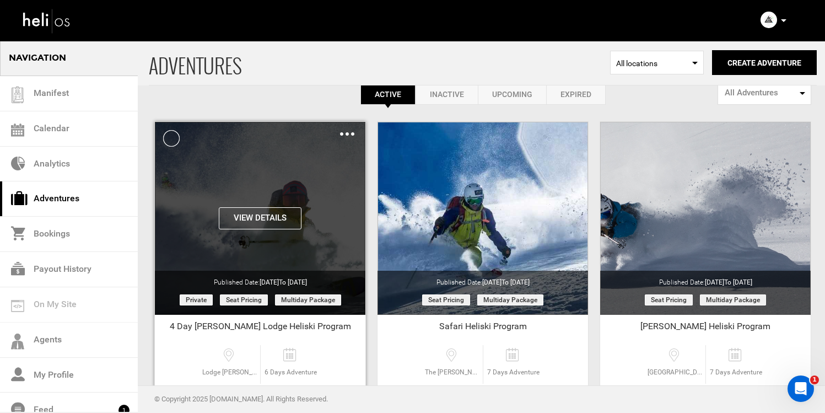
scroll to position [25, 0]
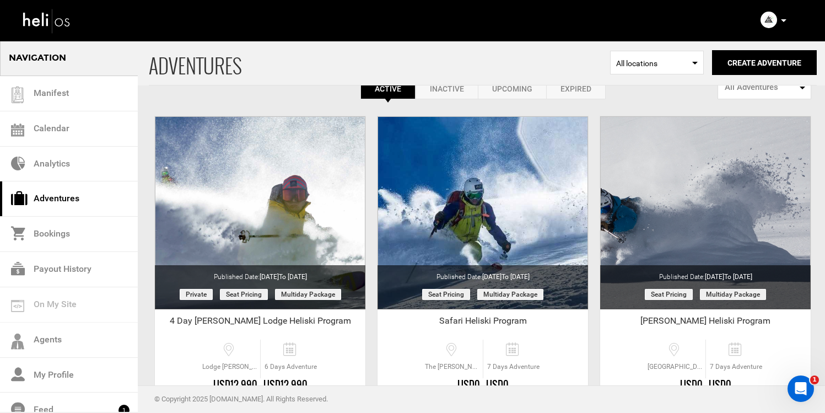
click at [784, 21] on icon at bounding box center [784, 20] width 6 height 3
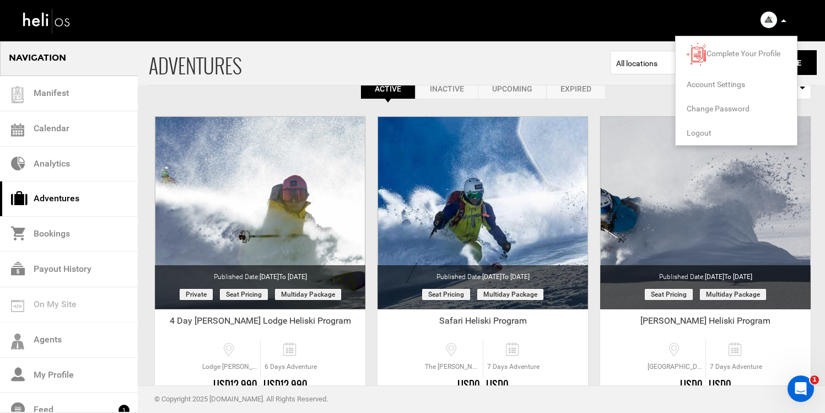
click at [708, 134] on span "Logout" at bounding box center [699, 132] width 25 height 9
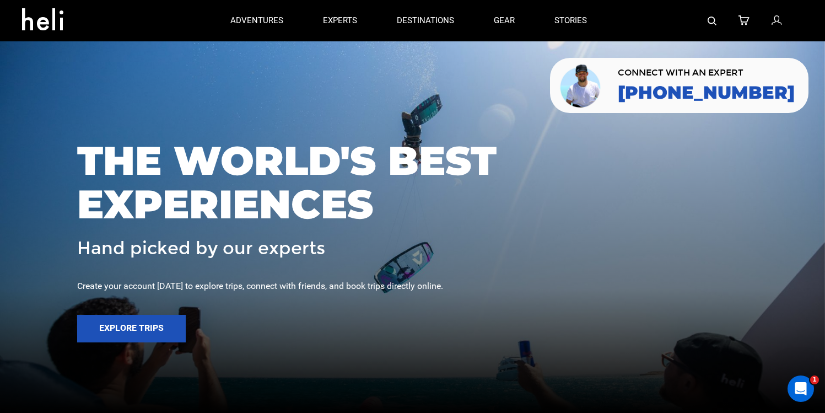
click at [714, 24] on img at bounding box center [712, 21] width 9 height 9
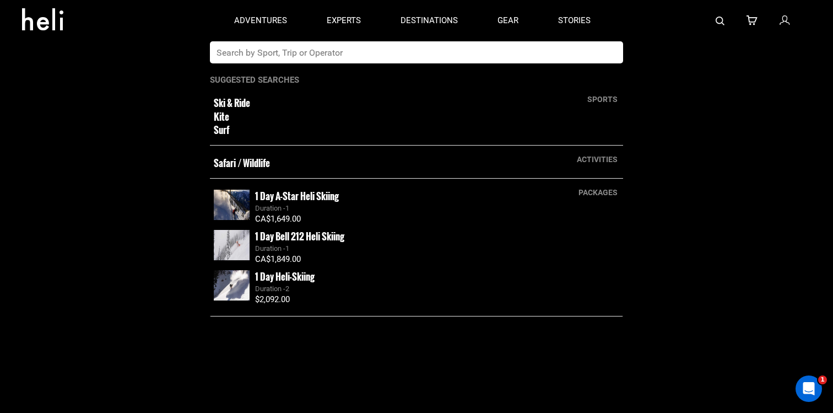
click at [506, 53] on input "text" at bounding box center [405, 52] width 391 height 22
type input "powder south"
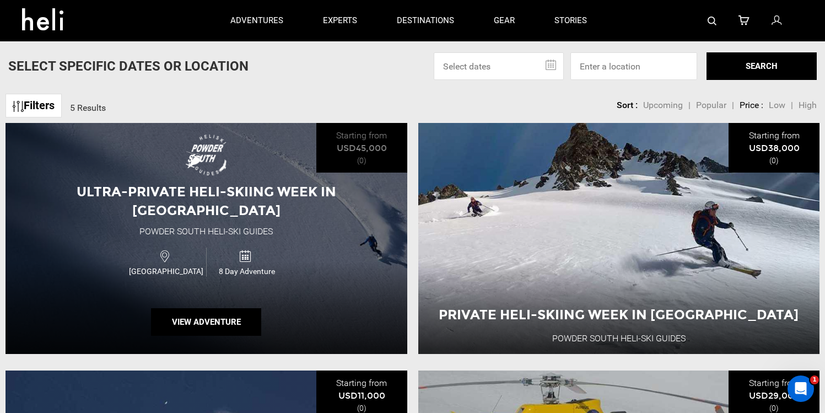
click at [236, 163] on div "Ultra-Private Heli-Skiing Week in [GEOGRAPHIC_DATA] Powder [GEOGRAPHIC_DATA]-Sk…" at bounding box center [207, 238] width 402 height 231
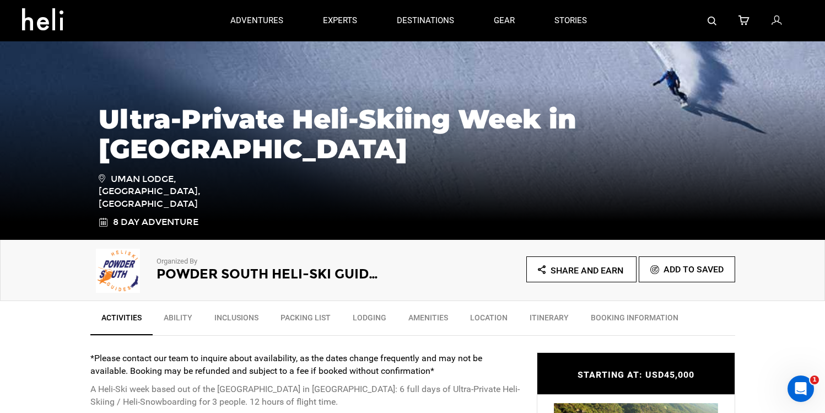
scroll to position [159, 0]
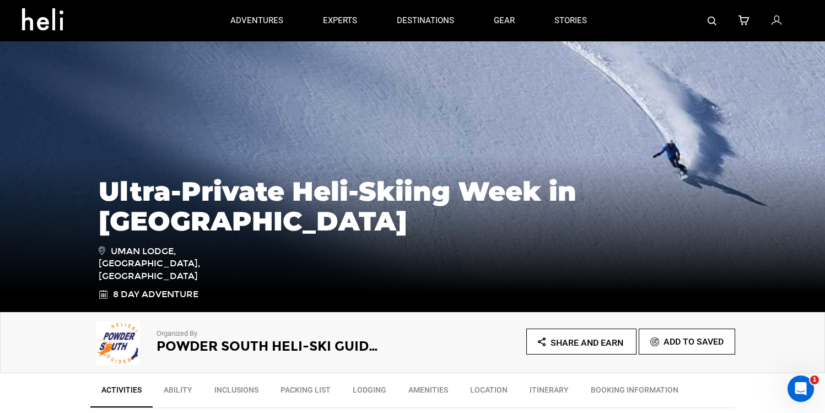
scroll to position [66, 0]
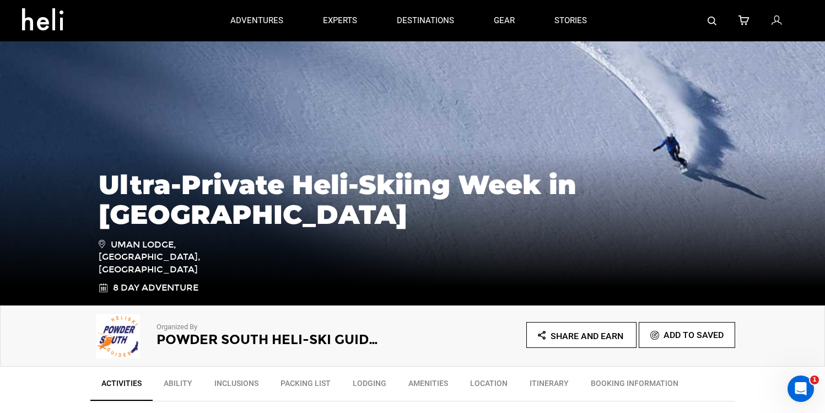
click at [126, 337] on img at bounding box center [117, 336] width 55 height 44
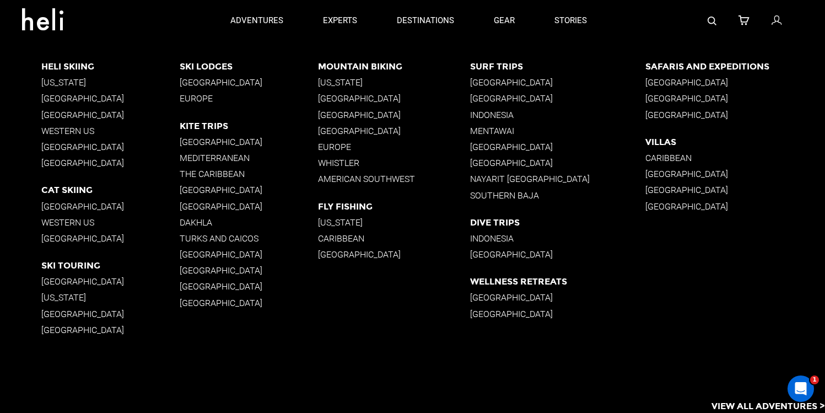
click at [717, 23] on div at bounding box center [701, 20] width 189 height 41
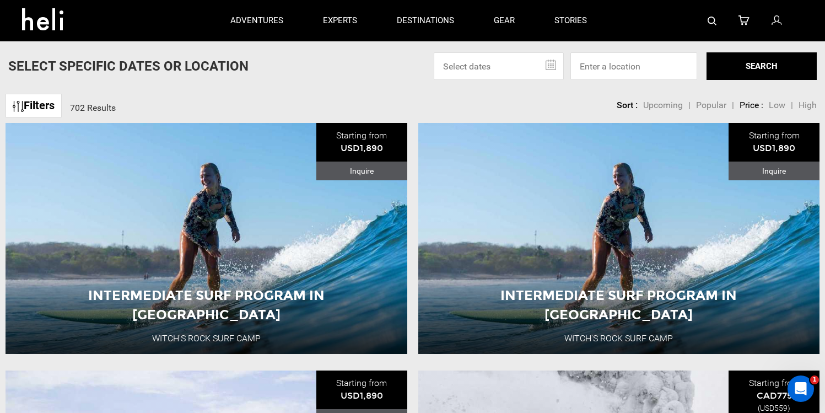
click at [717, 19] on img at bounding box center [712, 21] width 9 height 9
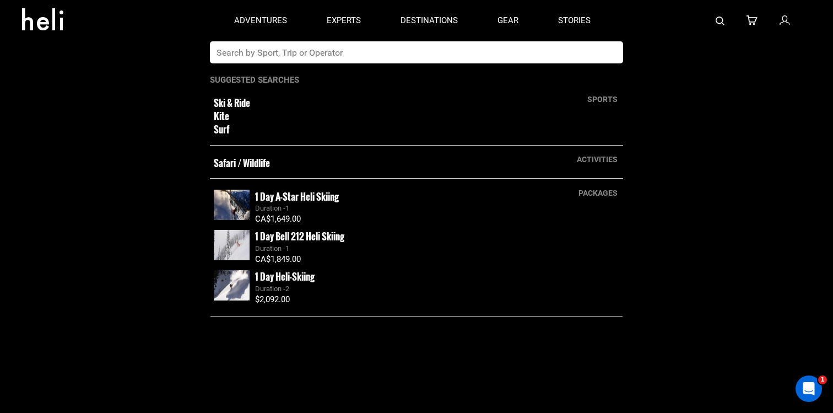
click at [393, 63] on app-search-panel "sports Ski & Ride Kite Surf activities Safari / Wildlife packages 1 Day A-Star …" at bounding box center [416, 227] width 833 height 372
click at [383, 57] on input "text" at bounding box center [405, 52] width 391 height 22
type input "powder south"
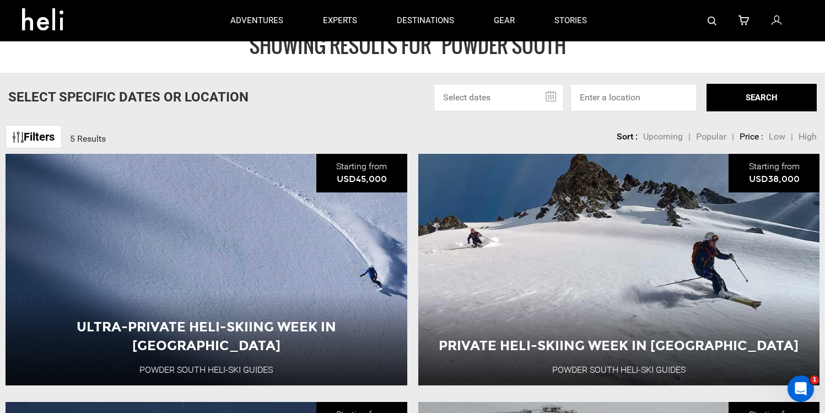
scroll to position [45, 0]
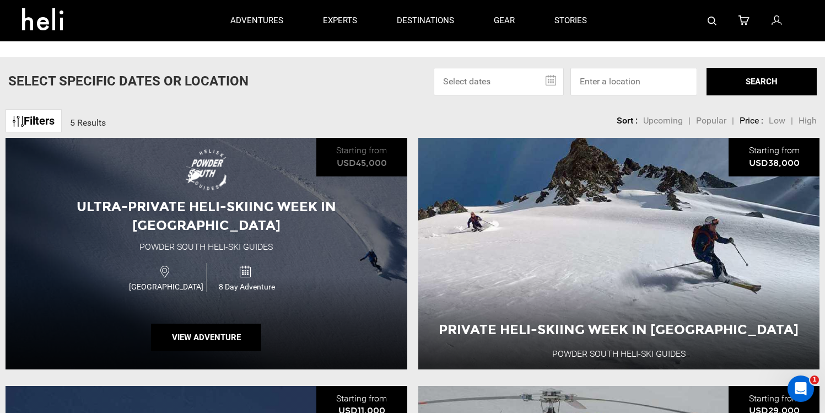
click at [220, 281] on span "8 Day Adventure" at bounding box center [247, 286] width 80 height 11
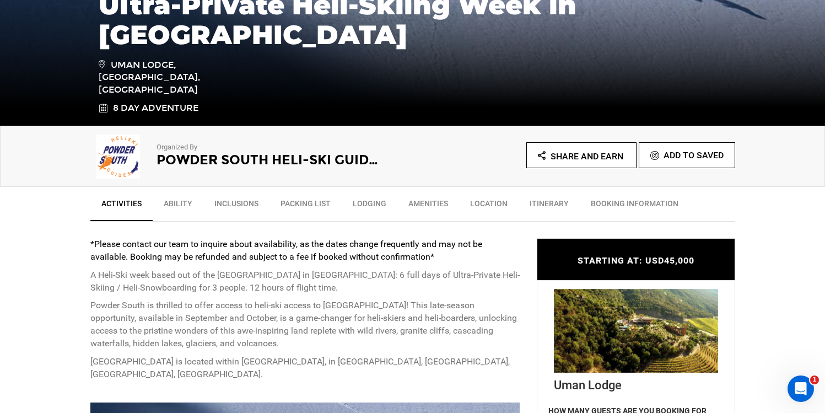
scroll to position [254, 0]
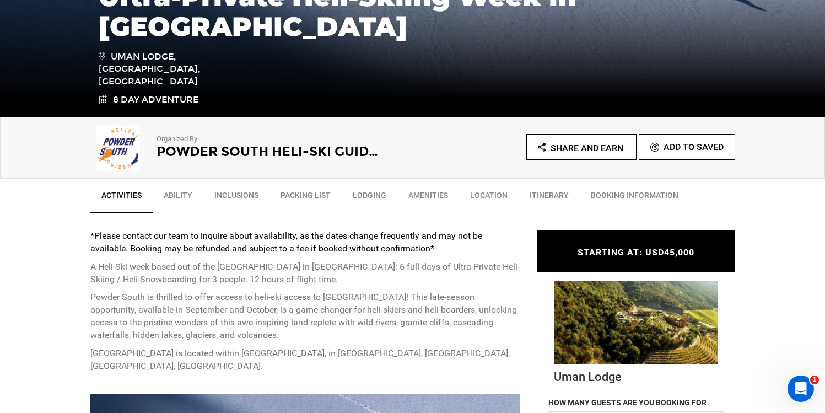
click at [126, 147] on img at bounding box center [117, 148] width 55 height 44
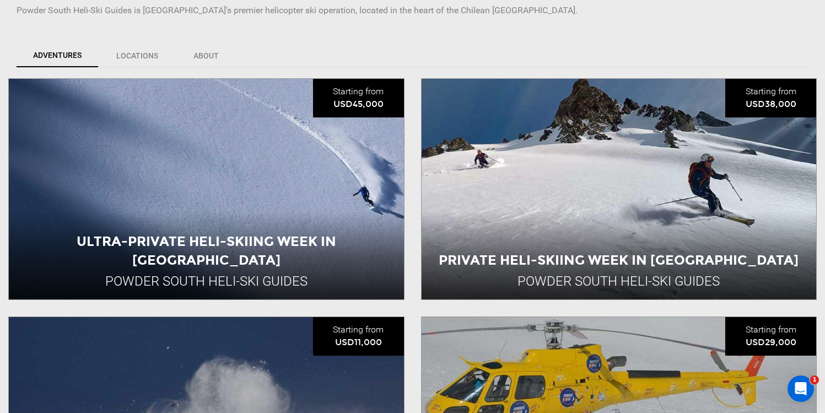
scroll to position [331, 0]
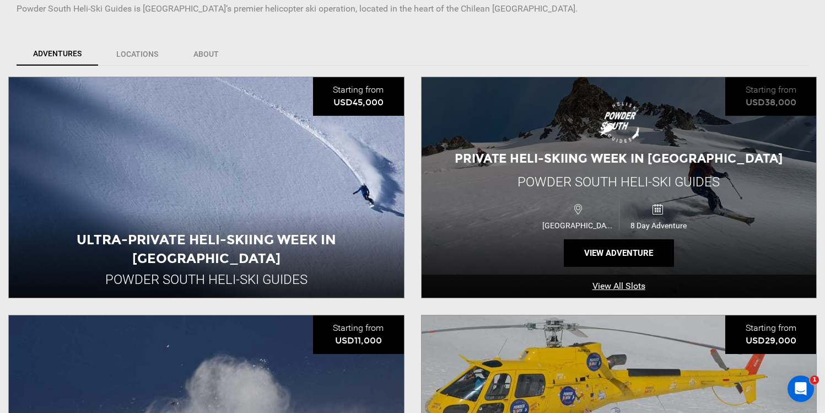
click at [609, 287] on link "View All Slots" at bounding box center [619, 287] width 395 height 24
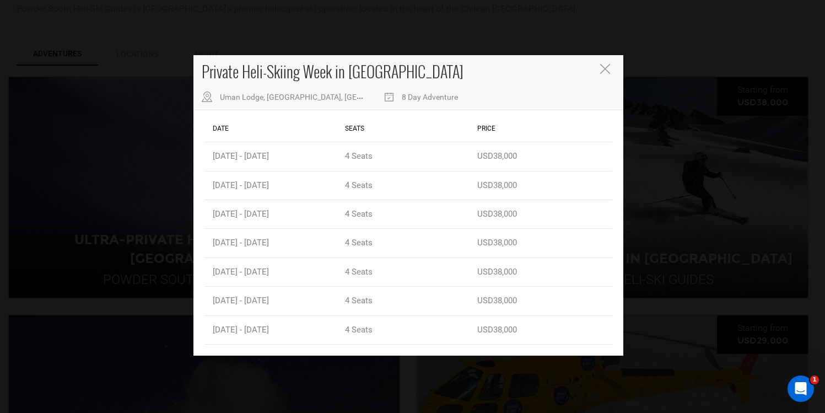
click at [606, 62] on div "Private Heli-Skiing Week in [GEOGRAPHIC_DATA] [GEOGRAPHIC_DATA], [GEOGRAPHIC_DA…" at bounding box center [408, 82] width 430 height 55
click at [606, 67] on icon "Close" at bounding box center [605, 69] width 10 height 10
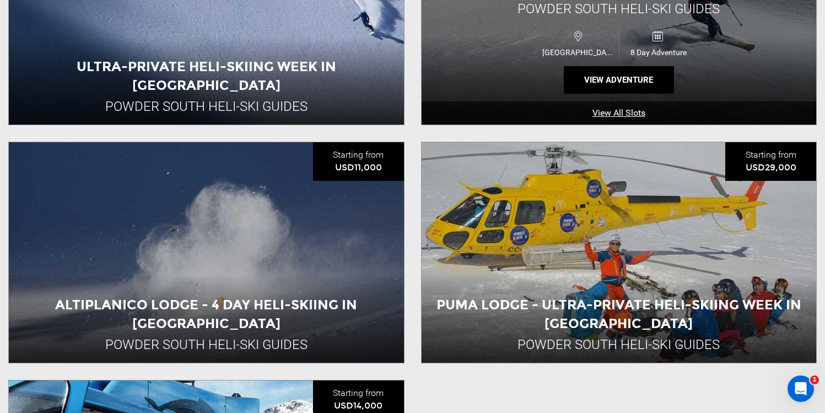
scroll to position [616, 0]
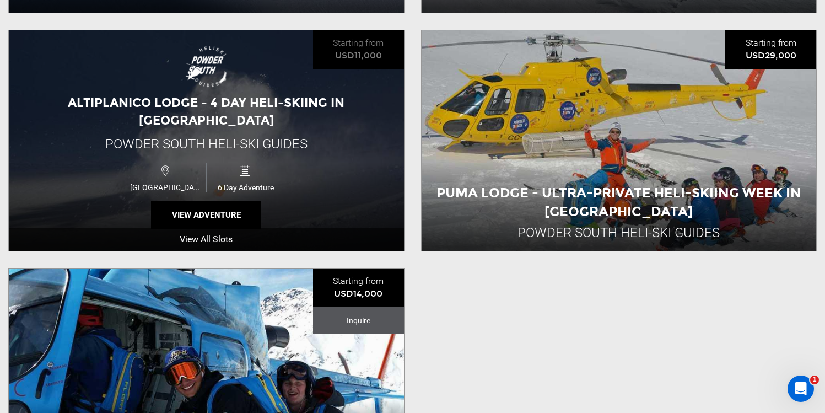
click at [220, 237] on link "View All Slots" at bounding box center [206, 240] width 395 height 24
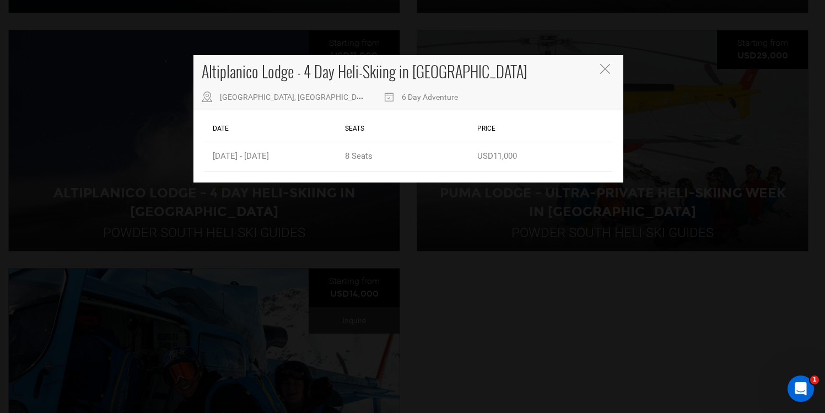
click at [310, 200] on div "Altiplanico Lodge - 4 Day Heli-Skiing in [GEOGRAPHIC_DATA] [GEOGRAPHIC_DATA], […" at bounding box center [412, 206] width 825 height 413
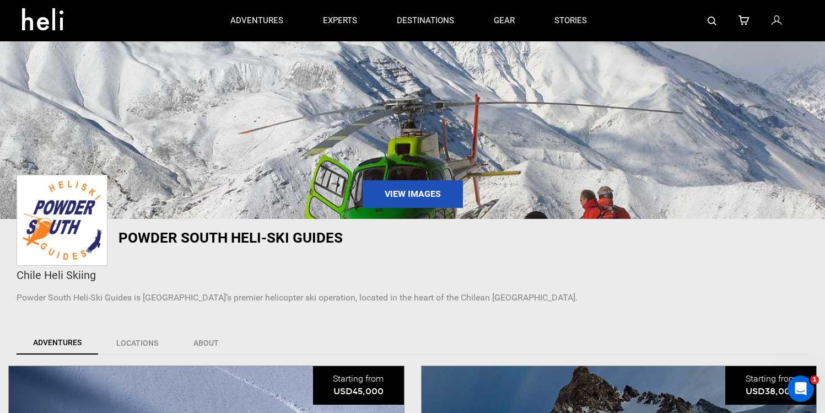
scroll to position [41, 0]
